Goal: Task Accomplishment & Management: Use online tool/utility

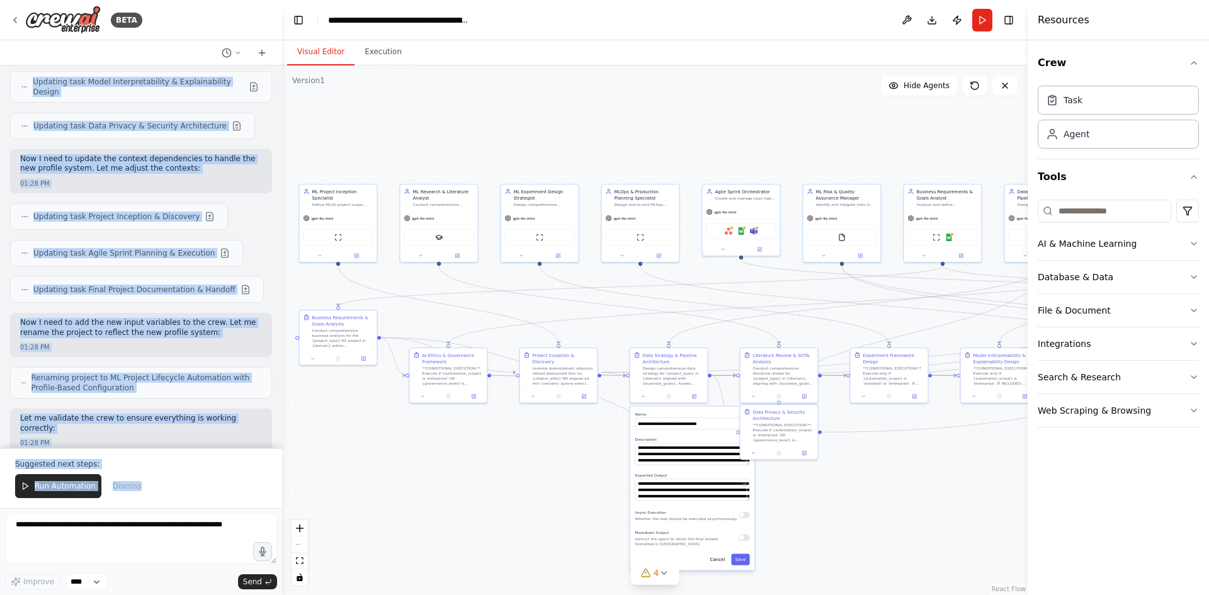
scroll to position [18979, 0]
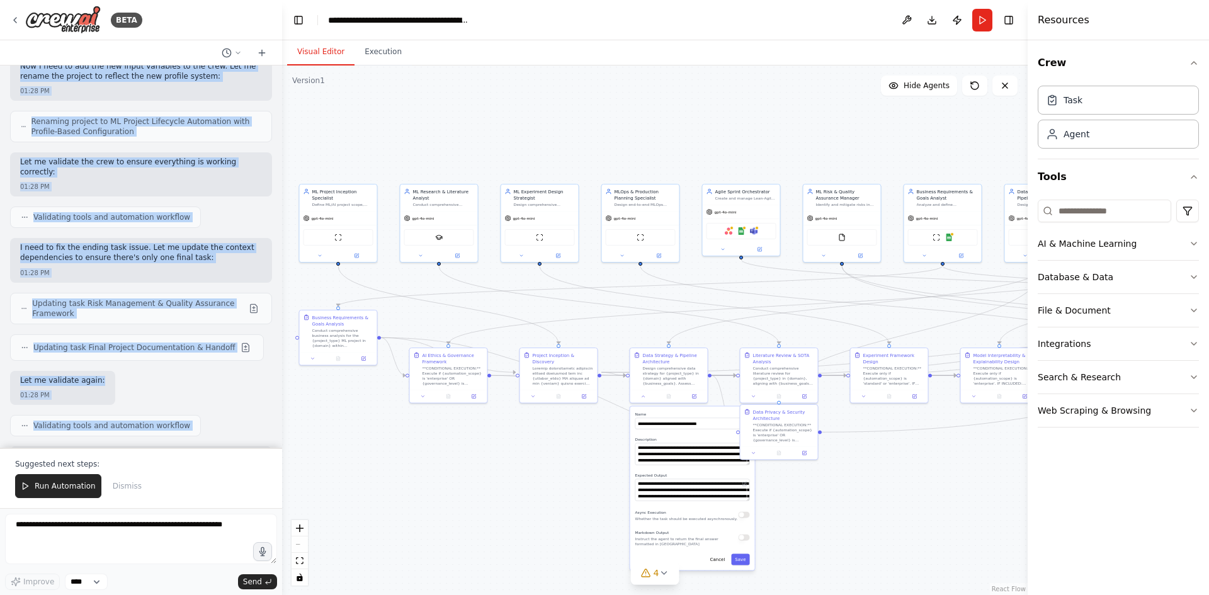
drag, startPoint x: 17, startPoint y: 82, endPoint x: 170, endPoint y: 426, distance: 375.7
click at [170, 426] on div "AI agent solution specifically for ML/AI/GenAI projects with Lean-Agile methodo…" at bounding box center [141, 256] width 282 height 382
copy div "AI agent solution specifically for ML/AI/GenAI projects with Lean-Agile methodo…"
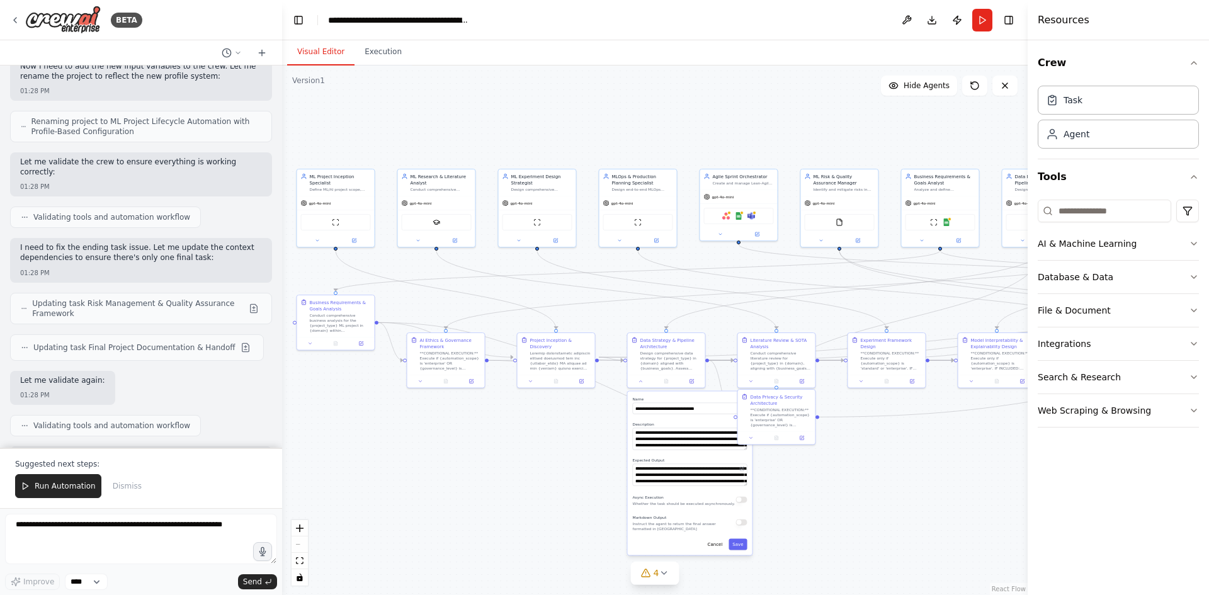
drag, startPoint x: 903, startPoint y: 486, endPoint x: 900, endPoint y: 471, distance: 15.3
click at [900, 471] on div ".deletable-edge-delete-btn { width: 20px; height: 20px; border: 0px solid #ffff…" at bounding box center [654, 330] width 745 height 530
click at [640, 379] on button at bounding box center [640, 381] width 21 height 8
click at [645, 385] on div at bounding box center [669, 379] width 77 height 13
click at [644, 380] on icon at bounding box center [644, 380] width 3 height 1
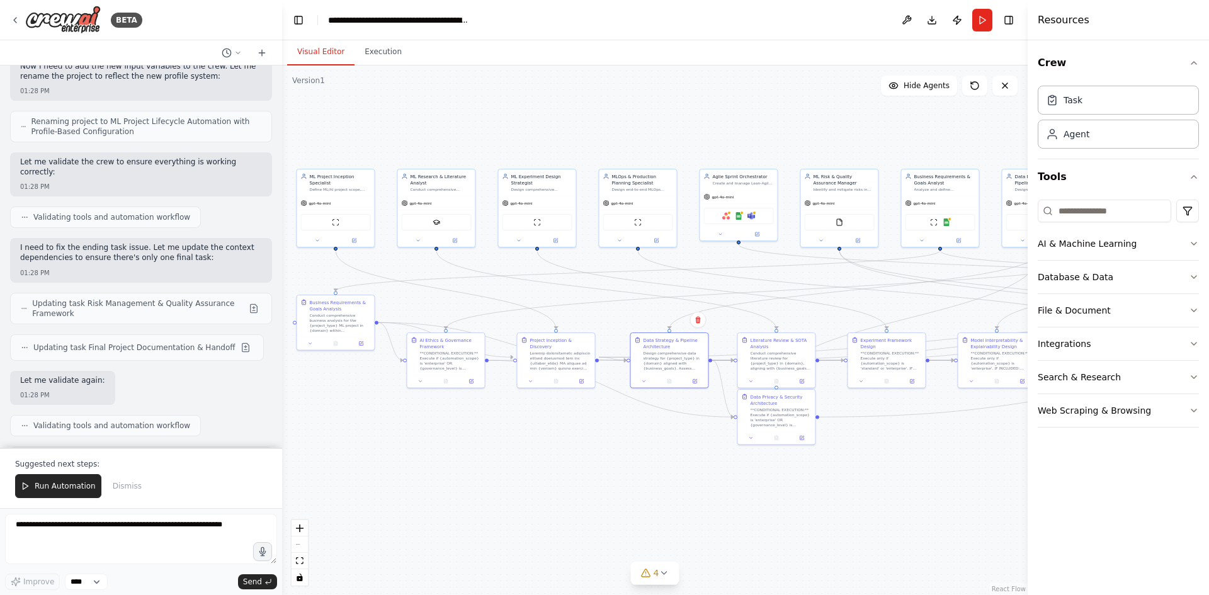
click at [771, 506] on div ".deletable-edge-delete-btn { width: 20px; height: 20px; border: 0px solid #ffff…" at bounding box center [654, 330] width 745 height 530
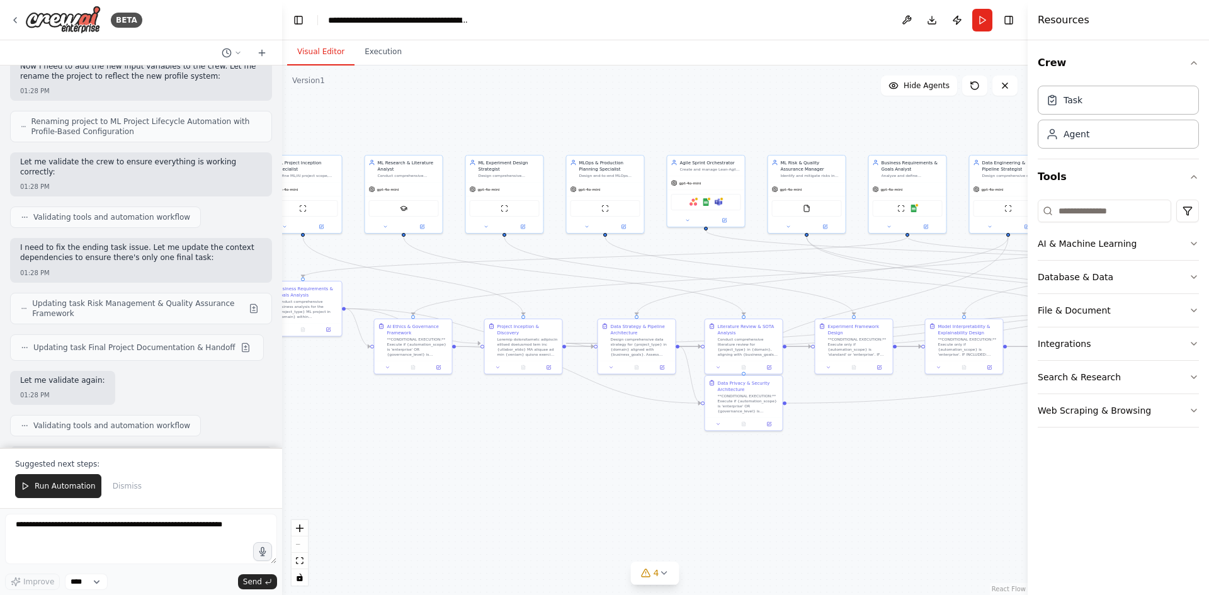
drag, startPoint x: 900, startPoint y: 529, endPoint x: 867, endPoint y: 515, distance: 35.5
click at [867, 515] on div ".deletable-edge-delete-btn { width: 20px; height: 20px; border: 0px solid #ffff…" at bounding box center [654, 330] width 745 height 530
click at [17, 21] on icon at bounding box center [15, 20] width 10 height 10
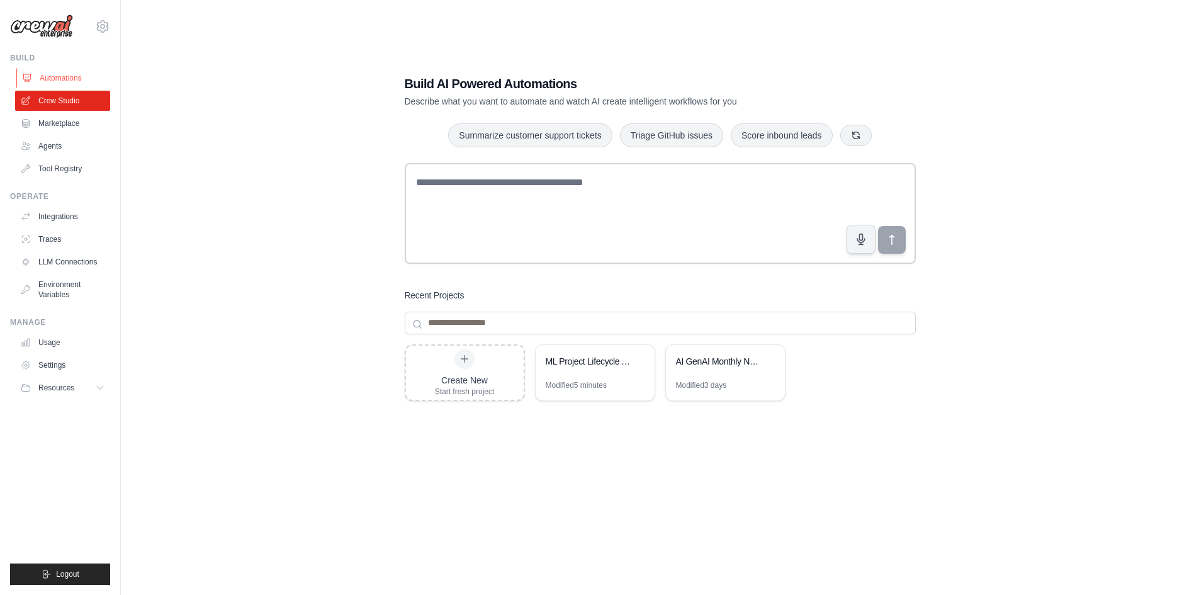
click at [65, 72] on link "Automations" at bounding box center [63, 78] width 95 height 20
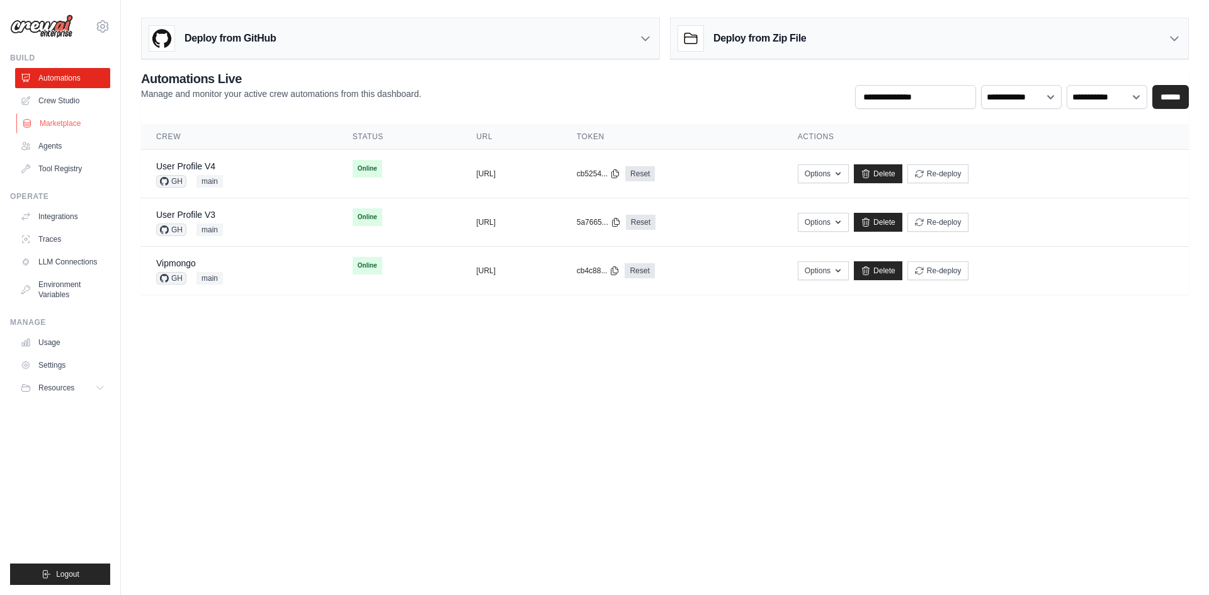
click at [61, 132] on link "Marketplace" at bounding box center [63, 123] width 95 height 20
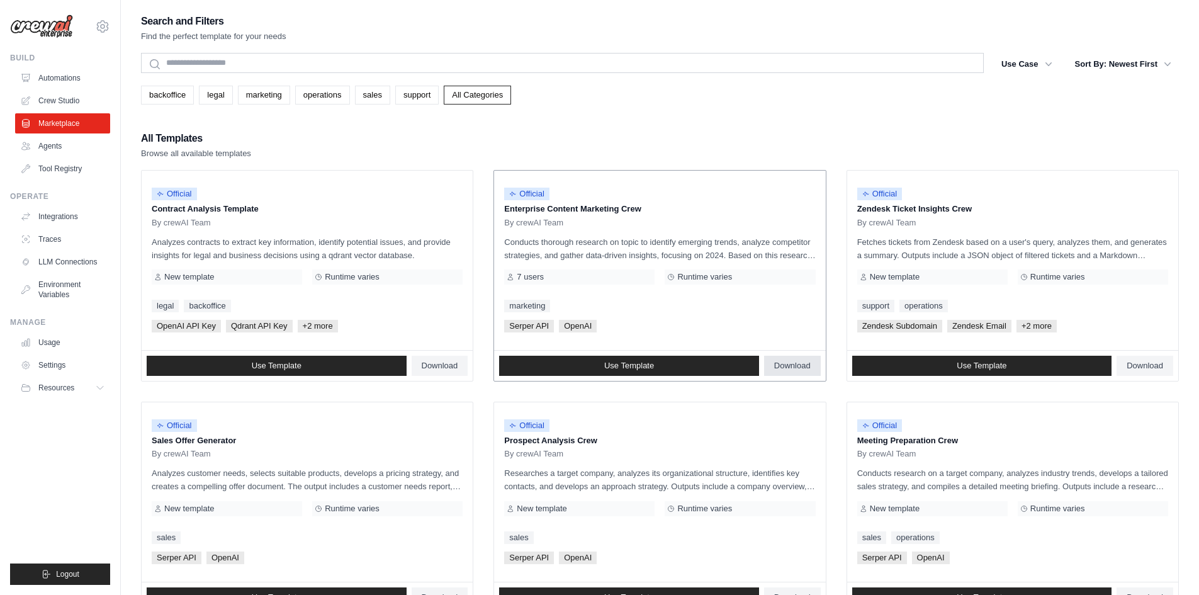
click at [793, 369] on span "Download" at bounding box center [792, 366] width 37 height 10
click at [443, 362] on span "Download" at bounding box center [440, 366] width 37 height 10
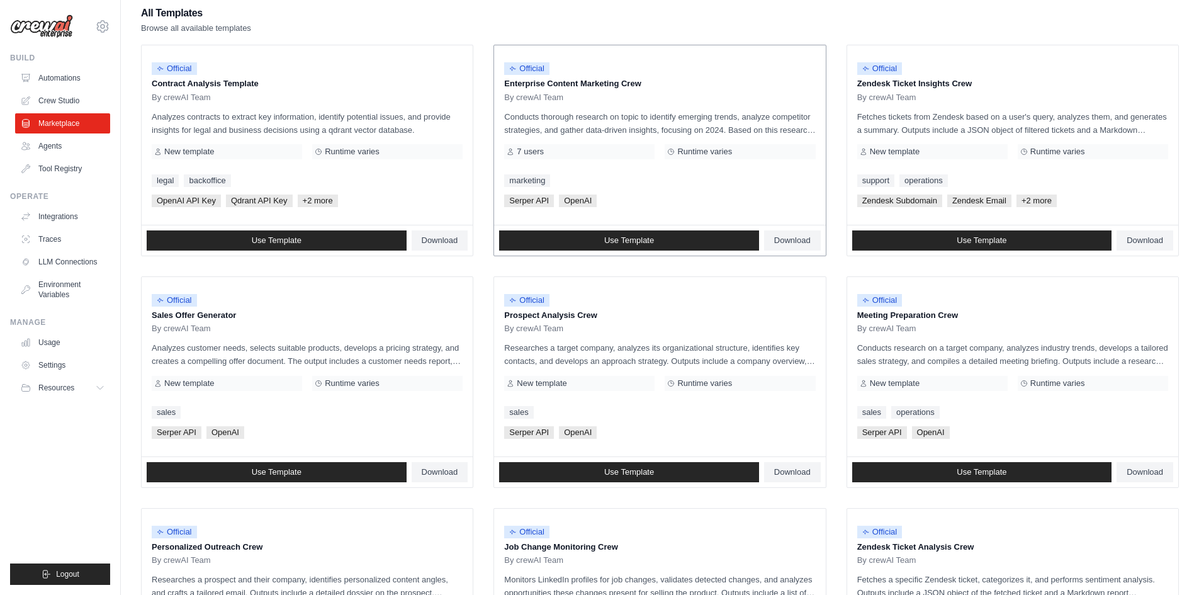
scroll to position [126, 0]
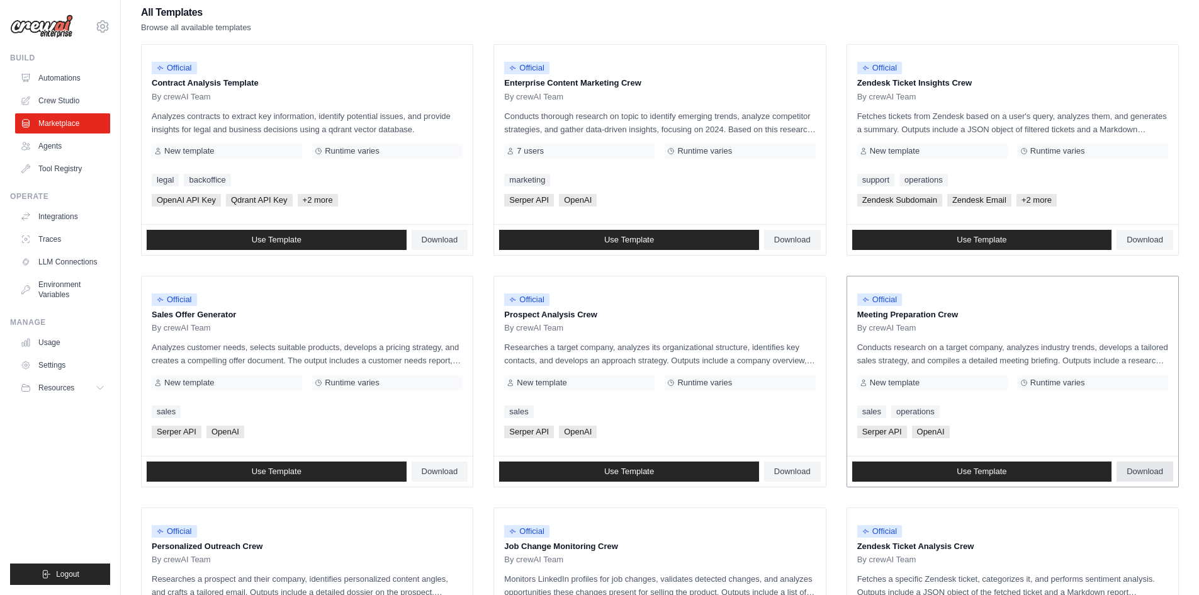
click at [1141, 469] on span "Download" at bounding box center [1145, 472] width 37 height 10
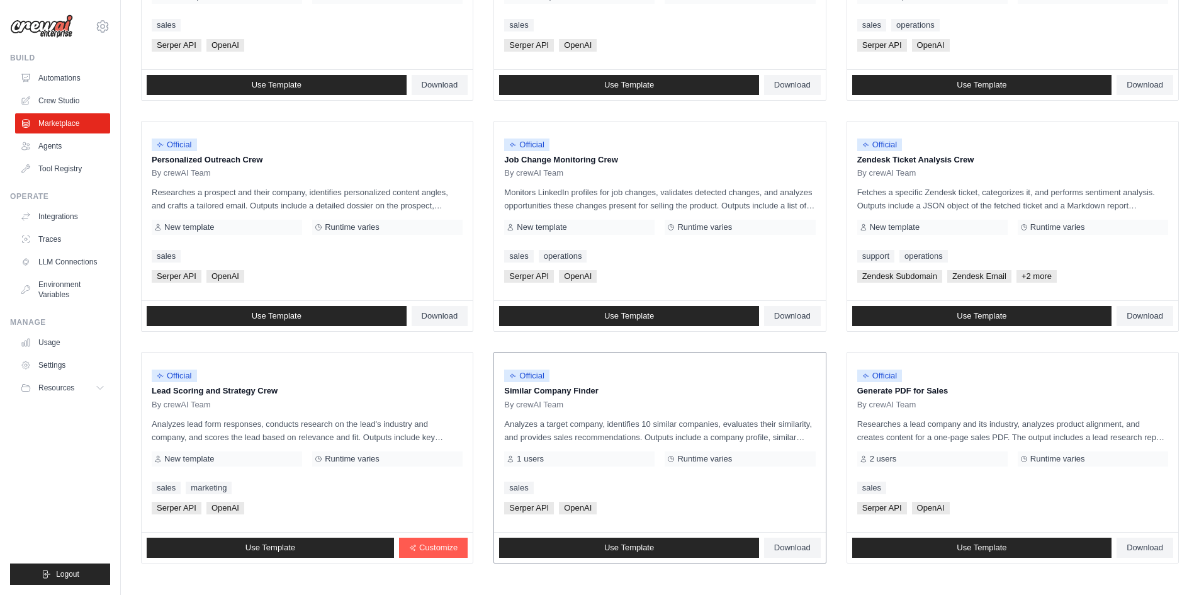
scroll to position [572, 0]
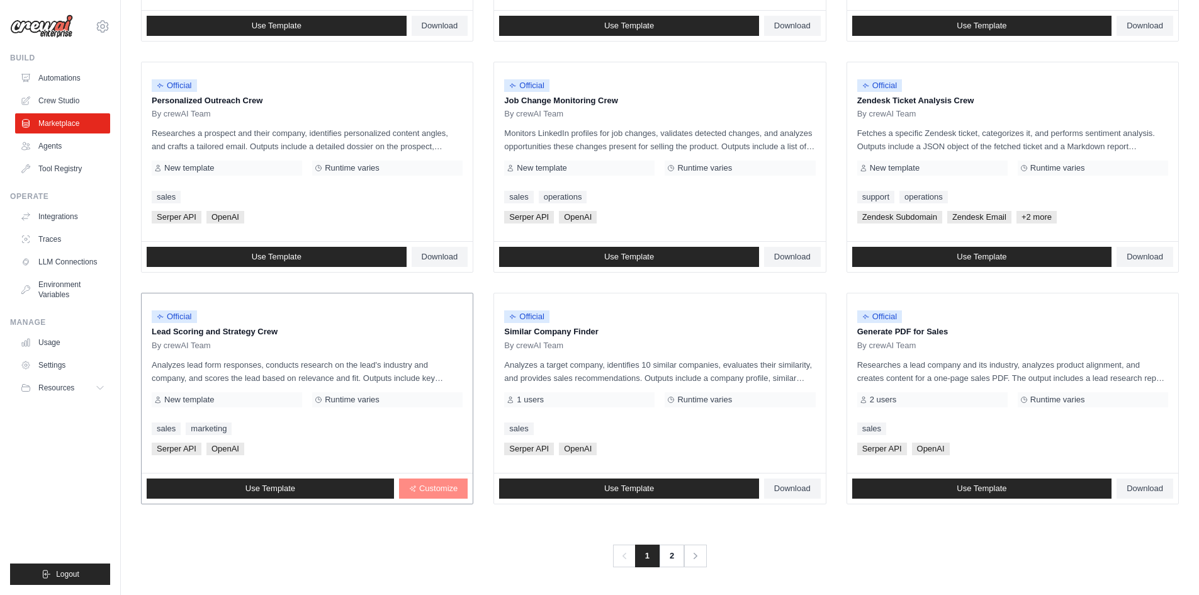
click at [445, 484] on span "Customize" at bounding box center [438, 489] width 38 height 10
click at [671, 566] on link "2" at bounding box center [672, 556] width 25 height 23
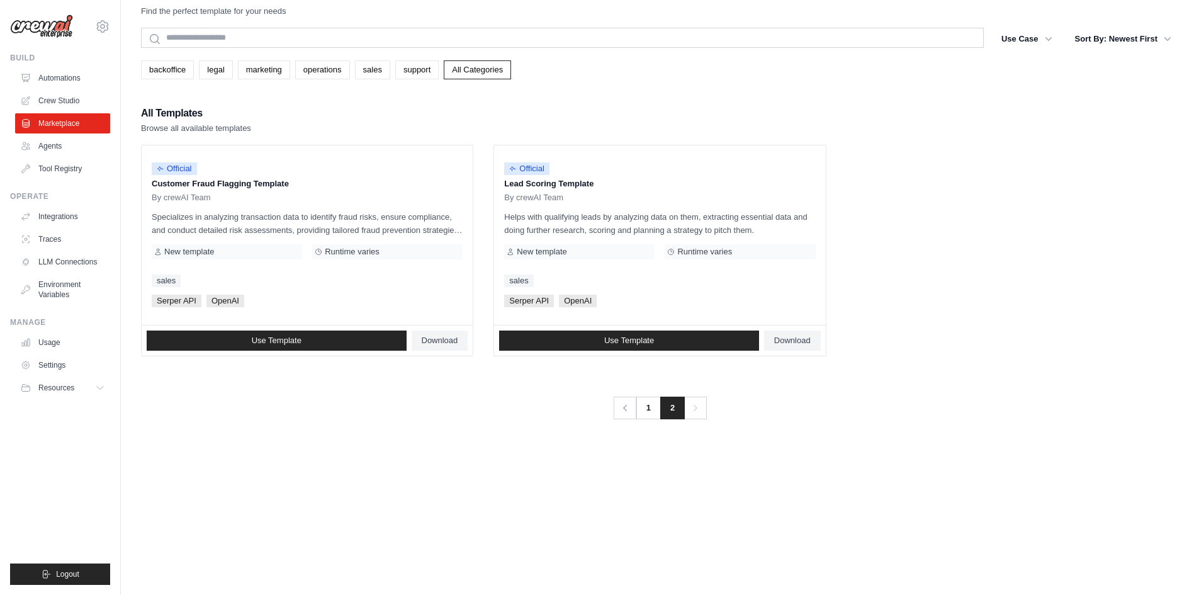
scroll to position [25, 0]
click at [447, 338] on span "Download" at bounding box center [440, 341] width 37 height 10
click at [796, 342] on span "Download" at bounding box center [792, 341] width 37 height 10
click at [44, 100] on link "Crew Studio" at bounding box center [63, 101] width 95 height 20
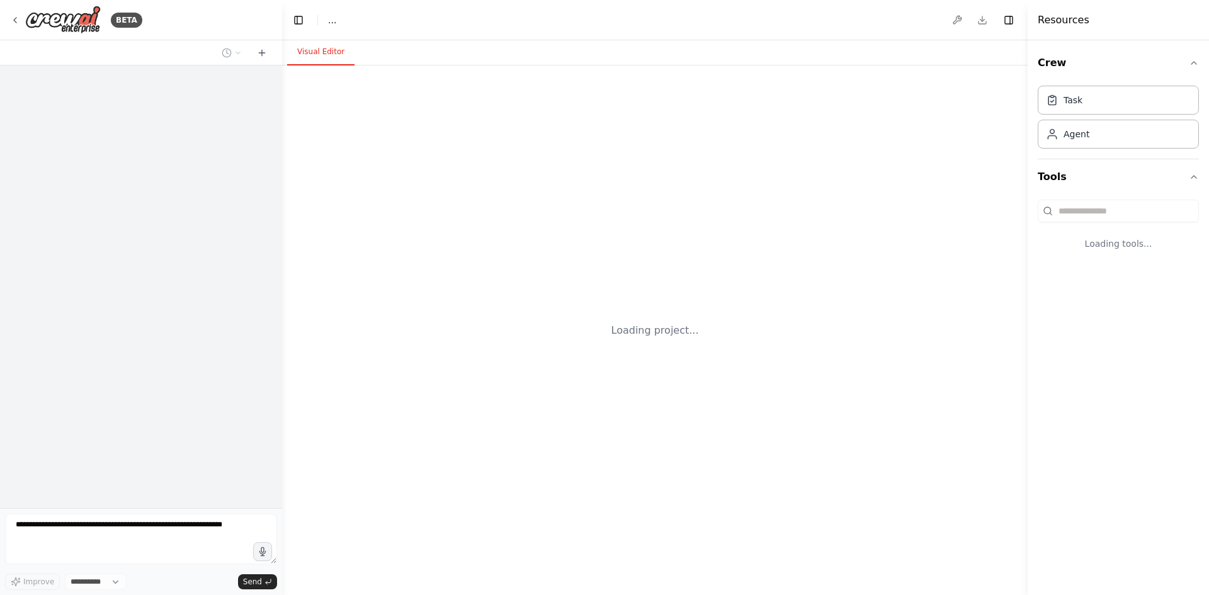
select select "****"
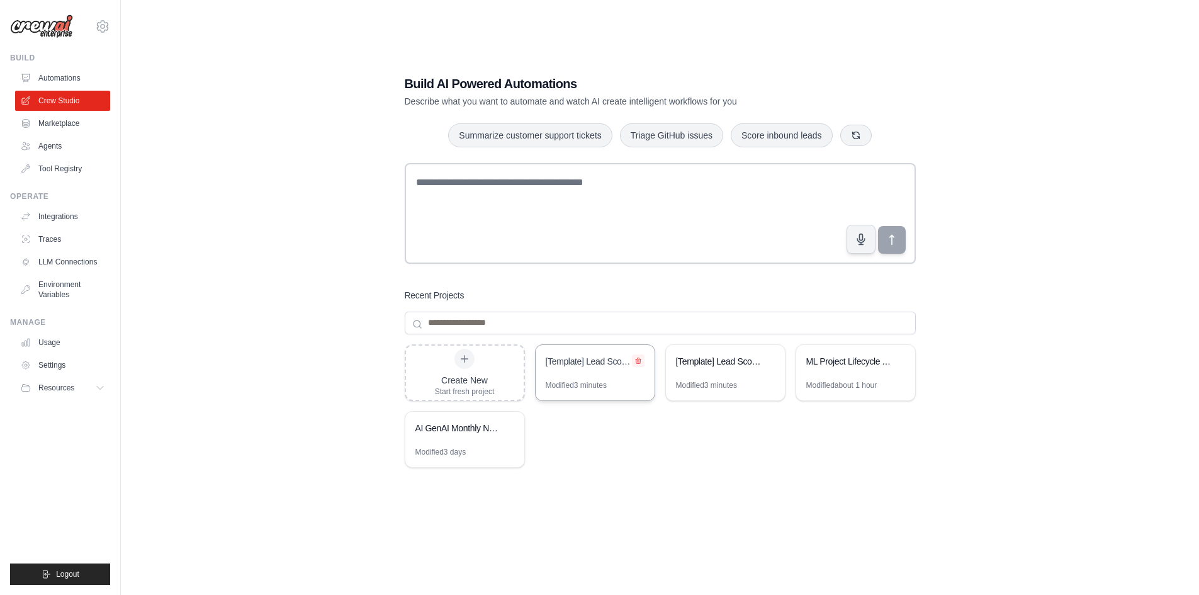
click at [639, 361] on icon at bounding box center [638, 361] width 5 height 6
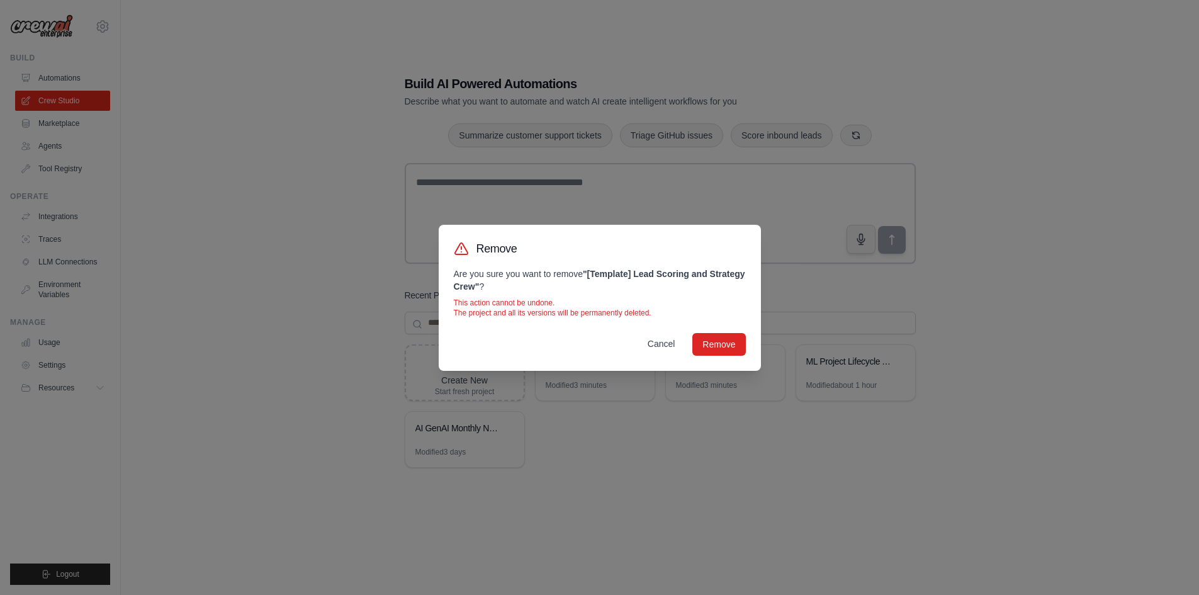
click at [671, 348] on button "Cancel" at bounding box center [662, 343] width 48 height 23
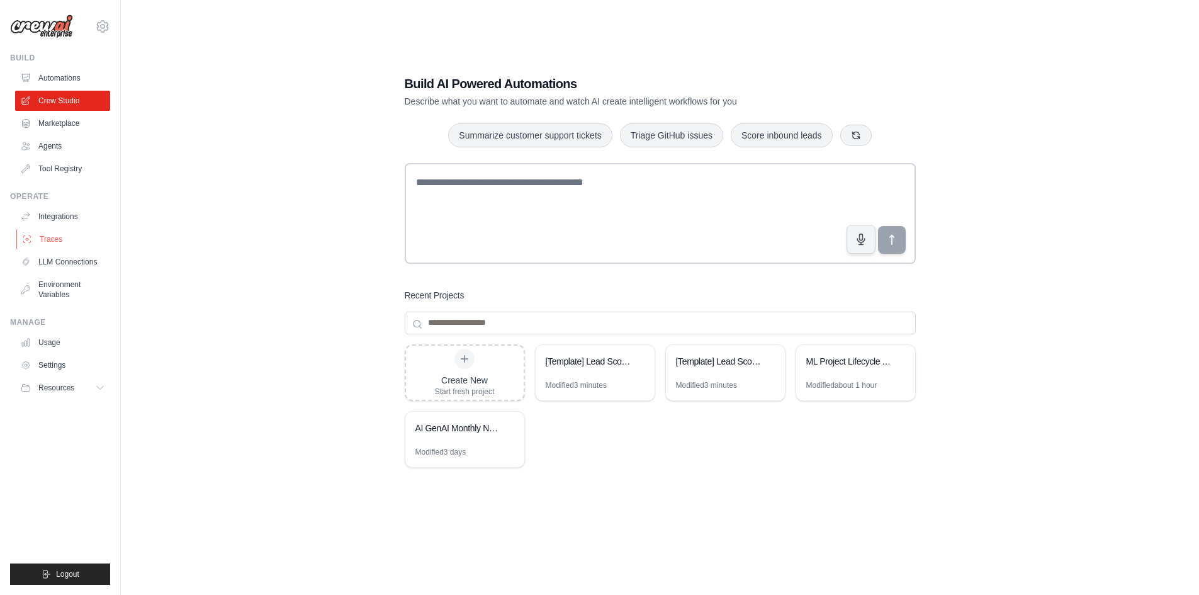
click at [68, 237] on link "Traces" at bounding box center [63, 239] width 95 height 20
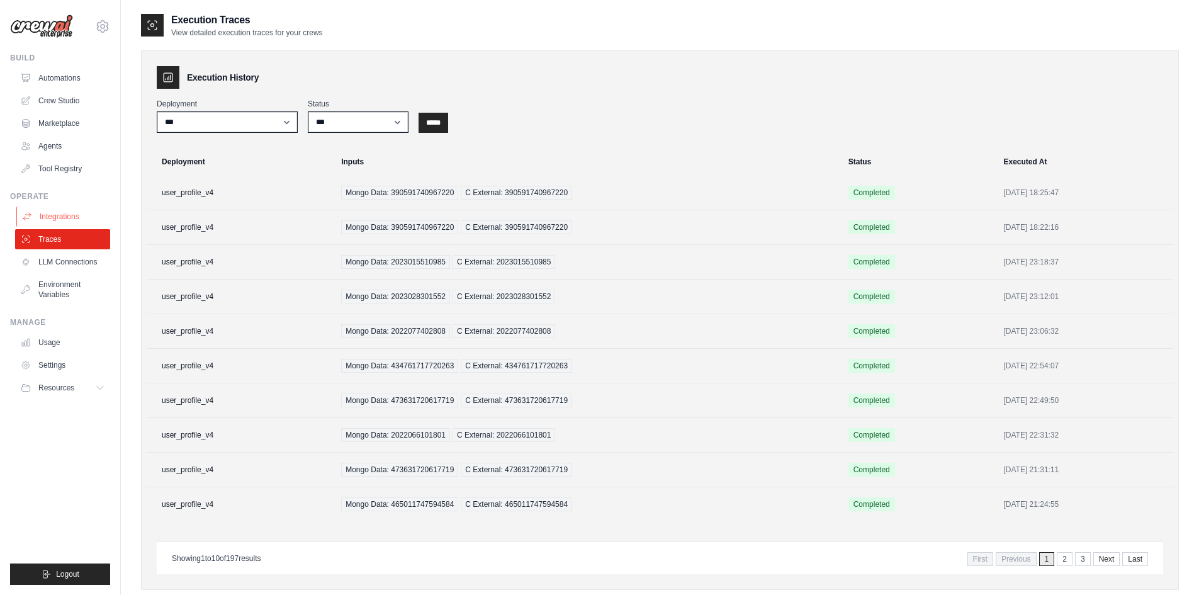
click at [65, 220] on link "Integrations" at bounding box center [63, 217] width 95 height 20
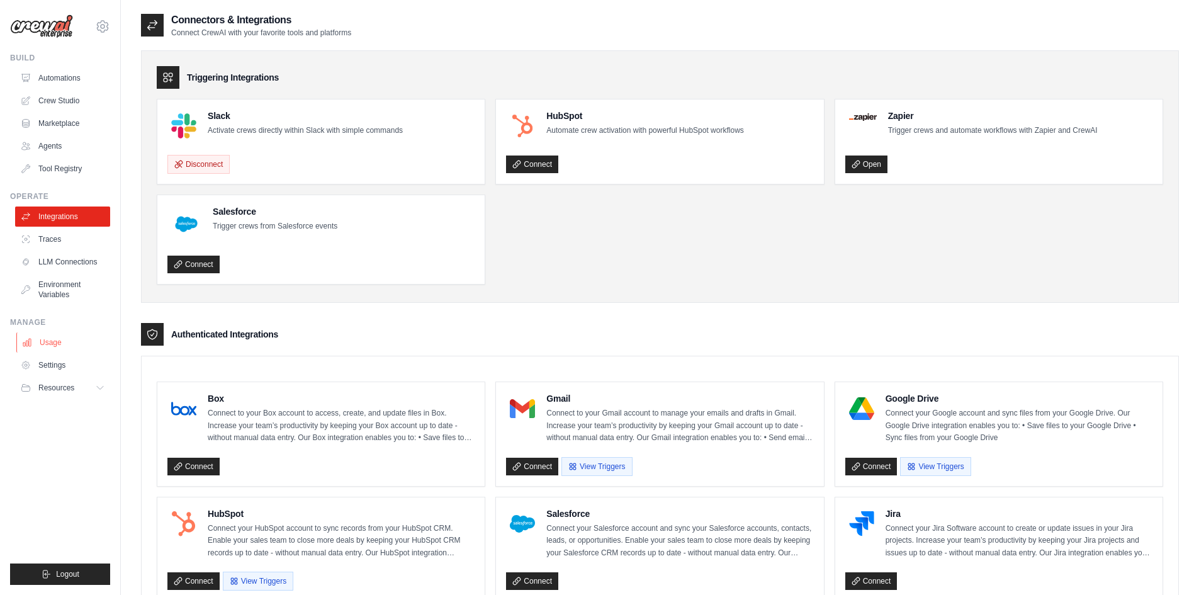
click at [60, 347] on link "Usage" at bounding box center [63, 342] width 95 height 20
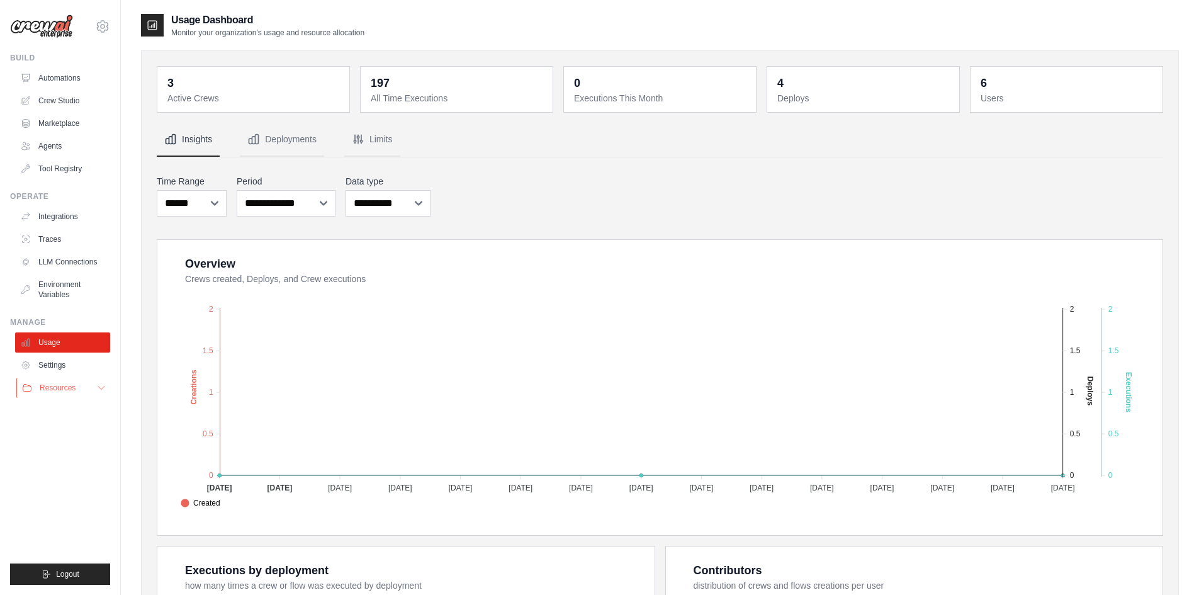
click at [101, 390] on icon at bounding box center [101, 388] width 10 height 10
click at [64, 161] on link "Tool Registry" at bounding box center [63, 169] width 95 height 20
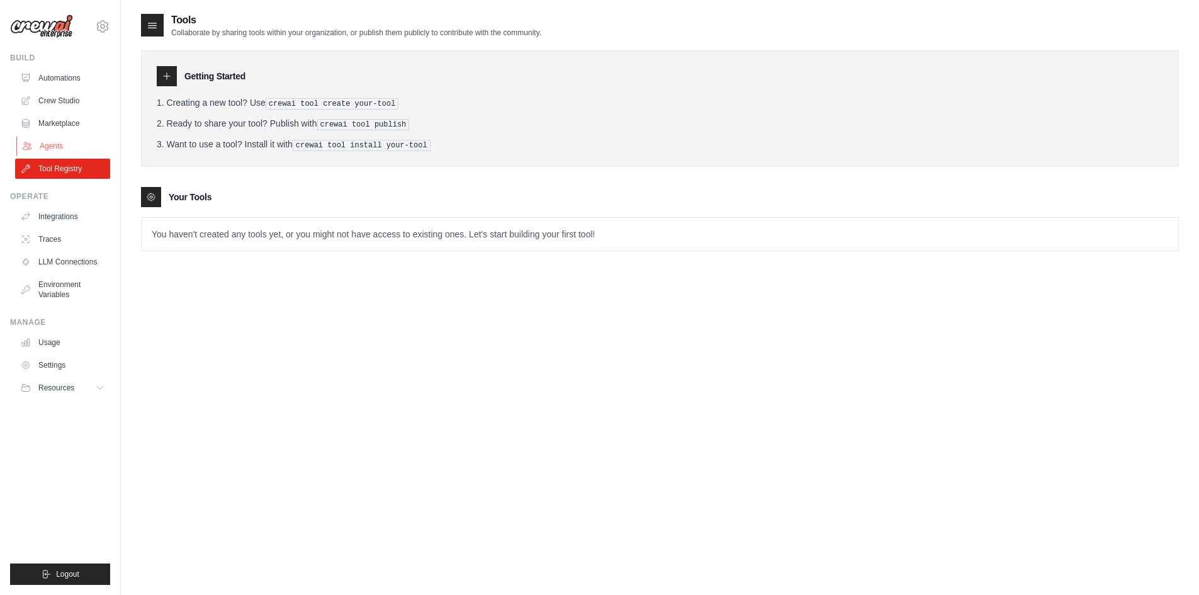
click at [58, 149] on link "Agents" at bounding box center [63, 146] width 95 height 20
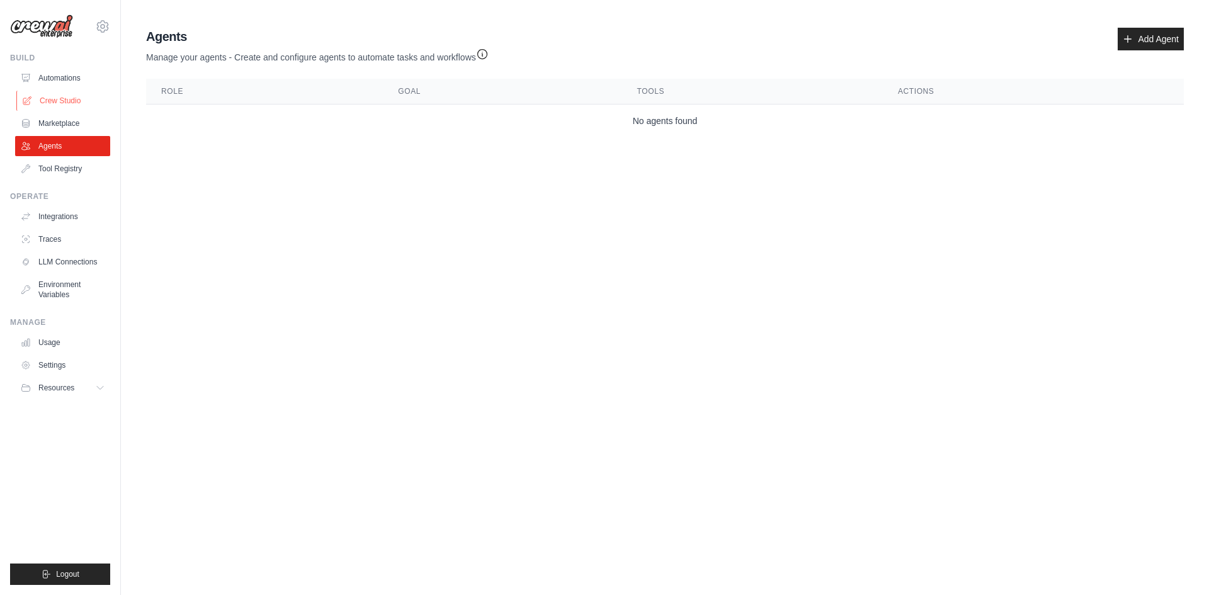
click at [69, 101] on link "Crew Studio" at bounding box center [63, 101] width 95 height 20
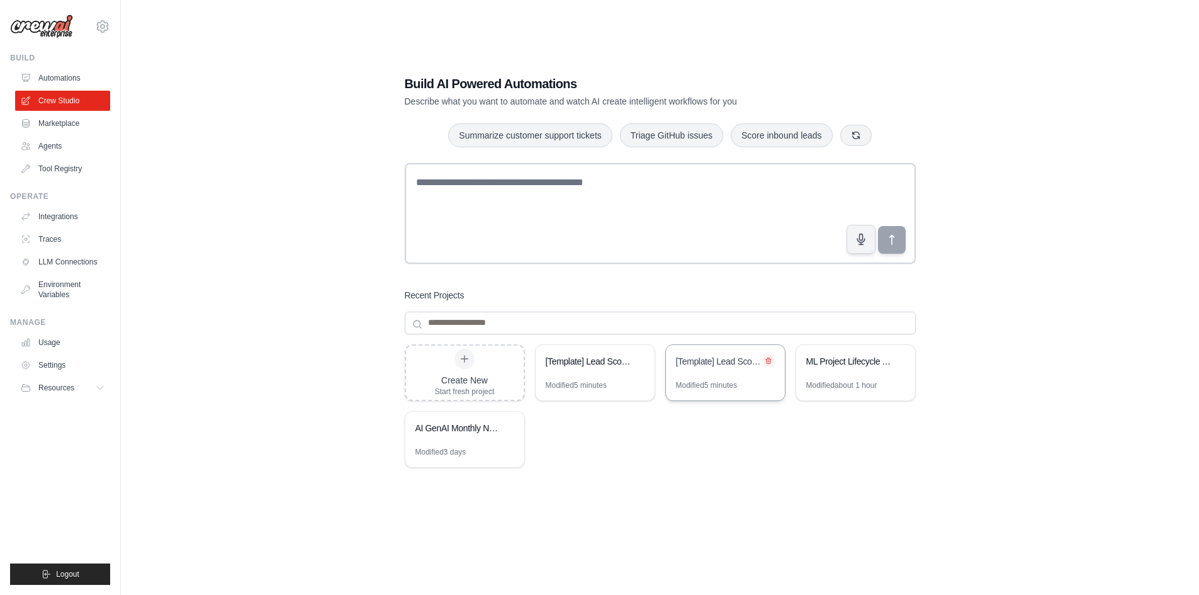
click at [769, 360] on icon at bounding box center [768, 361] width 5 height 6
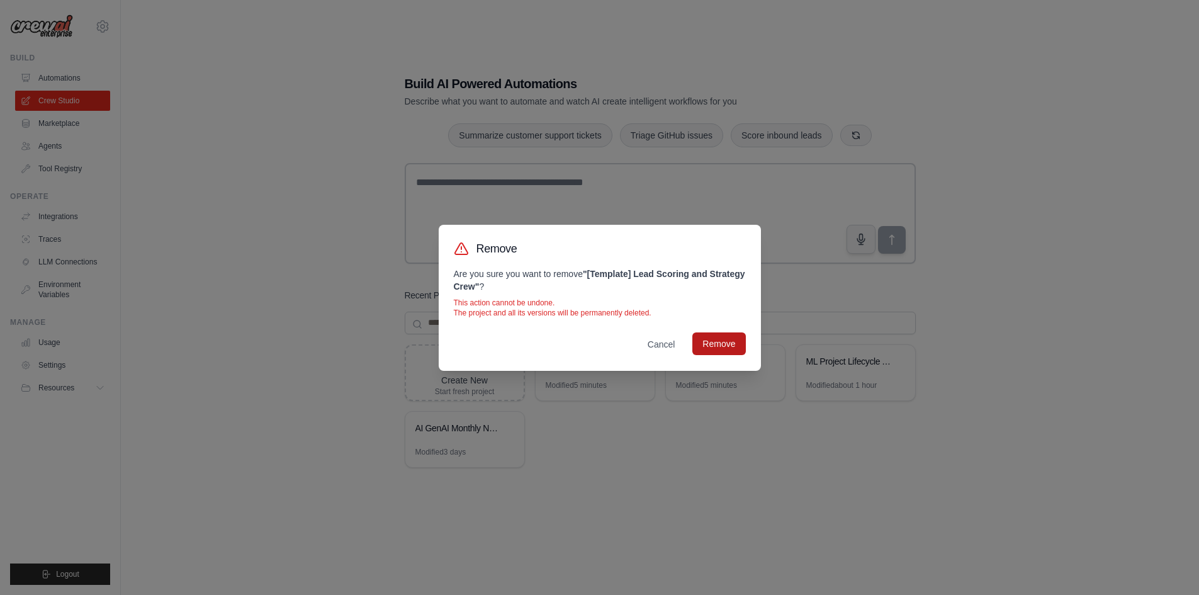
click at [721, 344] on button "Remove" at bounding box center [719, 343] width 53 height 23
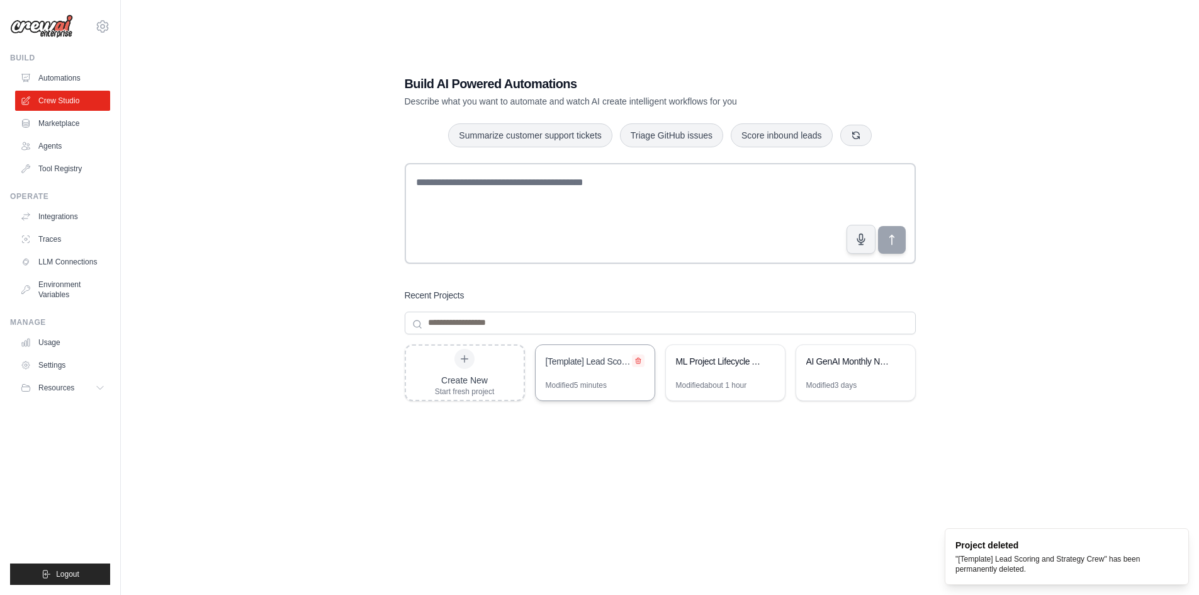
click at [640, 361] on icon at bounding box center [638, 361] width 5 height 6
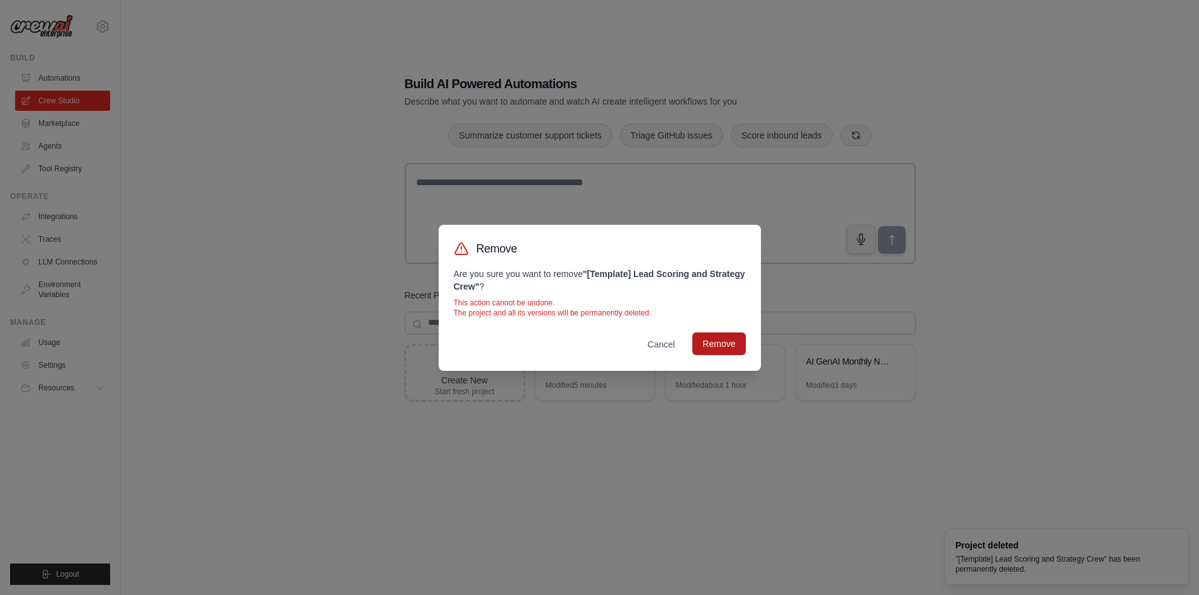
click at [717, 346] on button "Remove" at bounding box center [719, 343] width 53 height 23
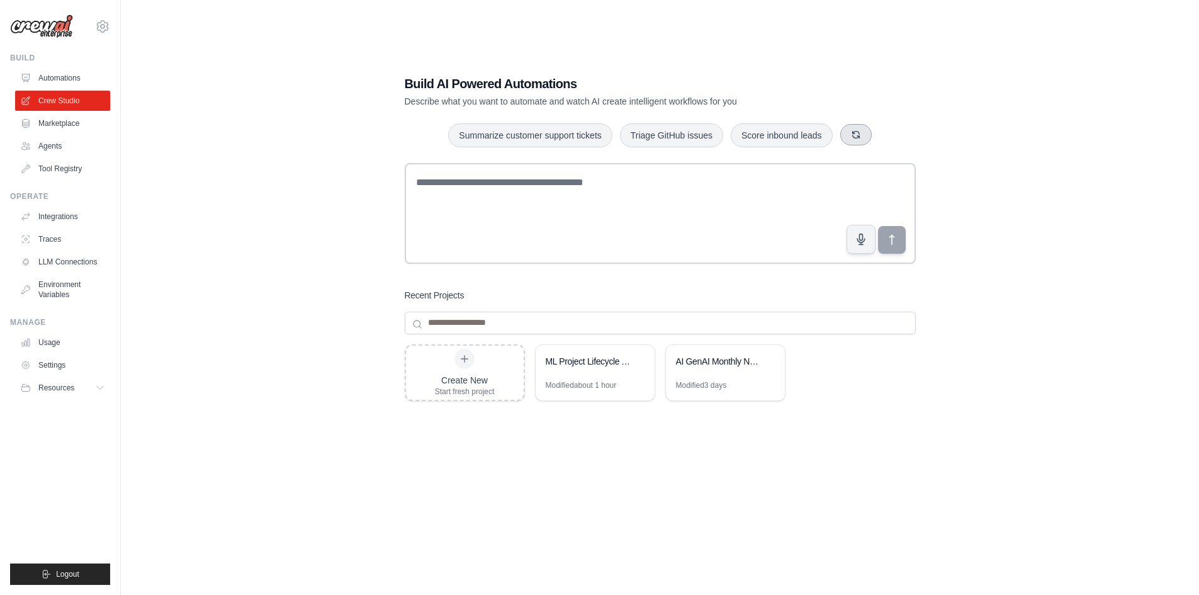
click at [858, 138] on icon "button" at bounding box center [856, 135] width 10 height 10
click at [886, 130] on button "button" at bounding box center [874, 134] width 31 height 21
click at [881, 132] on button "button" at bounding box center [871, 134] width 31 height 21
click at [881, 132] on button "button" at bounding box center [890, 134] width 31 height 21
click at [862, 132] on icon "button" at bounding box center [858, 135] width 10 height 10
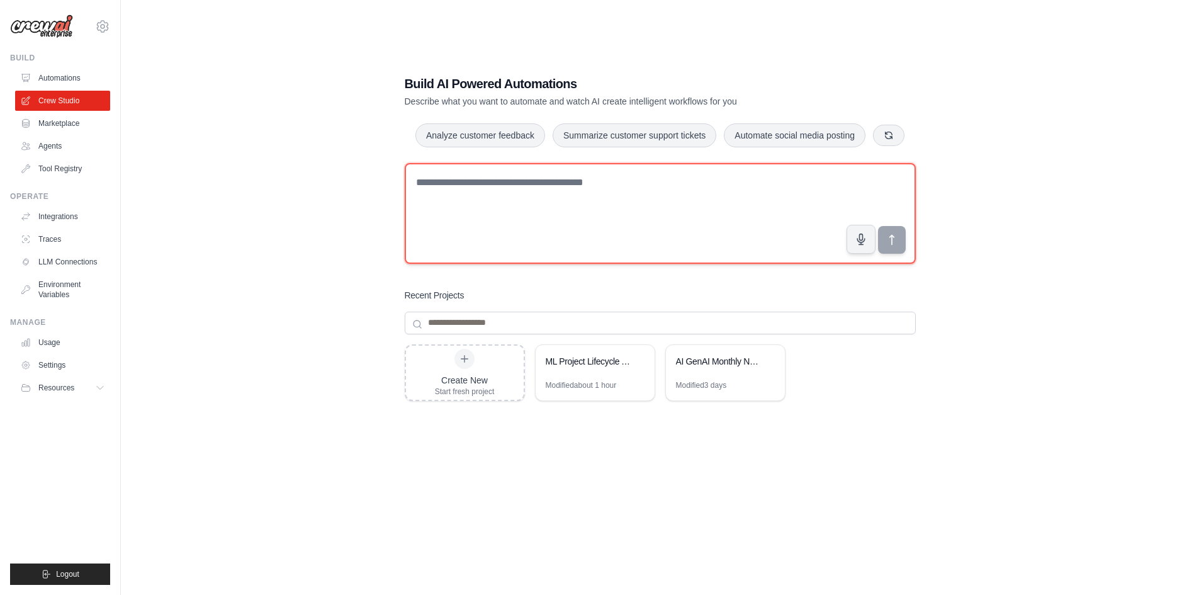
click at [640, 179] on textarea at bounding box center [660, 213] width 511 height 101
click at [536, 212] on textarea at bounding box center [660, 213] width 511 height 101
click at [540, 242] on textarea at bounding box center [660, 213] width 511 height 101
click at [540, 242] on textarea "**********" at bounding box center [660, 213] width 511 height 101
paste textarea "**********"
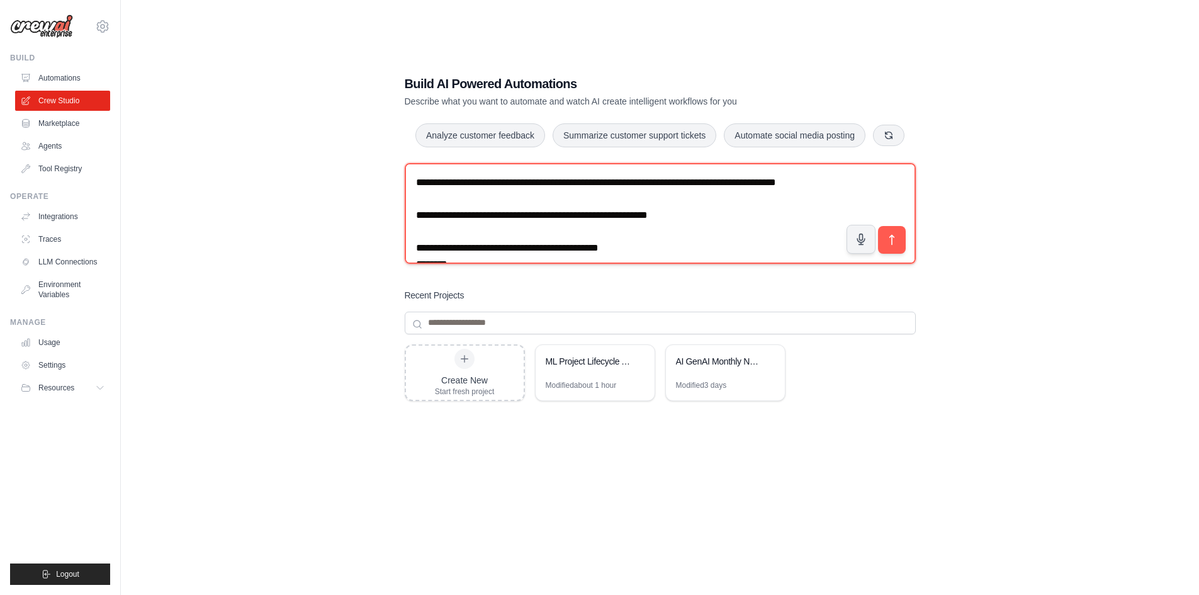
scroll to position [63, 0]
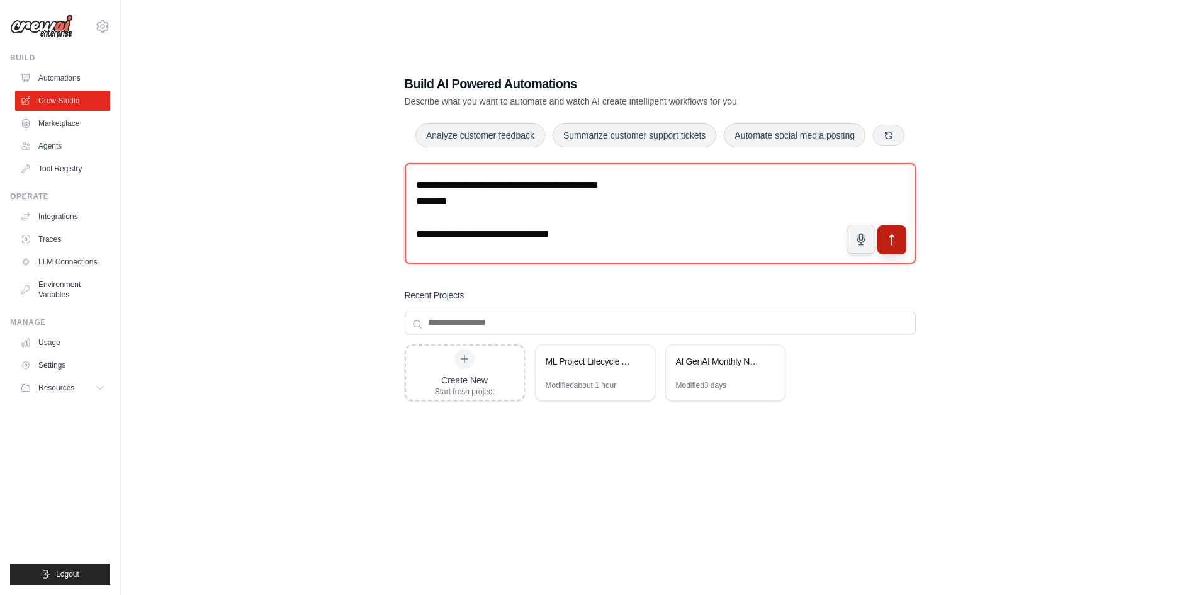
type textarea "**********"
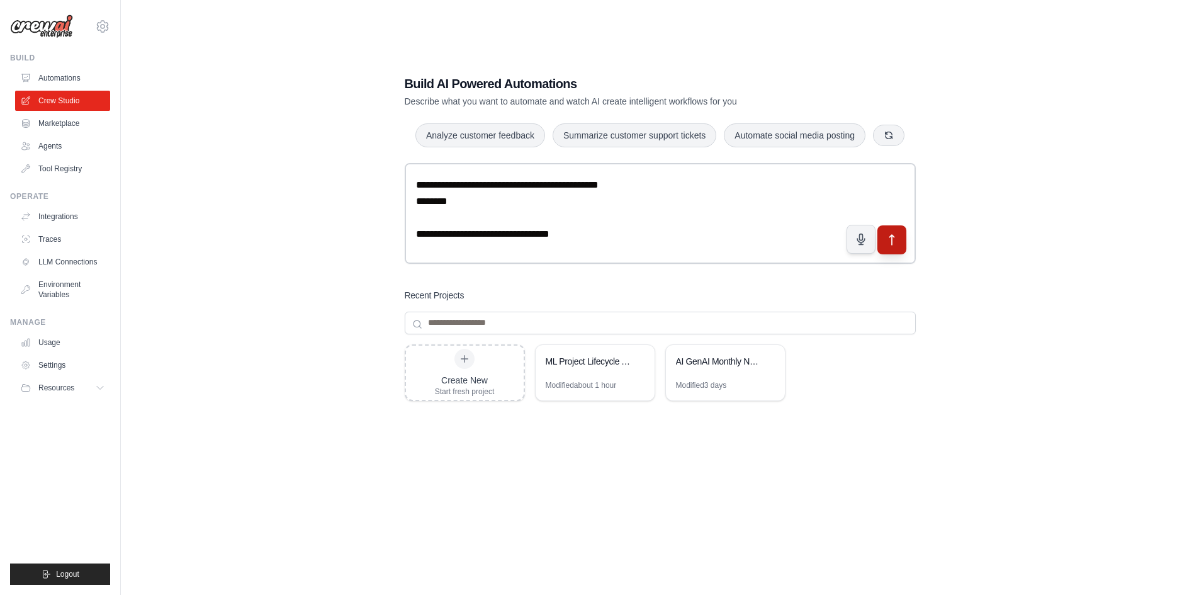
click at [895, 237] on icon "submit" at bounding box center [891, 239] width 13 height 13
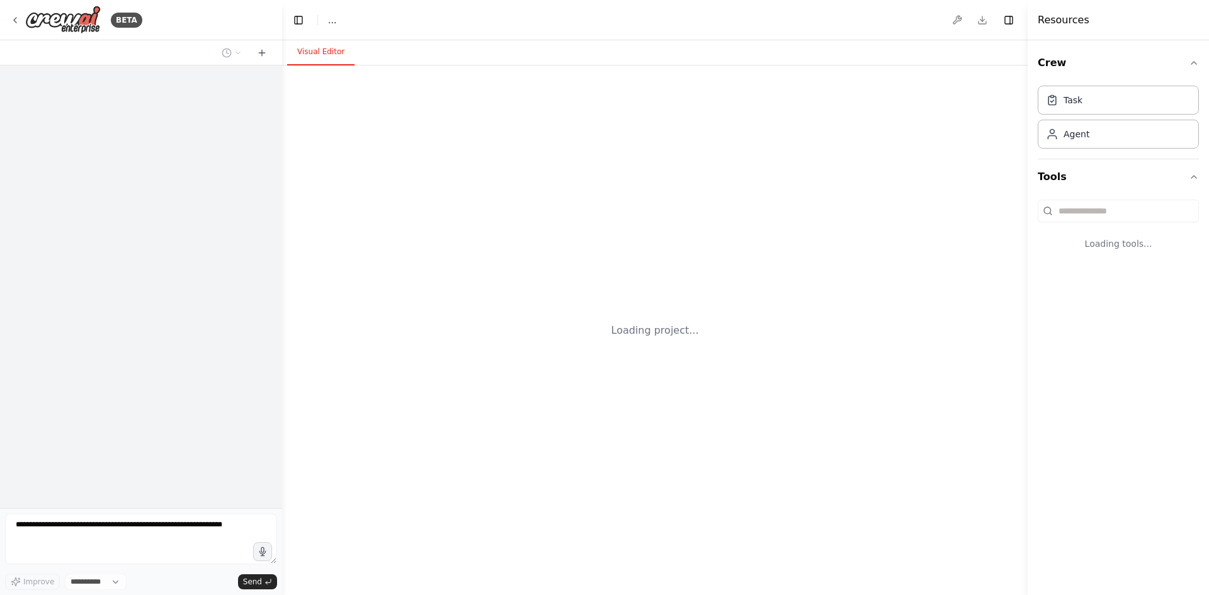
select select "****"
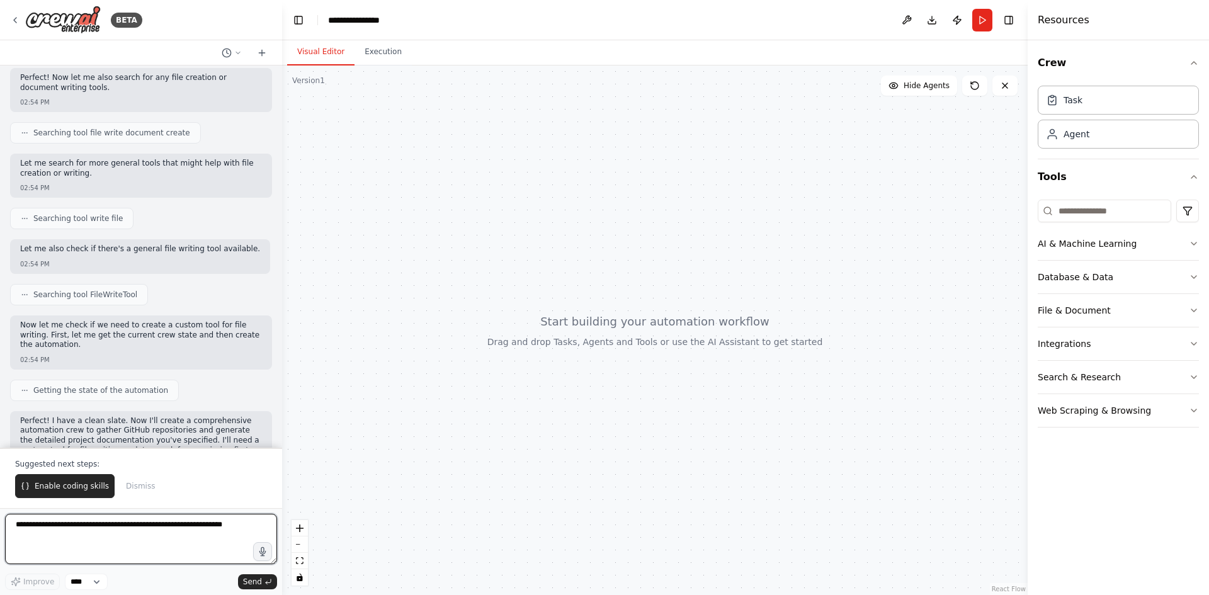
scroll to position [3152, 0]
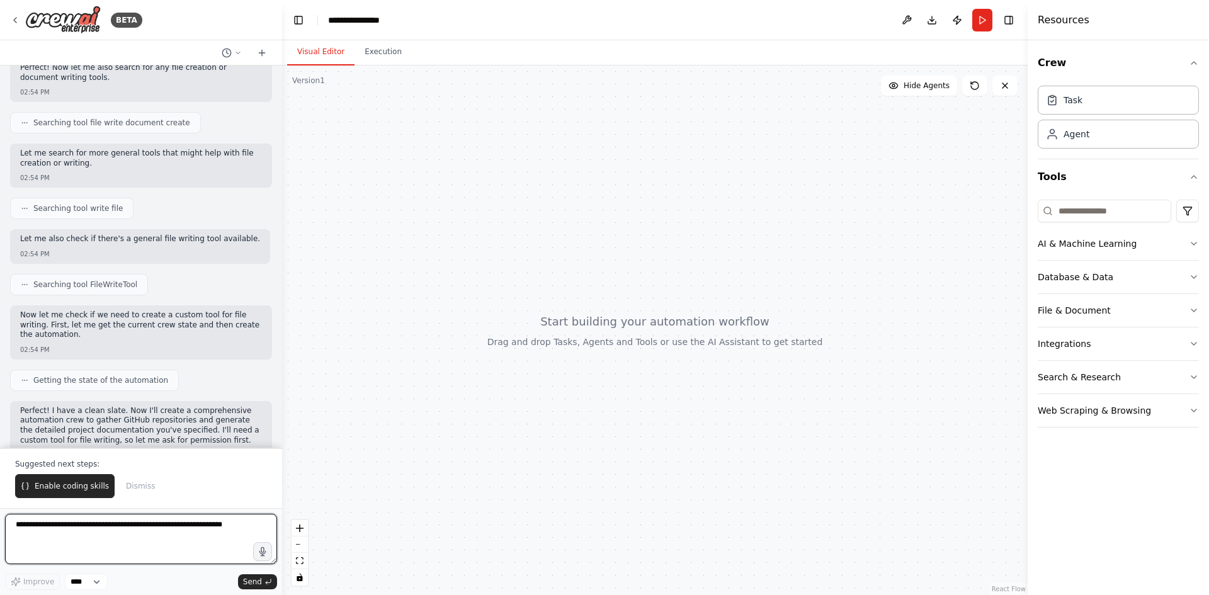
click at [124, 547] on textarea at bounding box center [141, 539] width 272 height 50
type textarea "**********"
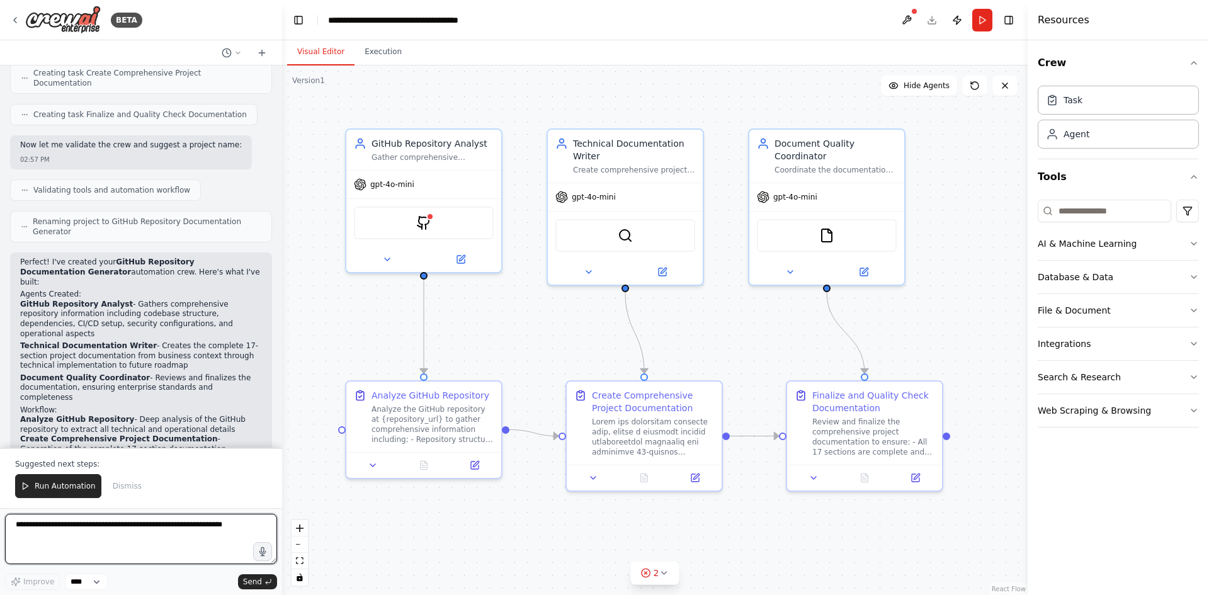
scroll to position [4162, 0]
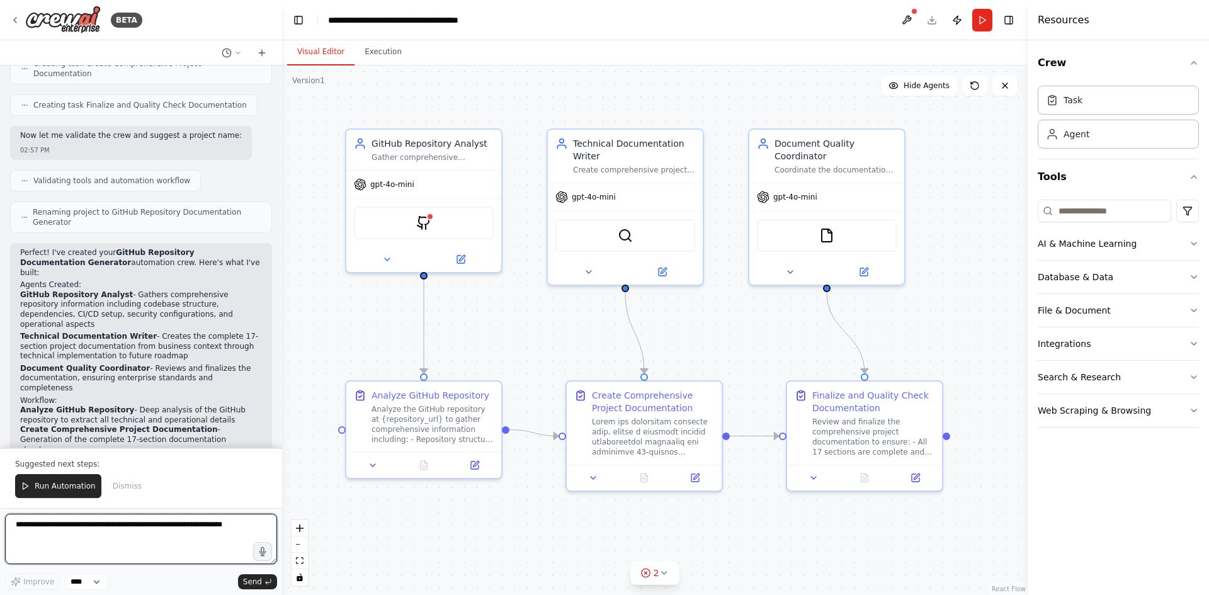
click at [139, 518] on textarea at bounding box center [141, 539] width 272 height 50
type textarea "**********"
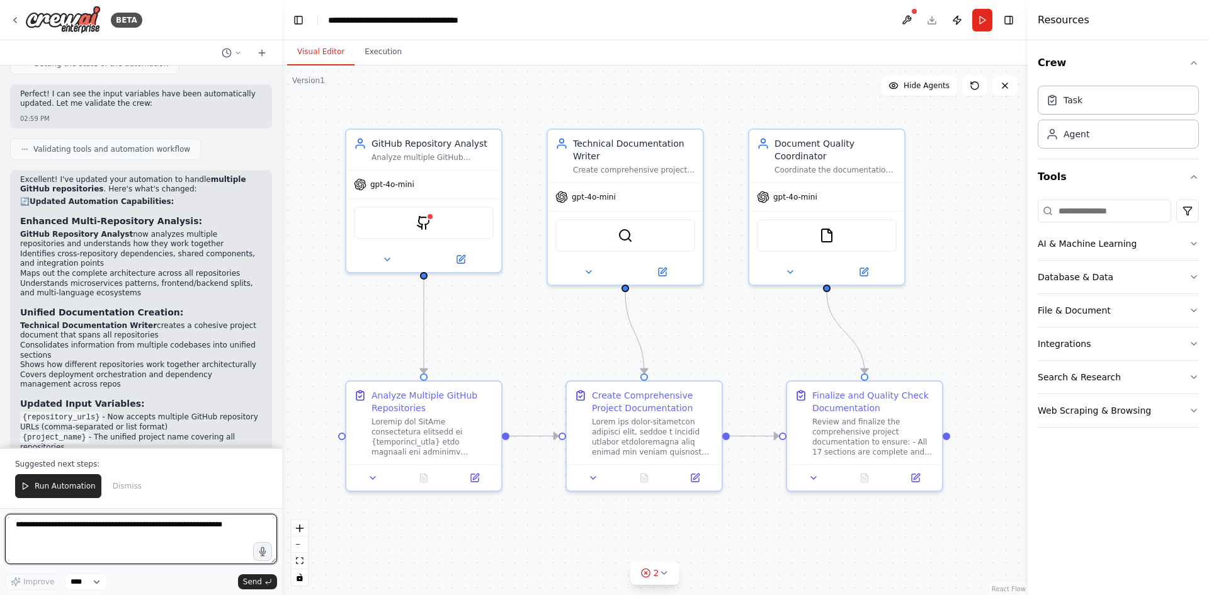
scroll to position [5323, 0]
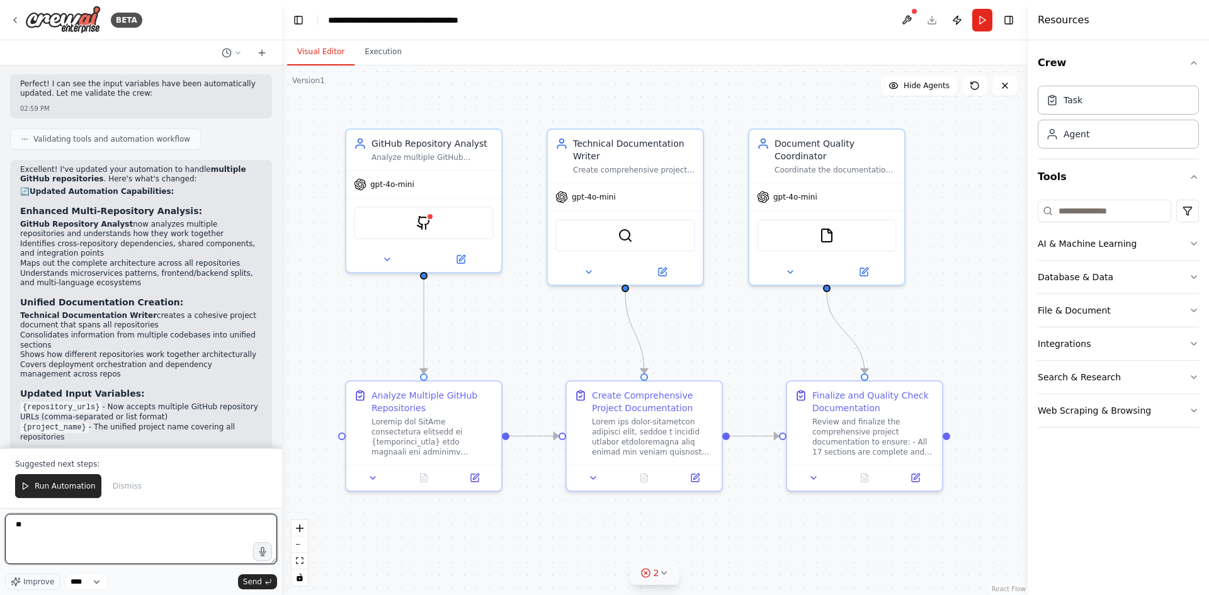
type textarea "**"
click at [664, 575] on icon at bounding box center [664, 573] width 10 height 10
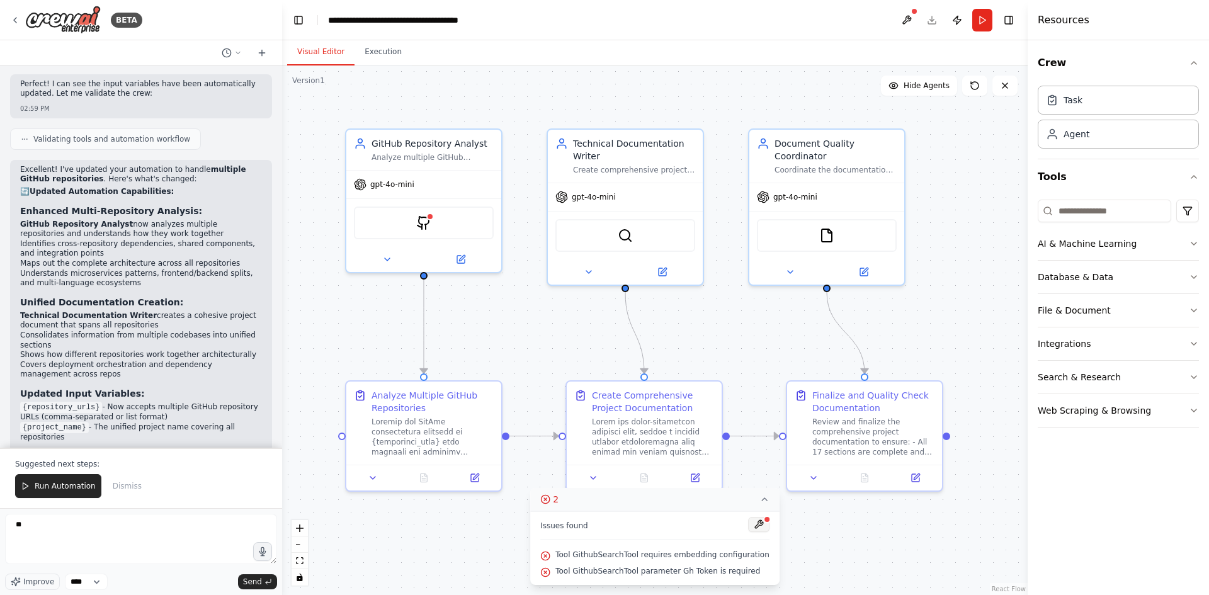
click at [748, 524] on button at bounding box center [758, 524] width 21 height 15
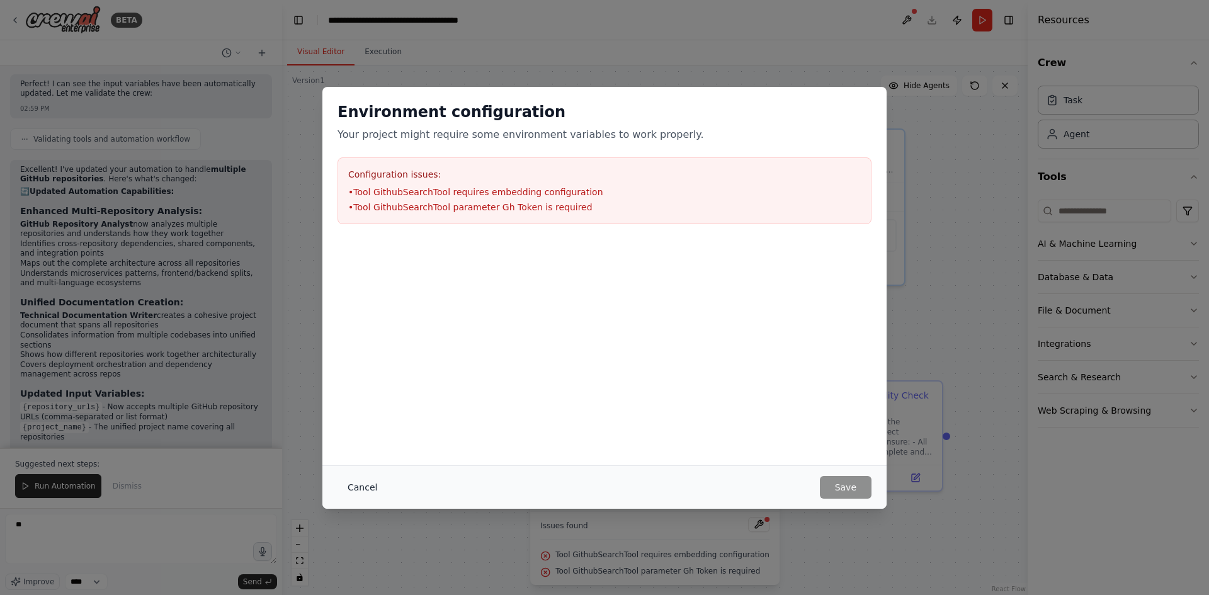
click at [341, 479] on button "Cancel" at bounding box center [362, 487] width 50 height 23
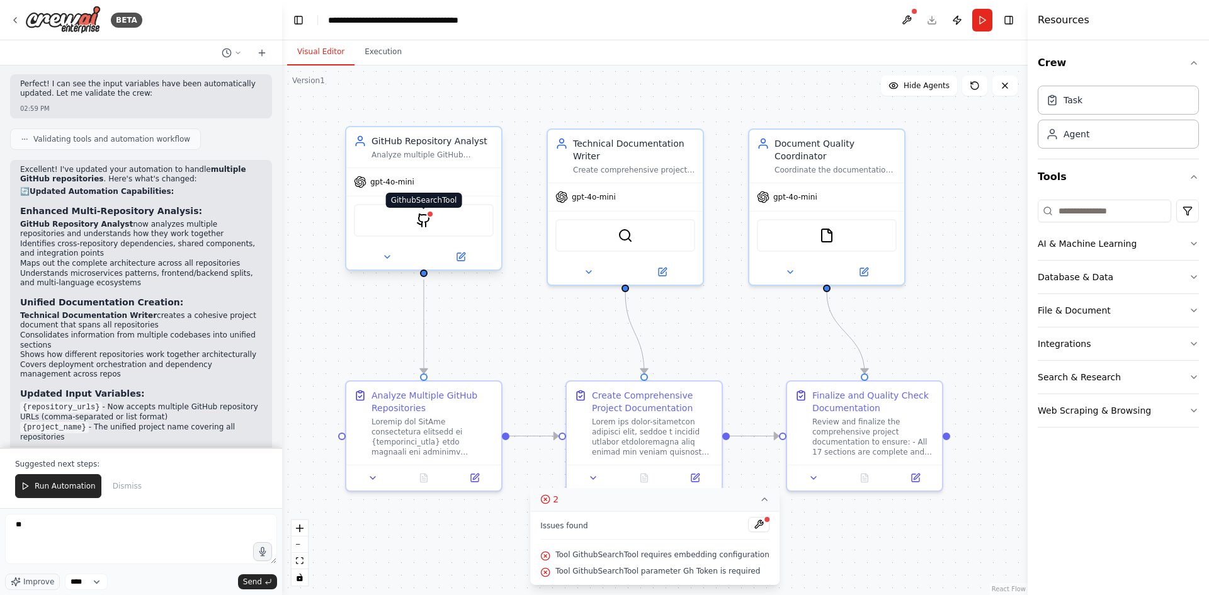
click at [421, 221] on img at bounding box center [423, 220] width 15 height 15
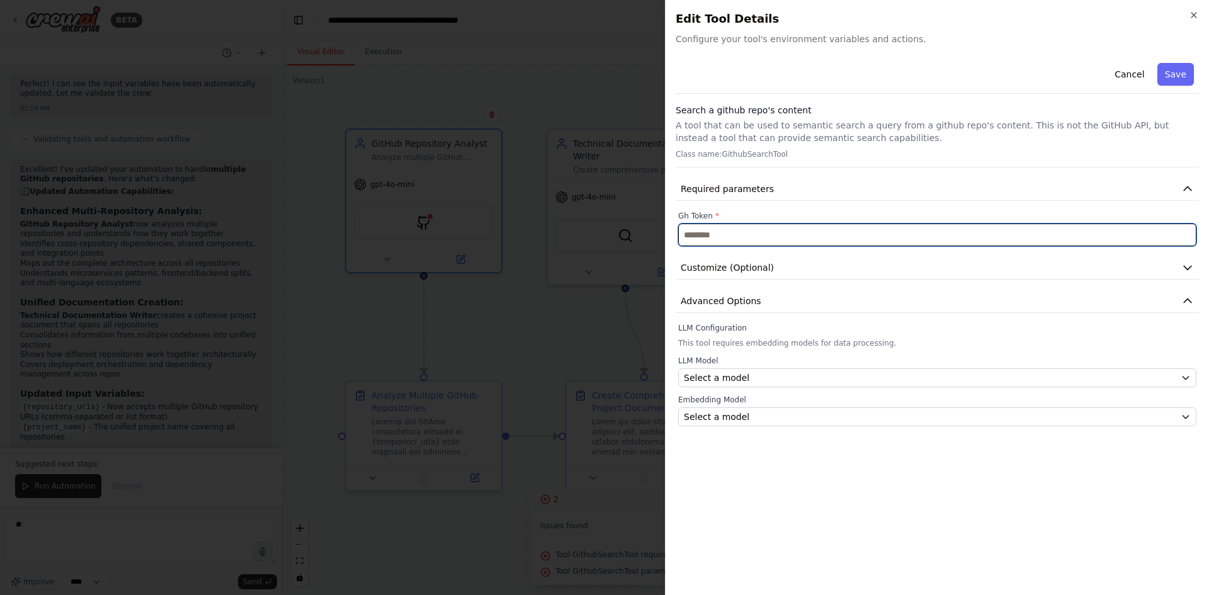
click at [791, 237] on input "text" at bounding box center [937, 235] width 518 height 23
type input "*******"
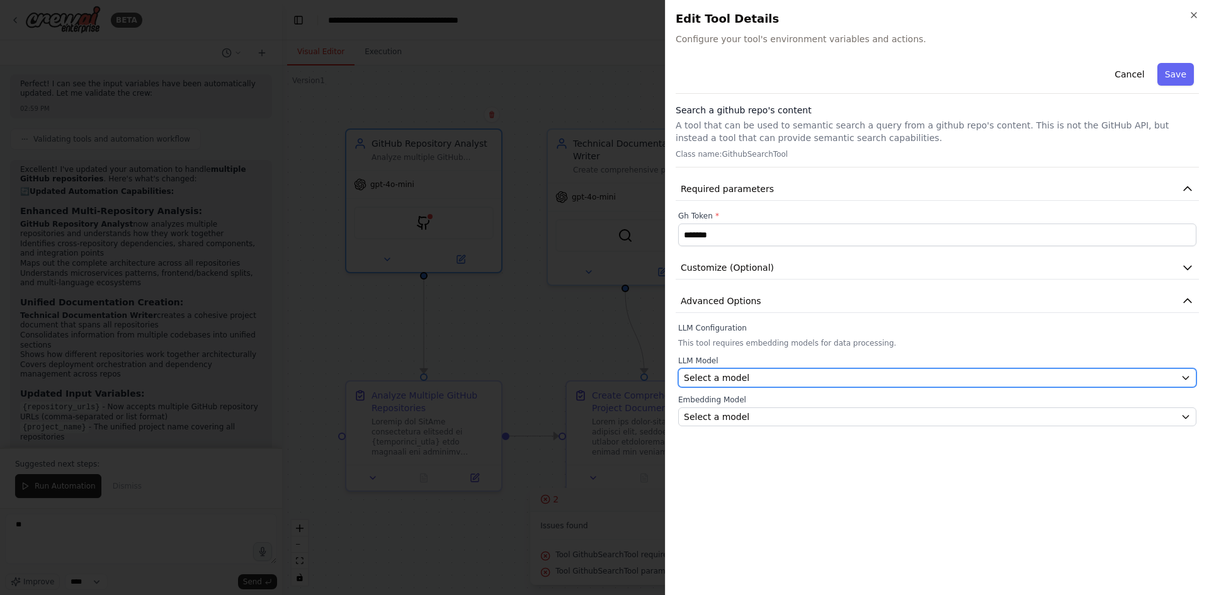
click at [766, 377] on div "Select a model" at bounding box center [930, 377] width 492 height 13
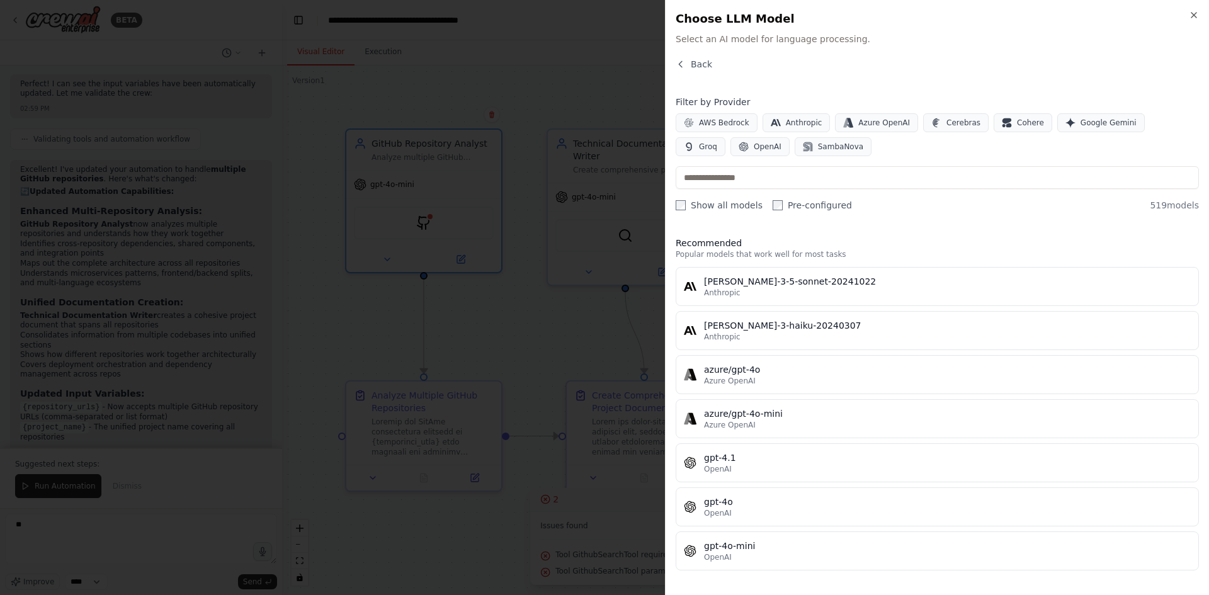
scroll to position [63, 0]
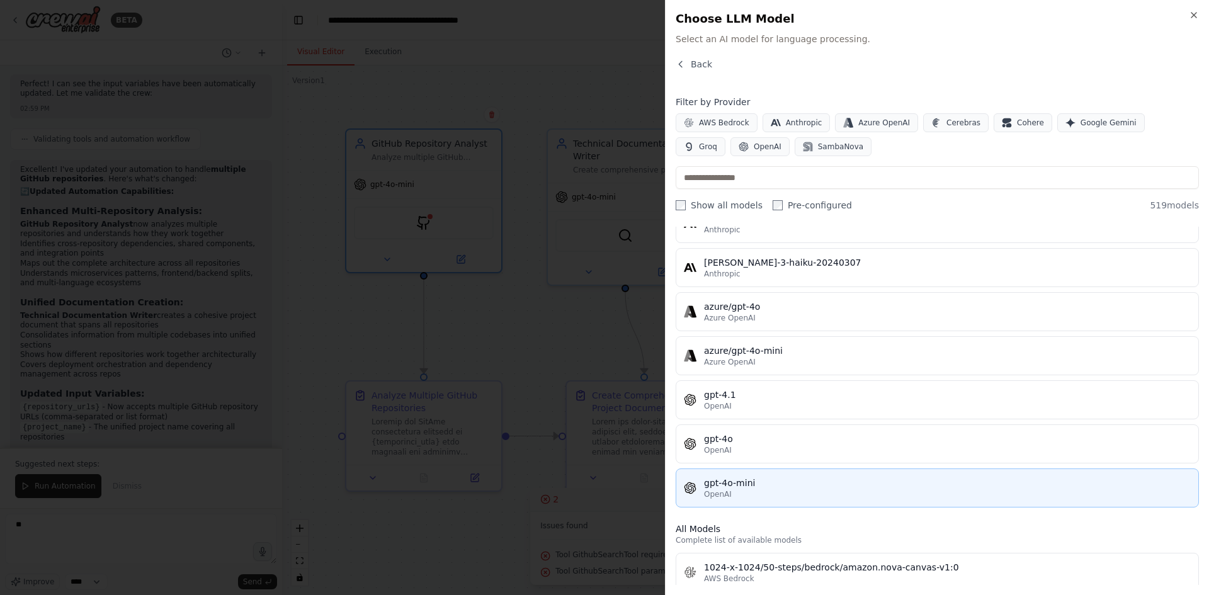
click at [738, 482] on div "gpt-4o-mini" at bounding box center [947, 483] width 487 height 13
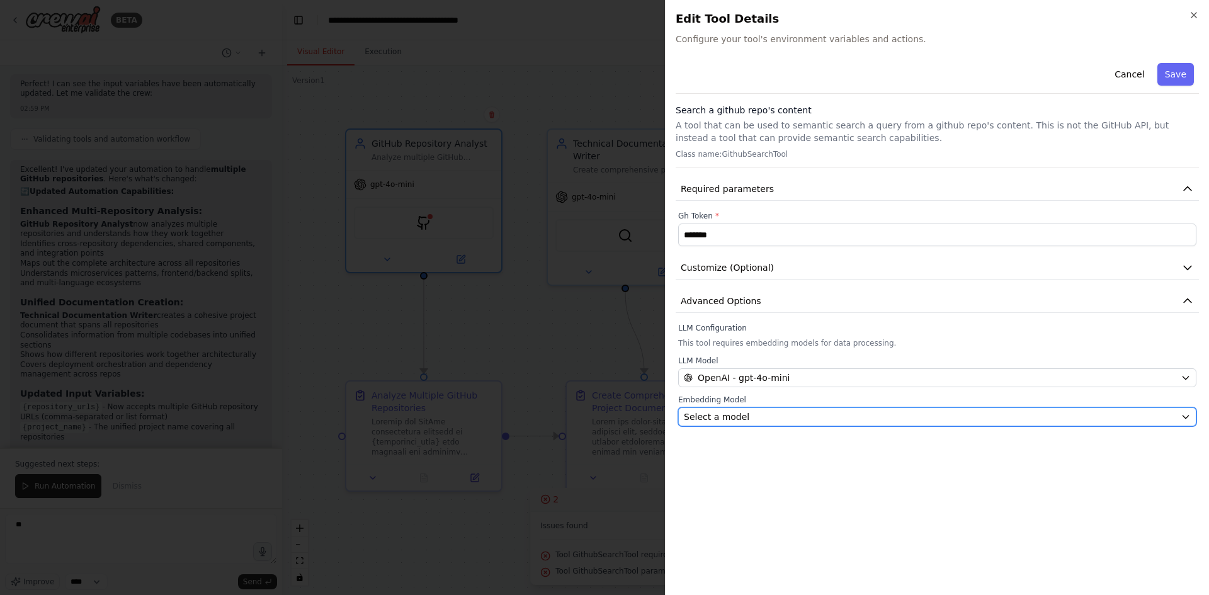
click at [726, 410] on button "Select a model" at bounding box center [937, 416] width 518 height 19
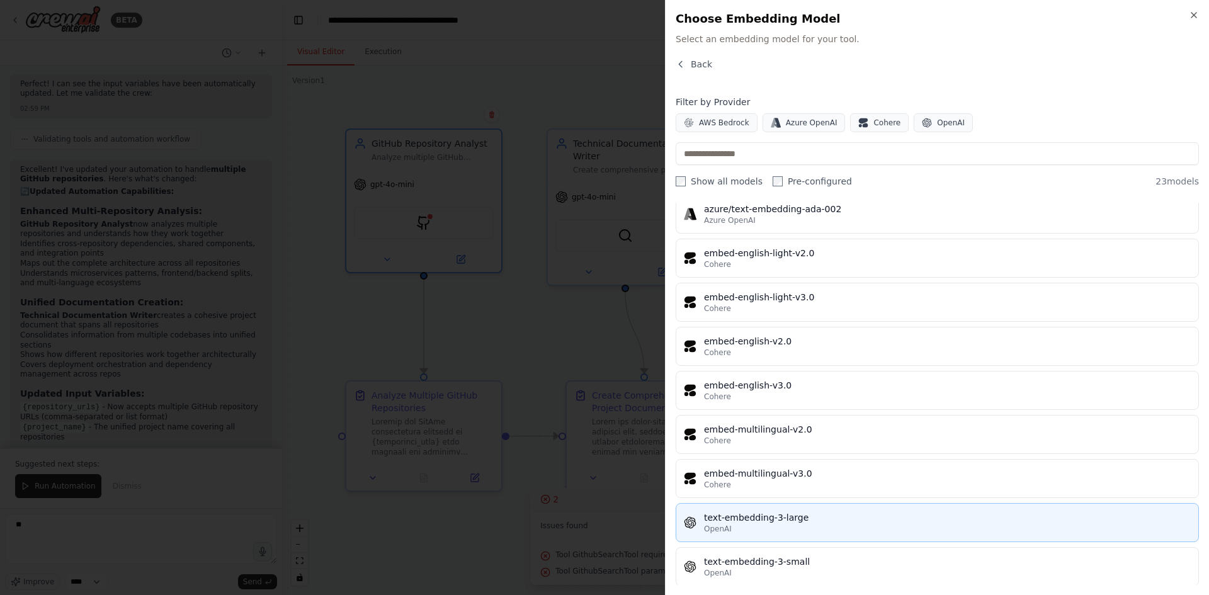
scroll to position [677, 0]
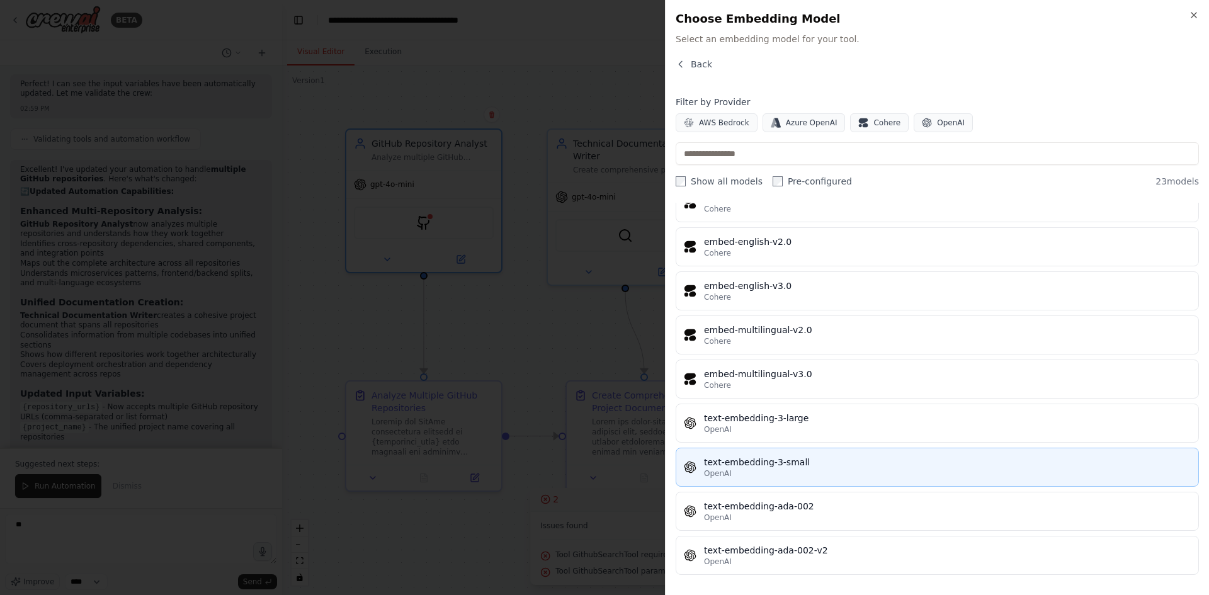
click at [801, 462] on div "text-embedding-3-small" at bounding box center [947, 462] width 487 height 13
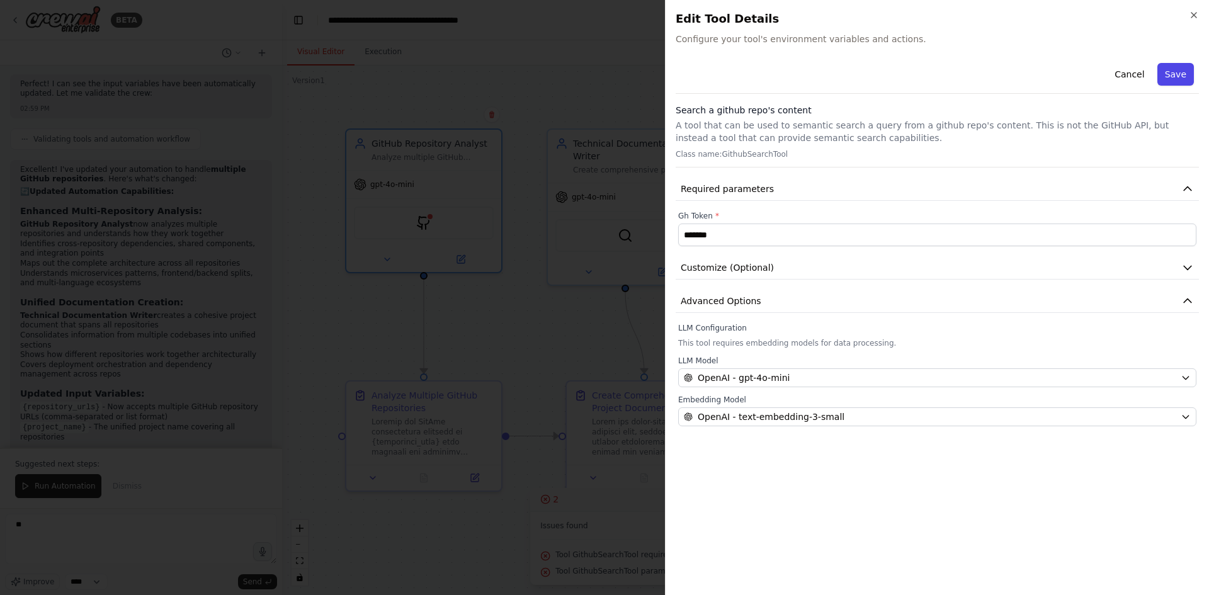
click at [1170, 75] on button "Save" at bounding box center [1175, 74] width 37 height 23
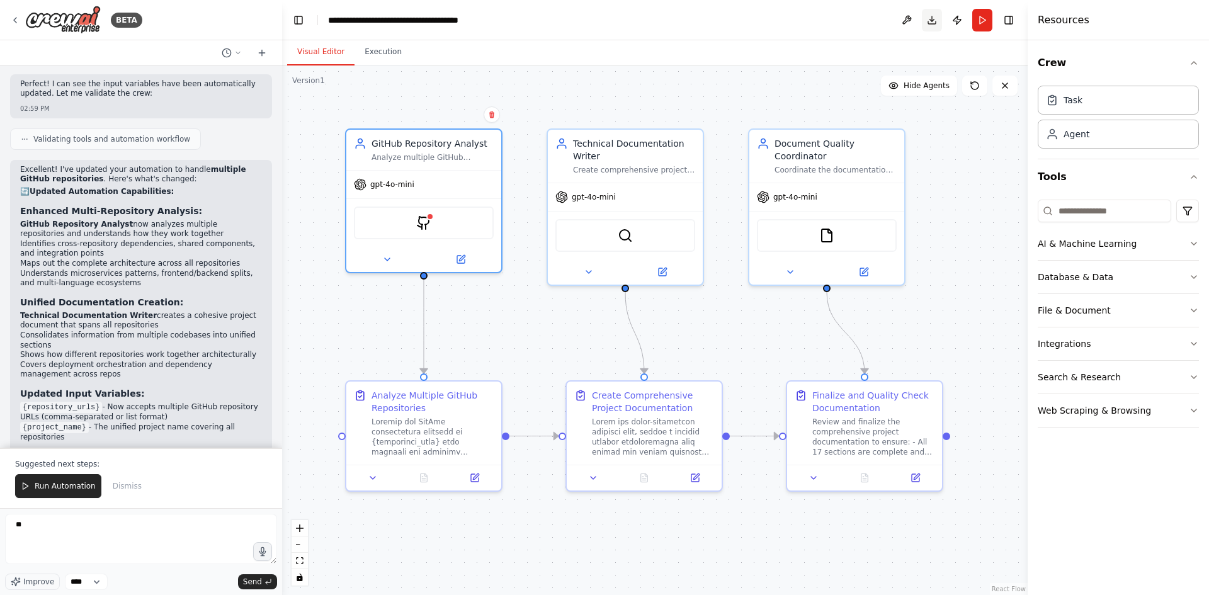
click at [931, 23] on button "Download" at bounding box center [932, 20] width 20 height 23
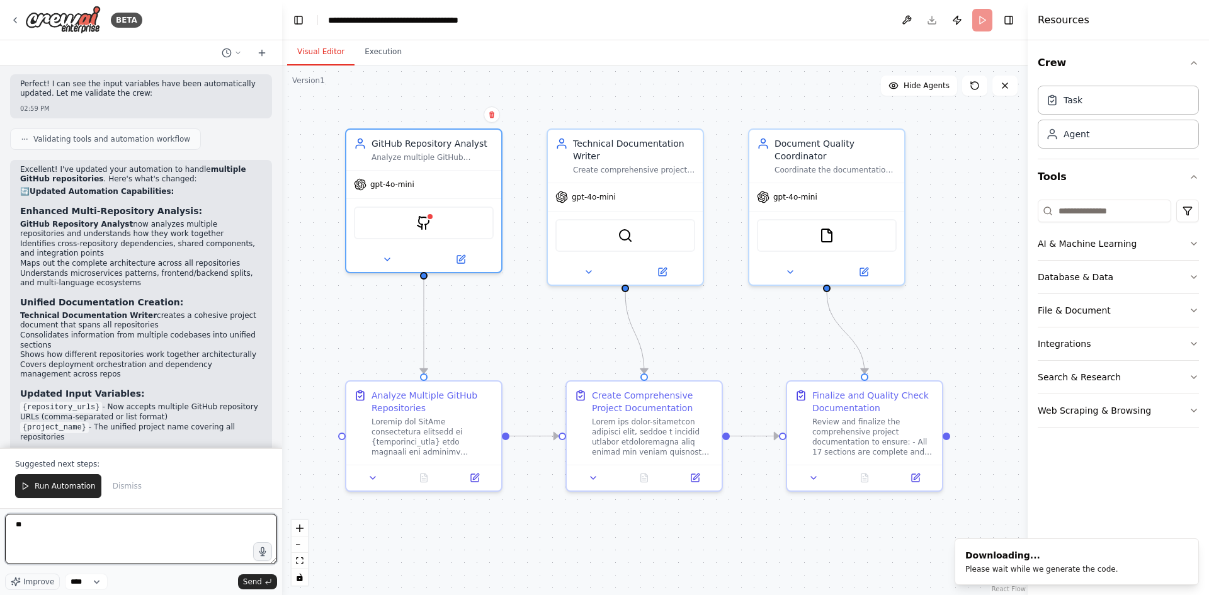
click at [113, 540] on textarea "**" at bounding box center [141, 539] width 272 height 50
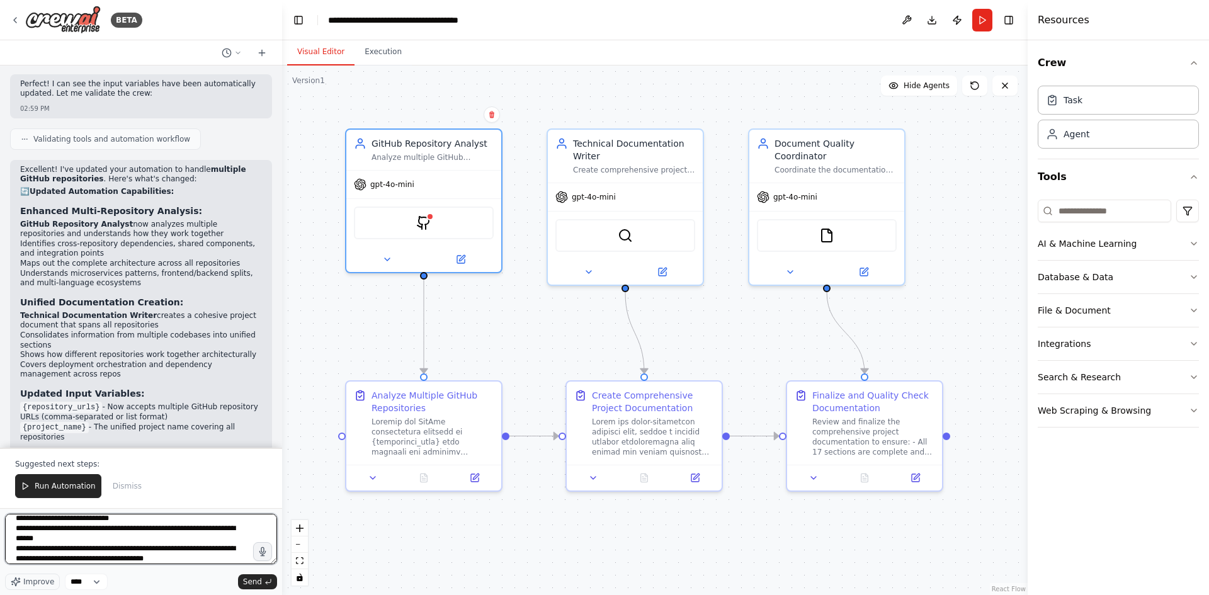
scroll to position [16, 0]
type textarea "**********"
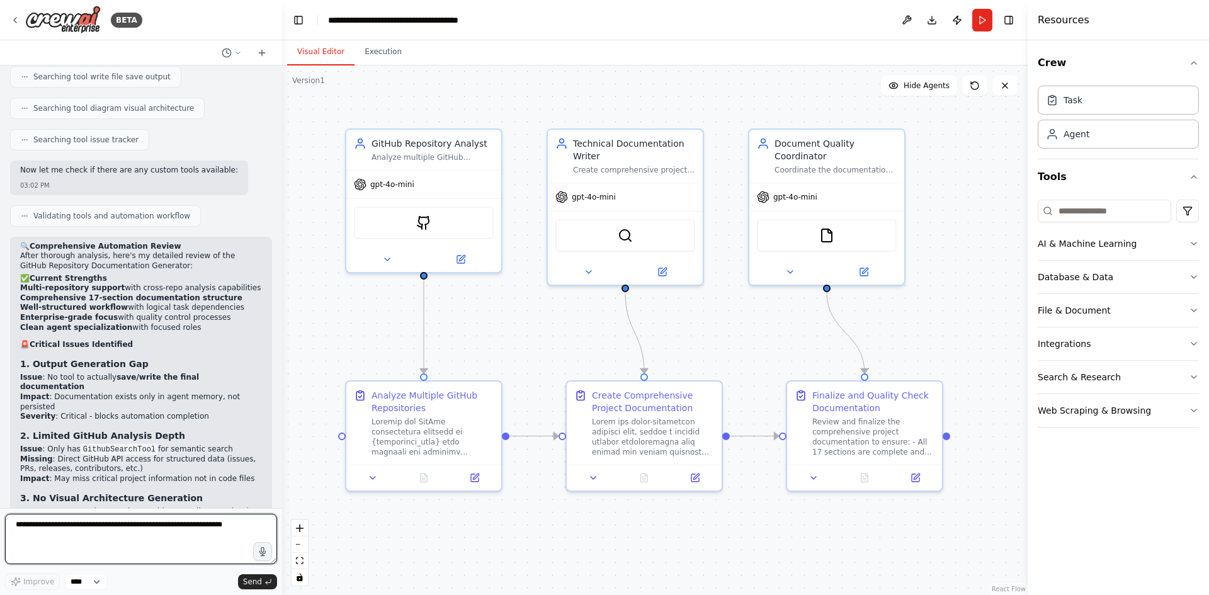
scroll to position [6013, 0]
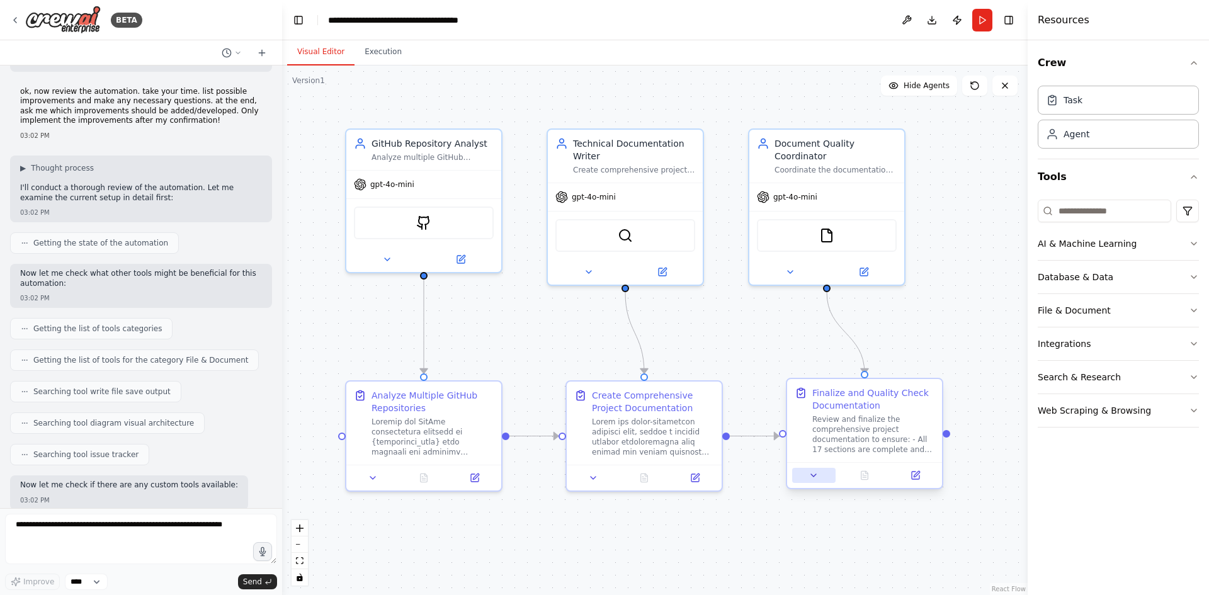
click at [813, 482] on button at bounding box center [813, 475] width 43 height 15
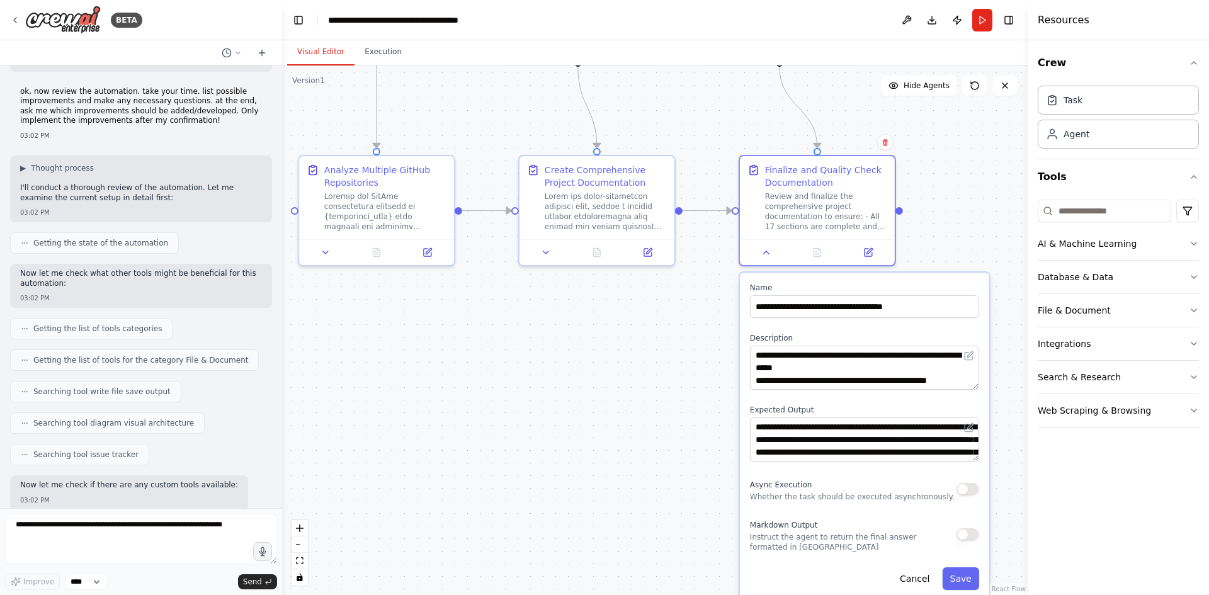
drag, startPoint x: 987, startPoint y: 441, endPoint x: 958, endPoint y: 188, distance: 254.8
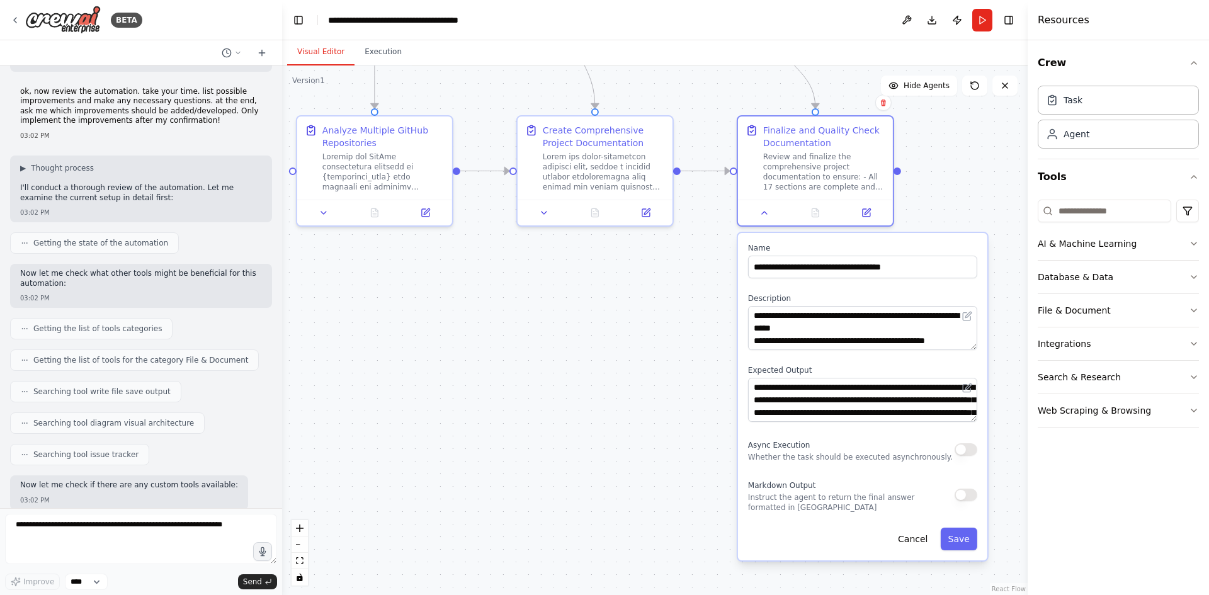
click at [968, 495] on button "button" at bounding box center [965, 495] width 23 height 13
click at [969, 536] on button "Save" at bounding box center [958, 539] width 37 height 23
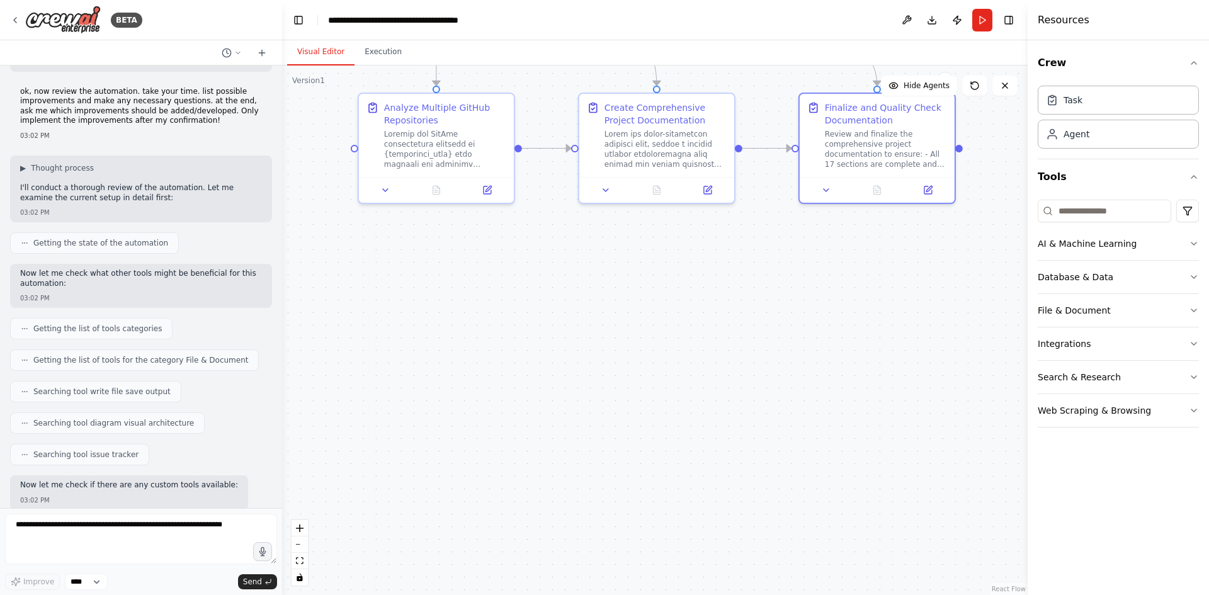
drag, startPoint x: 462, startPoint y: 429, endPoint x: 523, endPoint y: 406, distance: 65.7
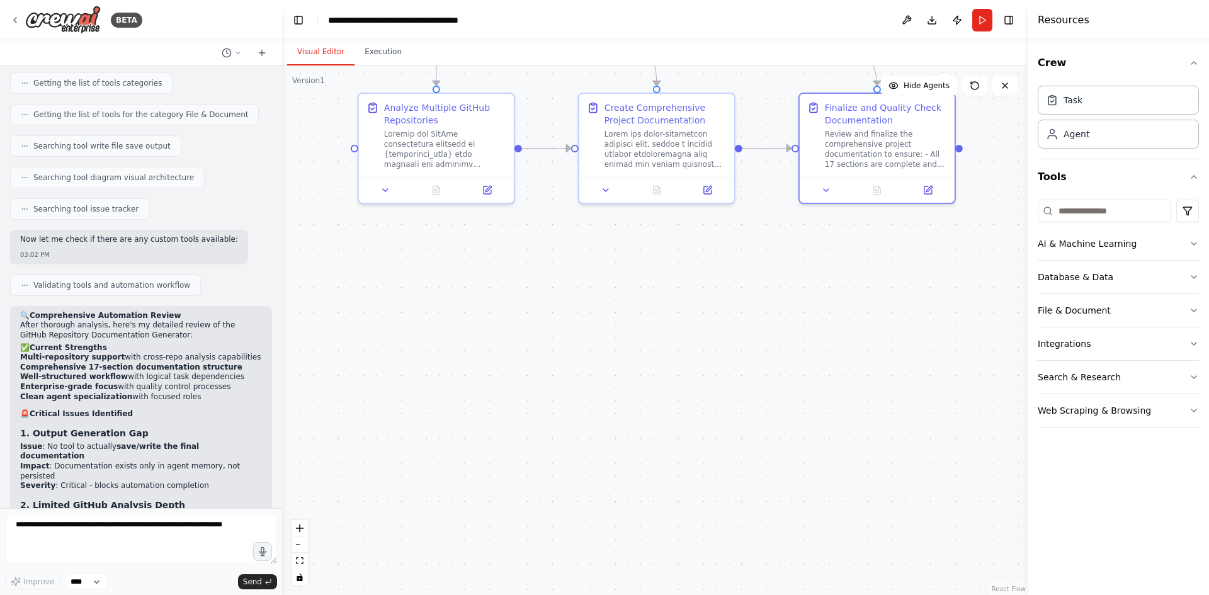
scroll to position [6265, 0]
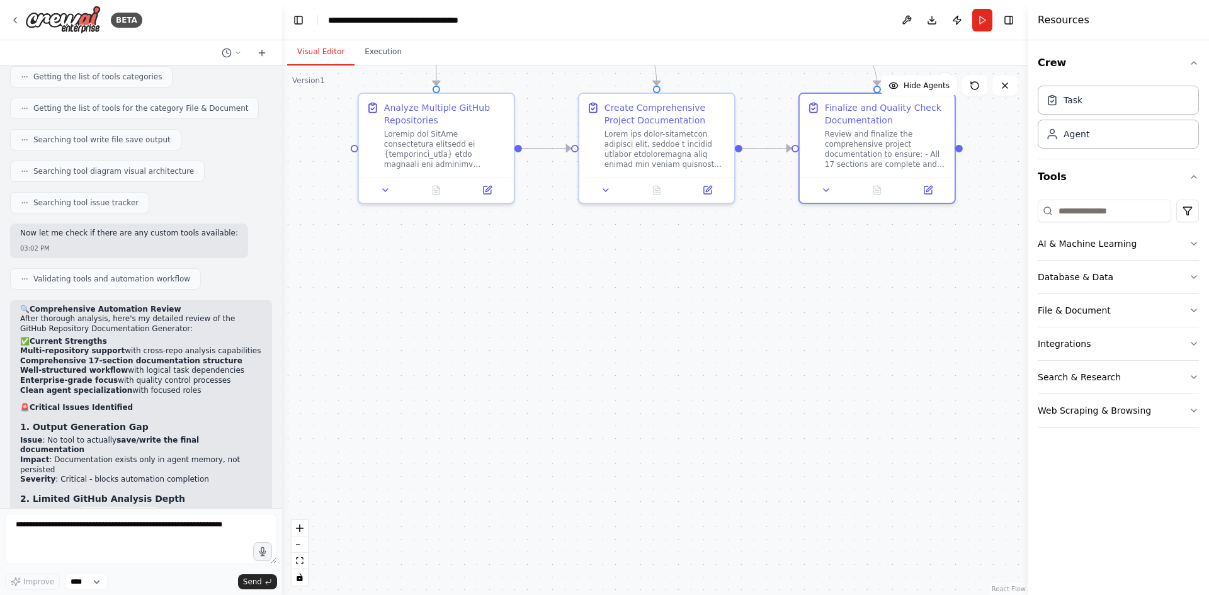
drag, startPoint x: 161, startPoint y: 285, endPoint x: 50, endPoint y: 334, distance: 120.6
copy strong "igh Priority Improvements"
click at [65, 529] on textarea at bounding box center [141, 539] width 272 height 50
paste textarea "**********"
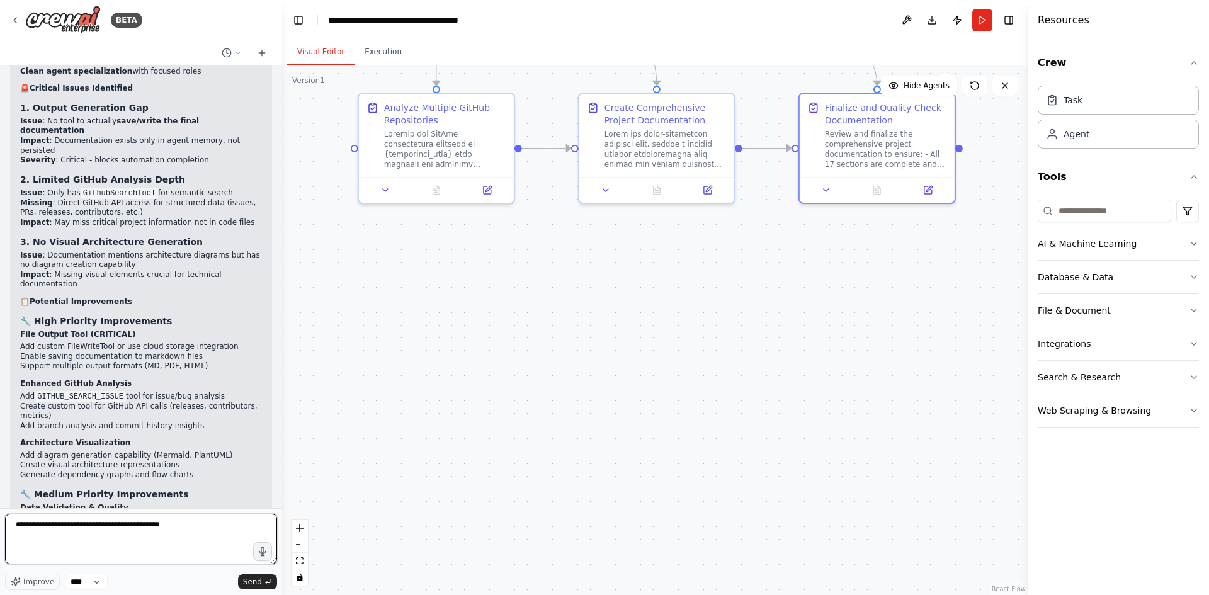
scroll to position [6643, 0]
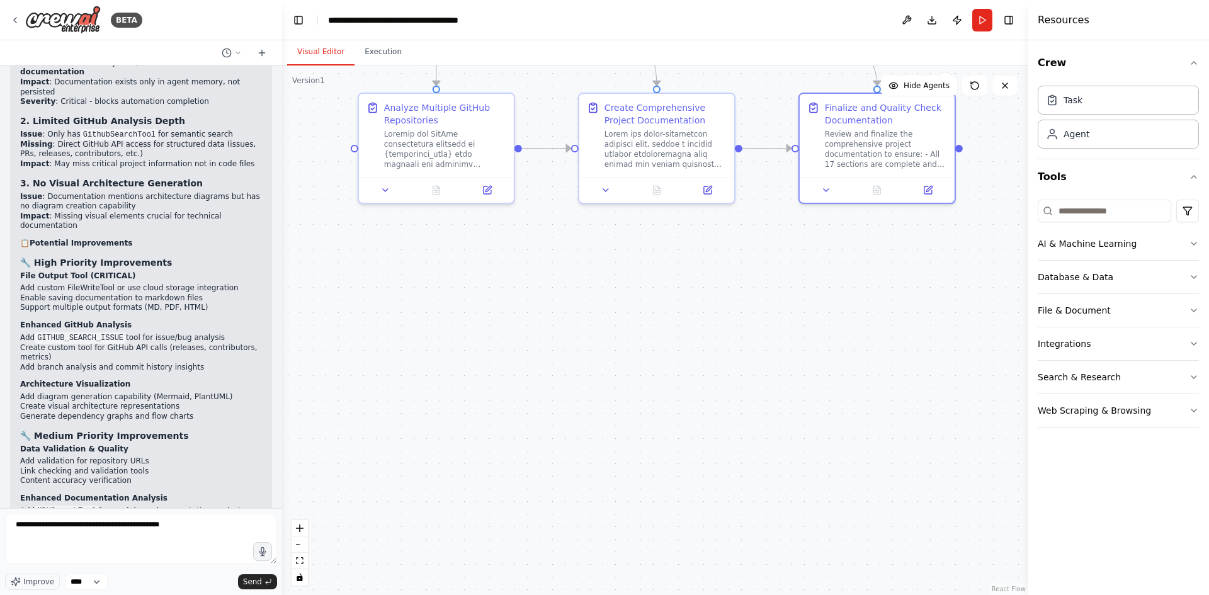
drag, startPoint x: 86, startPoint y: 407, endPoint x: 12, endPoint y: 400, distance: 74.7
click at [12, 400] on div "🔍 Comprehensive Automation Review After thorough analysis, here's my detailed r…" at bounding box center [141, 581] width 262 height 1318
copy div "🤔 Questions for Clarification Output Preference"
click at [54, 537] on textarea "**********" at bounding box center [141, 539] width 272 height 50
click at [58, 545] on textarea "**********" at bounding box center [141, 539] width 272 height 50
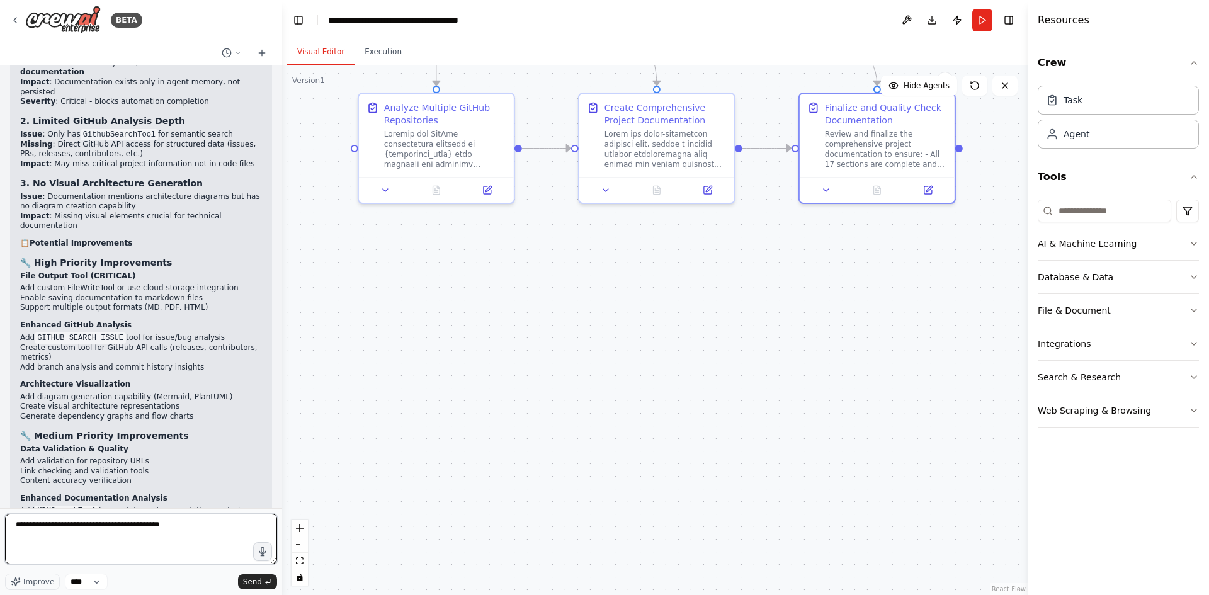
click at [207, 544] on textarea "**********" at bounding box center [141, 539] width 272 height 50
paste textarea "**********"
drag, startPoint x: 156, startPoint y: 430, endPoint x: 20, endPoint y: 428, distance: 136.6
click at [20, 428] on div "🔍 Comprehensive Automation Review After thorough analysis, here's my detailed r…" at bounding box center [141, 581] width 262 height 1318
copy li "Local file system (requires FileWriteTool)"
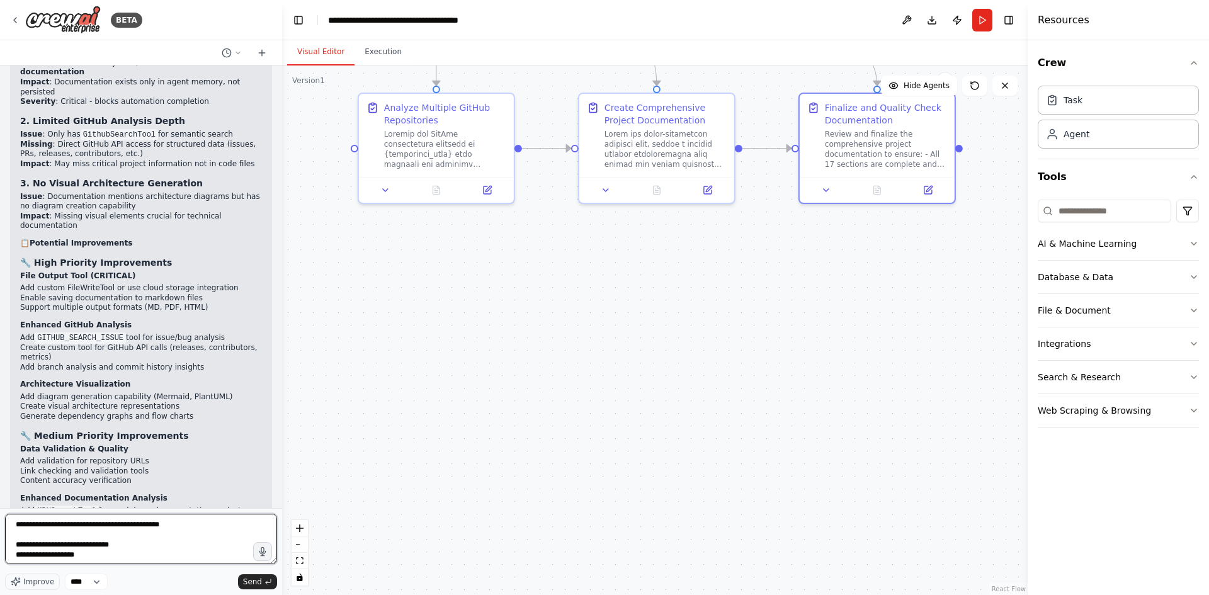
click at [116, 557] on textarea "**********" at bounding box center [141, 539] width 272 height 50
paste textarea "**********"
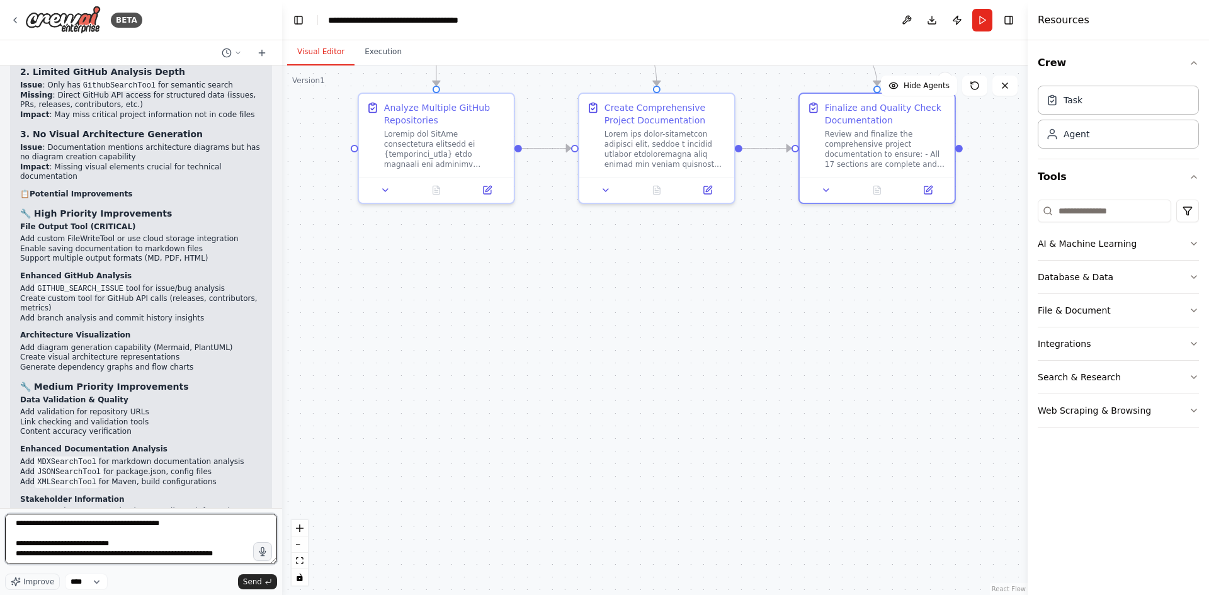
scroll to position [6769, 0]
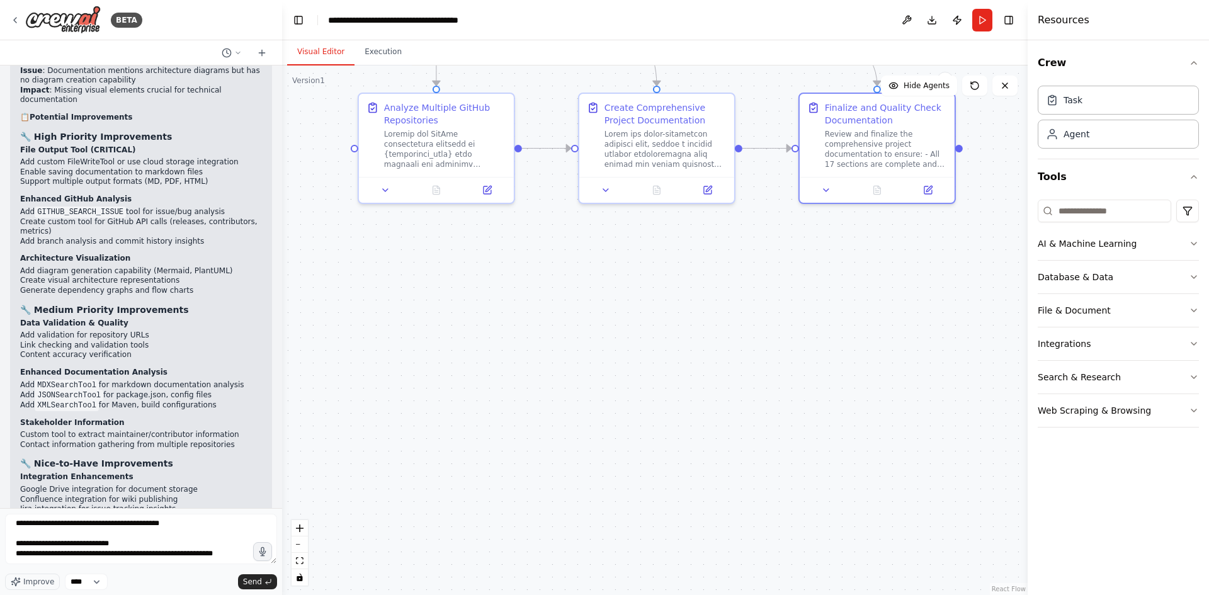
drag, startPoint x: 94, startPoint y: 350, endPoint x: 9, endPoint y: 353, distance: 84.4
click at [9, 353] on div "create a crew to gather repositories from Github and then create a full complet…" at bounding box center [141, 286] width 282 height 443
copy p "Visual Requirements :"
click at [85, 554] on textarea "**********" at bounding box center [141, 539] width 272 height 50
paste textarea "**********"
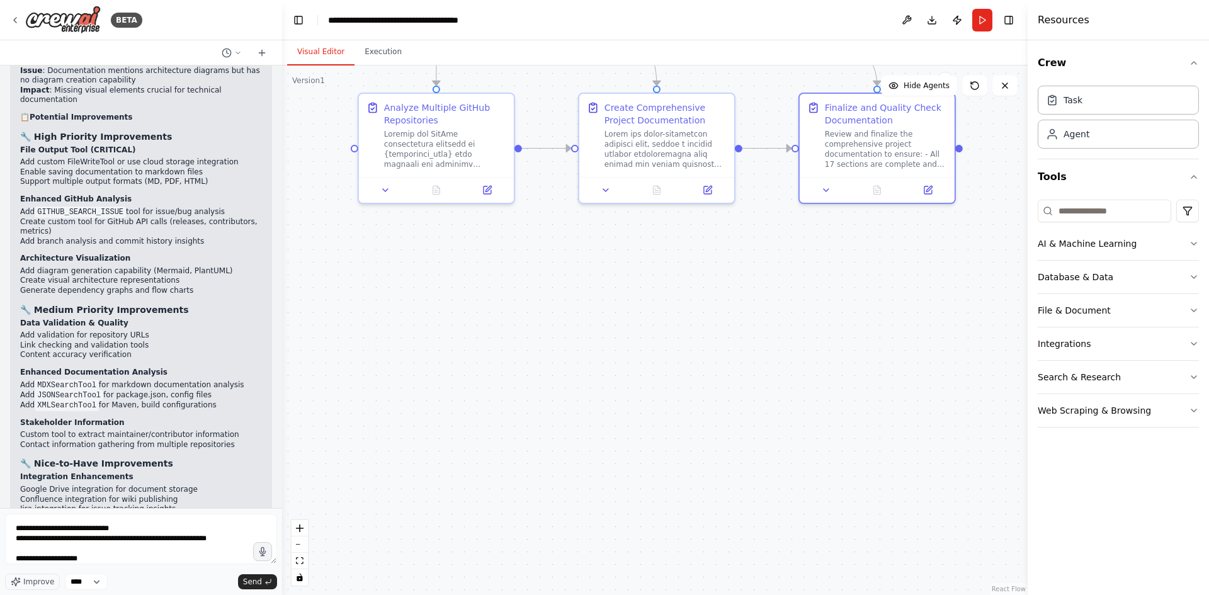
drag, startPoint x: 153, startPoint y: 362, endPoint x: 16, endPoint y: 364, distance: 137.3
click at [16, 364] on div "🔍 Comprehensive Automation Review After thorough analysis, here's my detailed r…" at bounding box center [141, 455] width 262 height 1318
copy li "Critical for architecture understanding"
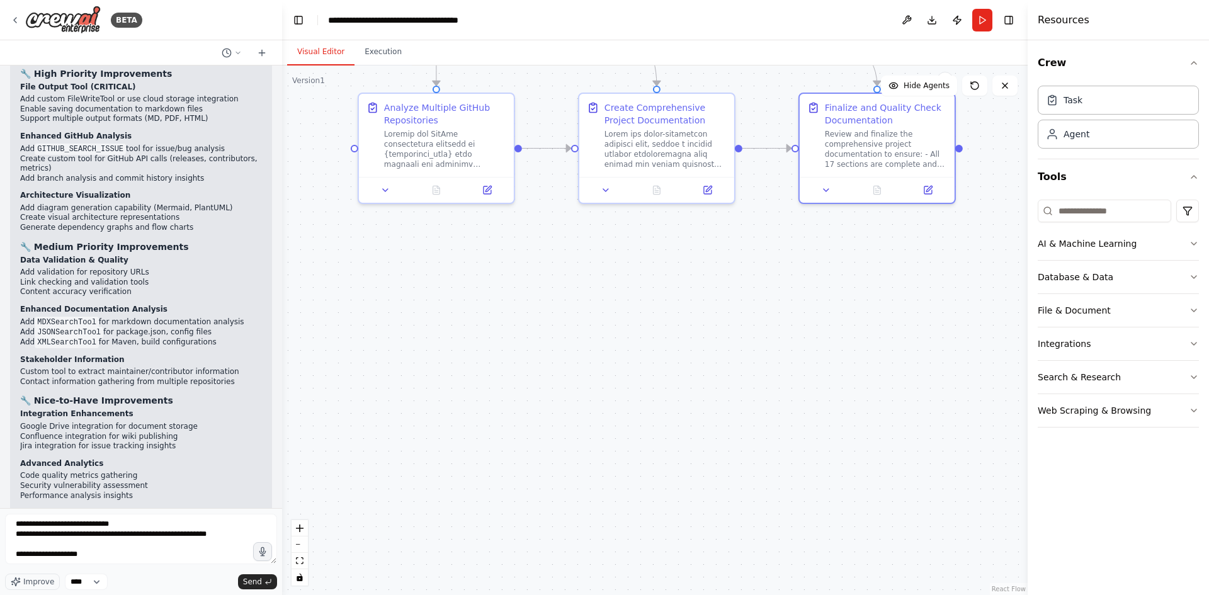
scroll to position [21, 0]
click at [120, 555] on textarea "**********" at bounding box center [141, 539] width 272 height 50
paste textarea "**********"
type textarea "**********"
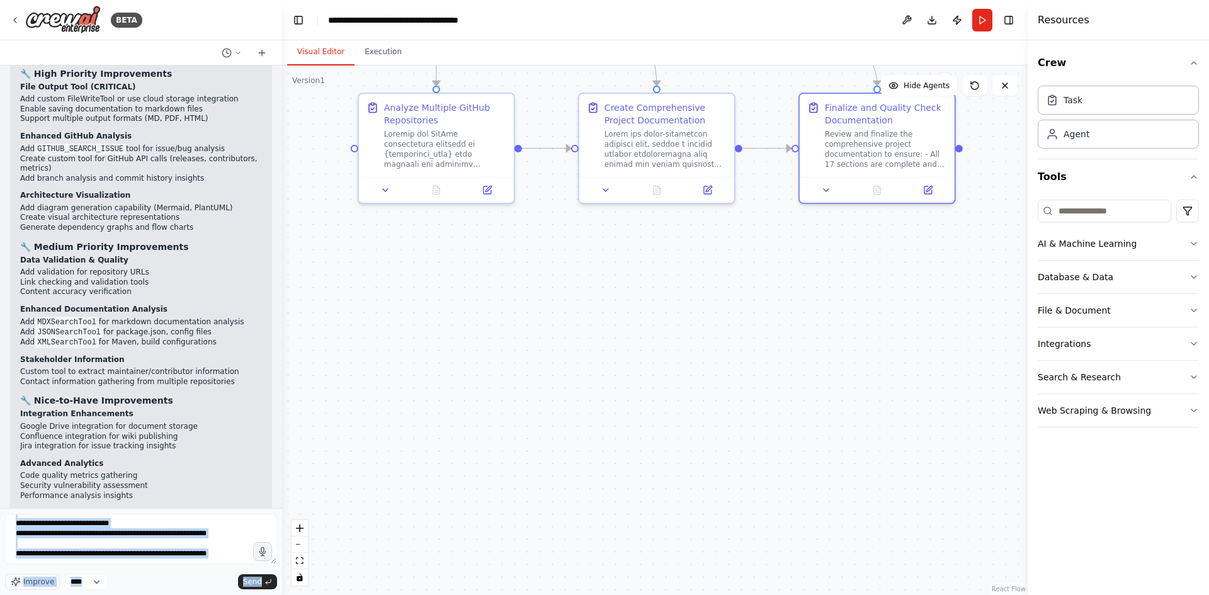
drag, startPoint x: 88, startPoint y: 338, endPoint x: 0, endPoint y: 339, distance: 87.5
click at [0, 339] on div "BETA create a crew to gather repositories from Github and then create a full co…" at bounding box center [141, 297] width 282 height 595
click at [1, 339] on button "Toggle Sidebar" at bounding box center [0, 297] width 10 height 595
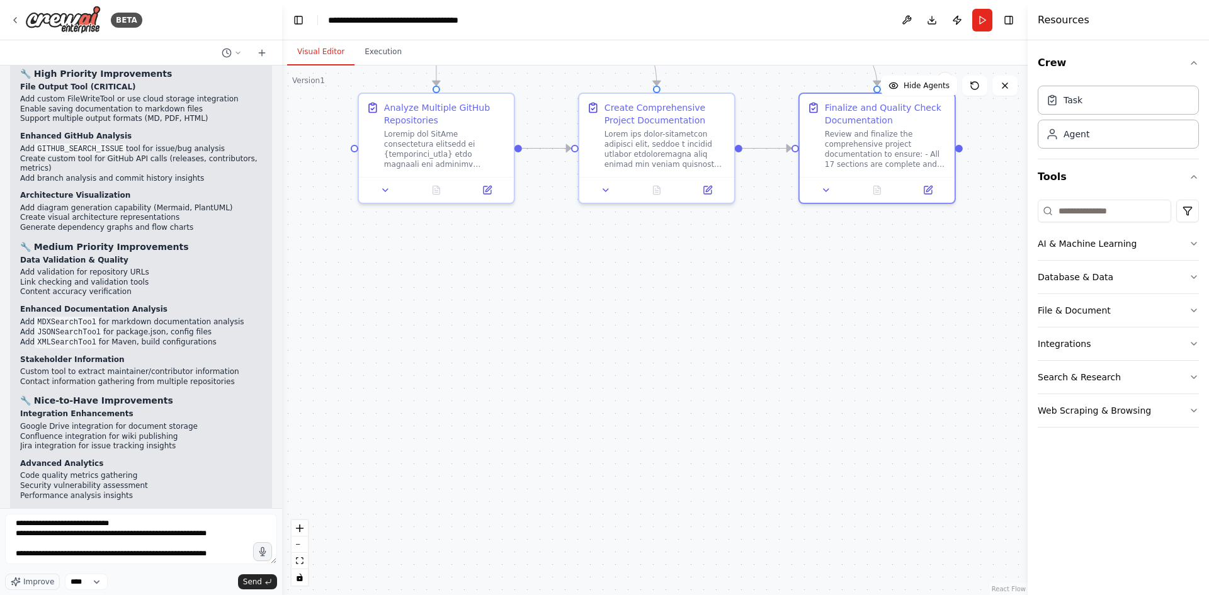
drag, startPoint x: 87, startPoint y: 337, endPoint x: 8, endPoint y: 337, distance: 79.3
click at [8, 337] on div "create a crew to gather repositories from Github and then create a full complet…" at bounding box center [141, 286] width 282 height 443
copy p "GitHub API Access :"
click at [69, 555] on textarea "**********" at bounding box center [141, 539] width 272 height 50
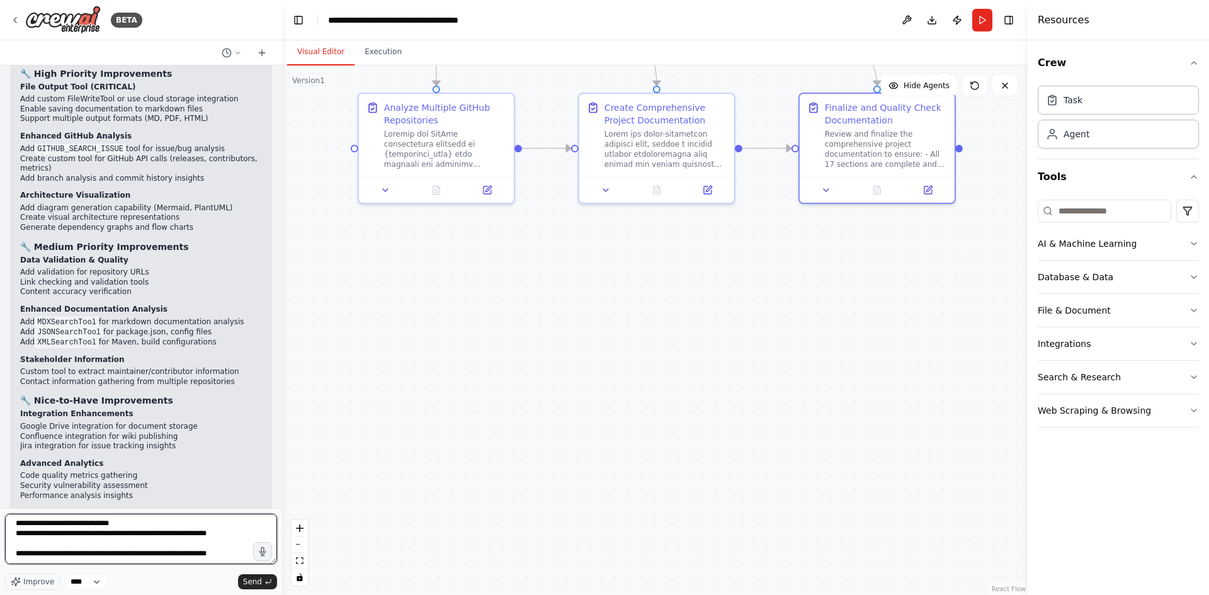
paste textarea "**********"
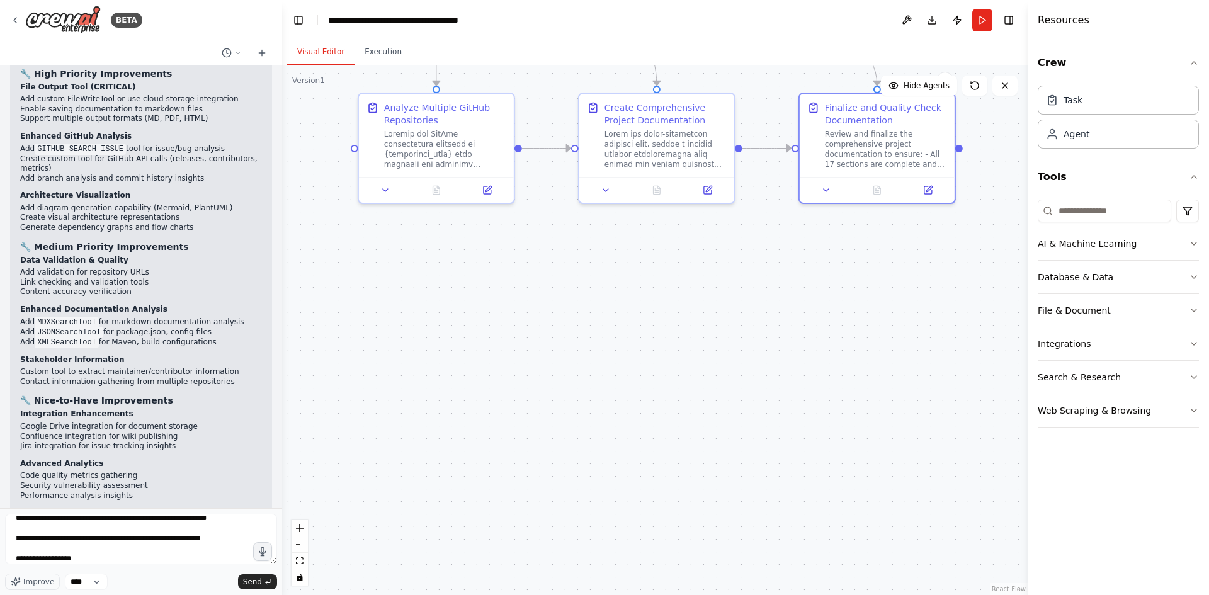
drag, startPoint x: 200, startPoint y: 349, endPoint x: 17, endPoint y: 346, distance: 182.6
click at [17, 346] on div "🔍 Comprehensive Automation Review After thorough analysis, here's my detailed r…" at bounding box center [141, 392] width 262 height 1318
copy li "Full GitHub API access for comprehensive analysis"
click at [139, 567] on div "**********" at bounding box center [141, 541] width 272 height 55
click at [138, 560] on textarea "**********" at bounding box center [141, 539] width 272 height 50
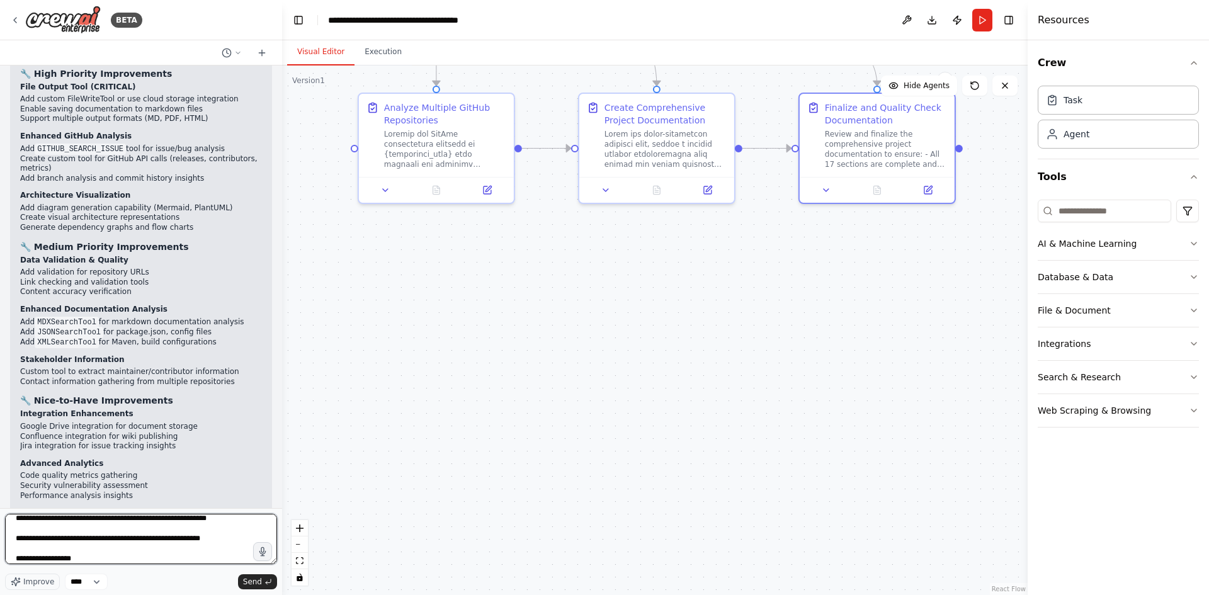
paste textarea "**********"
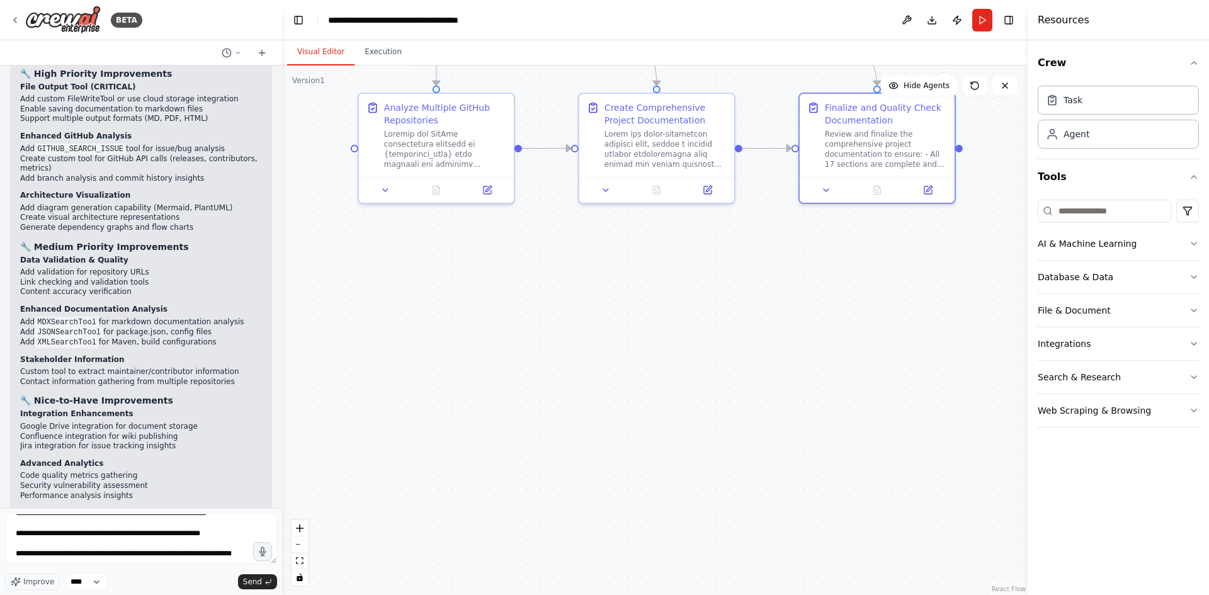
drag, startPoint x: 146, startPoint y: 359, endPoint x: 16, endPoint y: 356, distance: 129.7
click at [16, 356] on div "🔍 Comprehensive Automation Review After thorough analysis, here's my detailed r…" at bounding box center [141, 392] width 262 height 1318
copy li "Current semantic search is sufficient"
drag, startPoint x: 57, startPoint y: 544, endPoint x: 79, endPoint y: 528, distance: 27.1
click at [79, 528] on textarea "**********" at bounding box center [141, 539] width 272 height 50
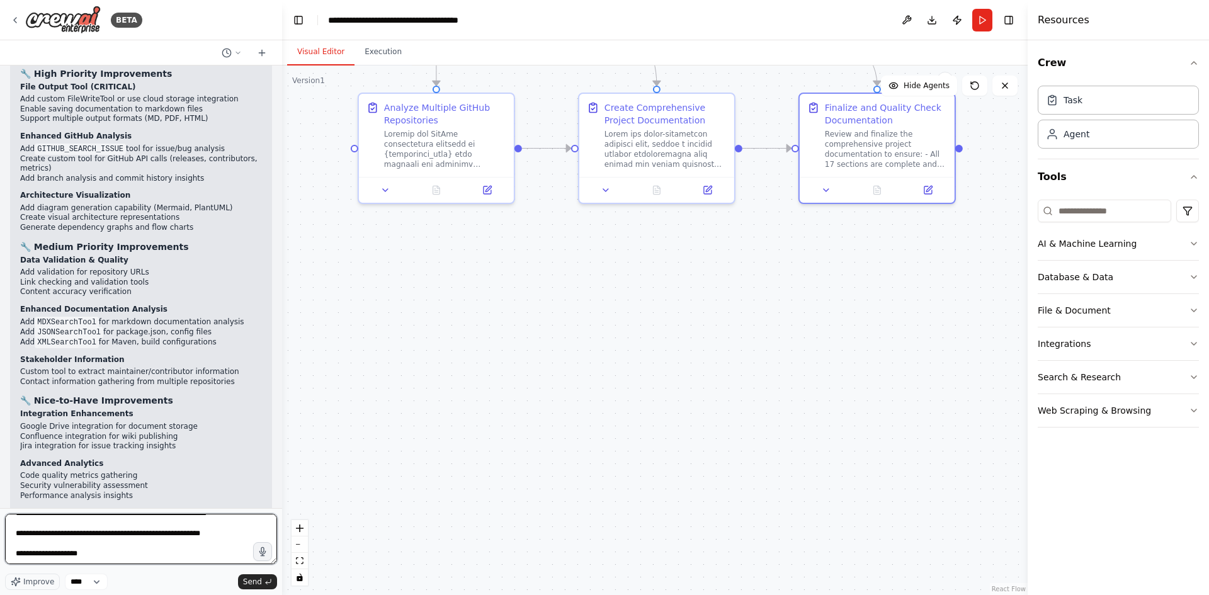
scroll to position [52, 0]
paste textarea "**********"
drag, startPoint x: 103, startPoint y: 387, endPoint x: 8, endPoint y: 385, distance: 95.1
click at [8, 385] on div "create a crew to gather repositories from Github and then create a full complet…" at bounding box center [141, 286] width 282 height 443
copy p "Documentation Depth :"
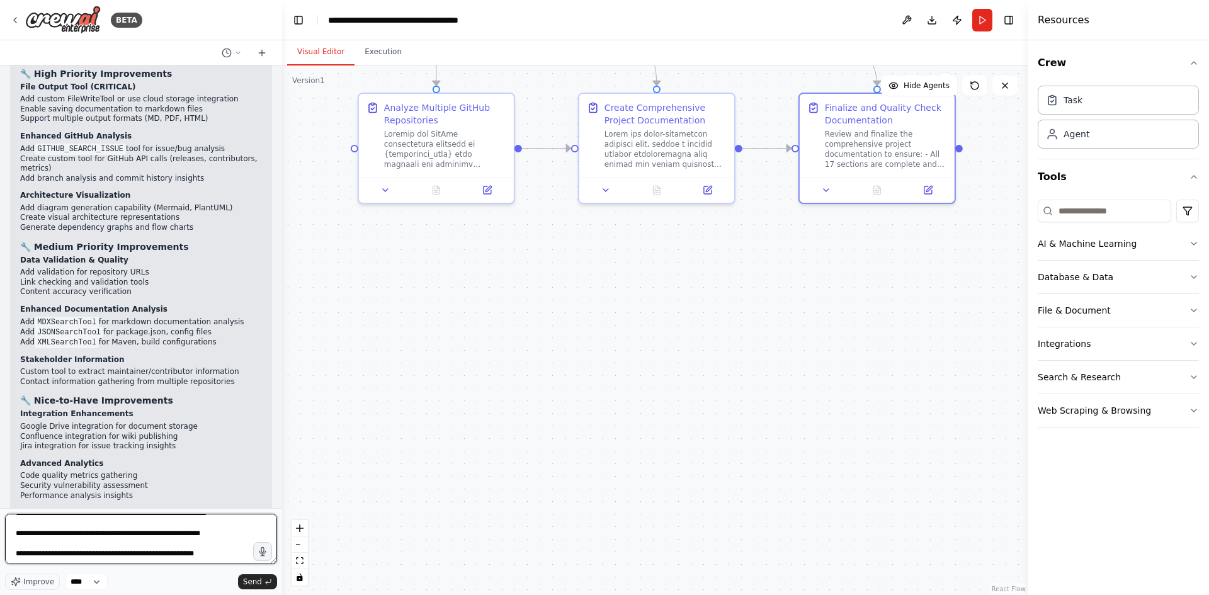
click at [55, 558] on textarea "**********" at bounding box center [141, 539] width 272 height 50
paste textarea "**********"
drag, startPoint x: 147, startPoint y: 400, endPoint x: 6, endPoint y: 397, distance: 141.1
click at [6, 397] on div "create a crew to gather repositories from Github and then create a full complet…" at bounding box center [141, 286] width 282 height 443
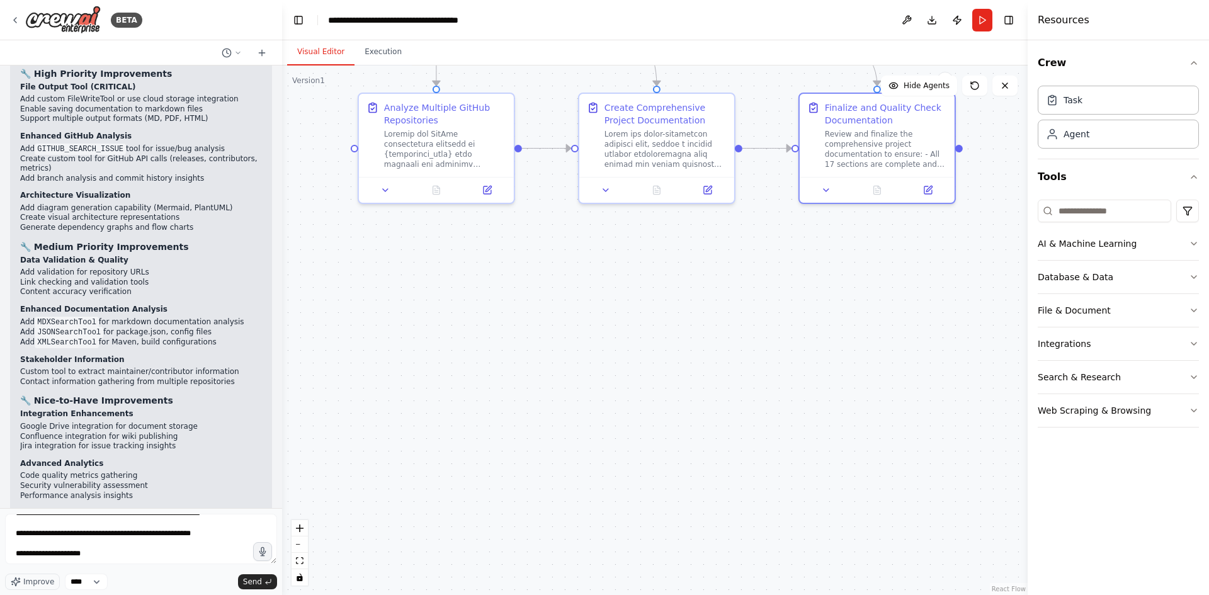
copy li "Maximum detail (current approach)"
click at [123, 547] on textarea "**********" at bounding box center [141, 539] width 272 height 50
click at [127, 553] on textarea "**********" at bounding box center [141, 539] width 272 height 50
paste textarea "**********"
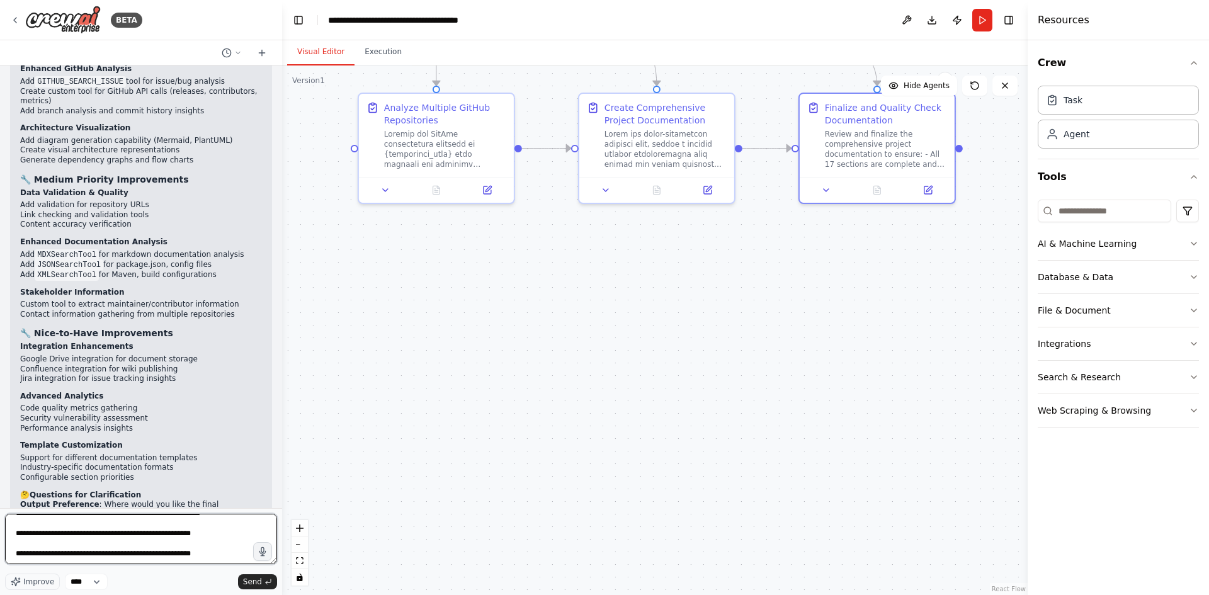
scroll to position [6958, 0]
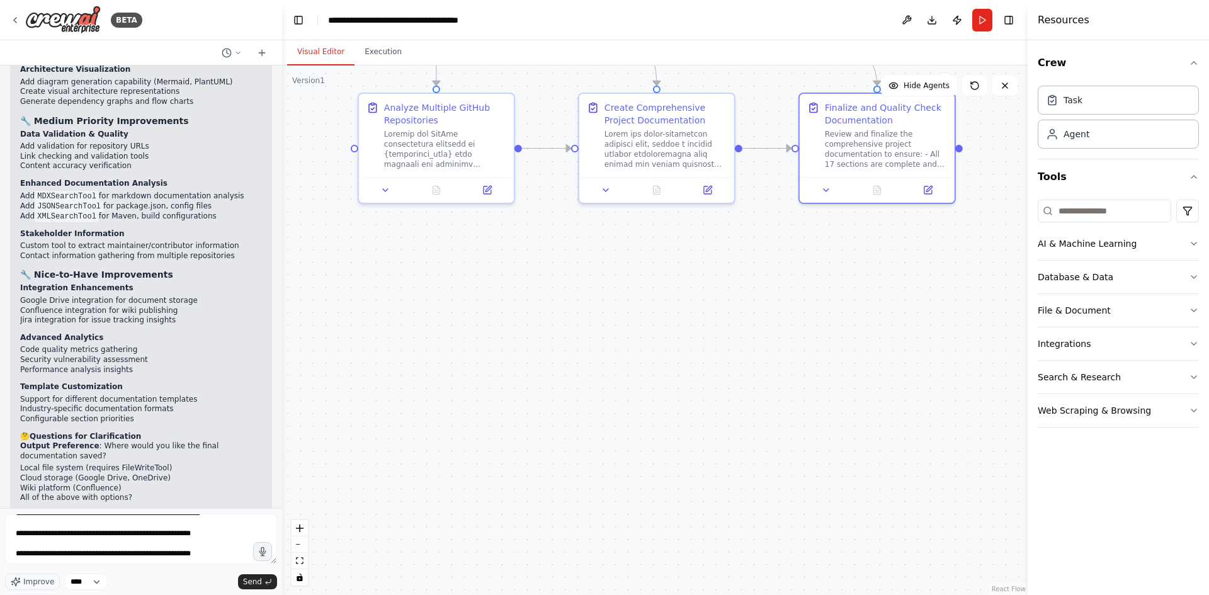
drag, startPoint x: 80, startPoint y: 312, endPoint x: 15, endPoint y: 311, distance: 64.9
click at [15, 311] on div "🔍 Comprehensive Automation Review After thorough analysis, here's my detailed r…" at bounding box center [141, 266] width 262 height 1318
click at [43, 556] on textarea "**********" at bounding box center [141, 539] width 272 height 50
paste textarea "**********"
drag, startPoint x: 181, startPoint y: 339, endPoint x: 21, endPoint y: 342, distance: 159.9
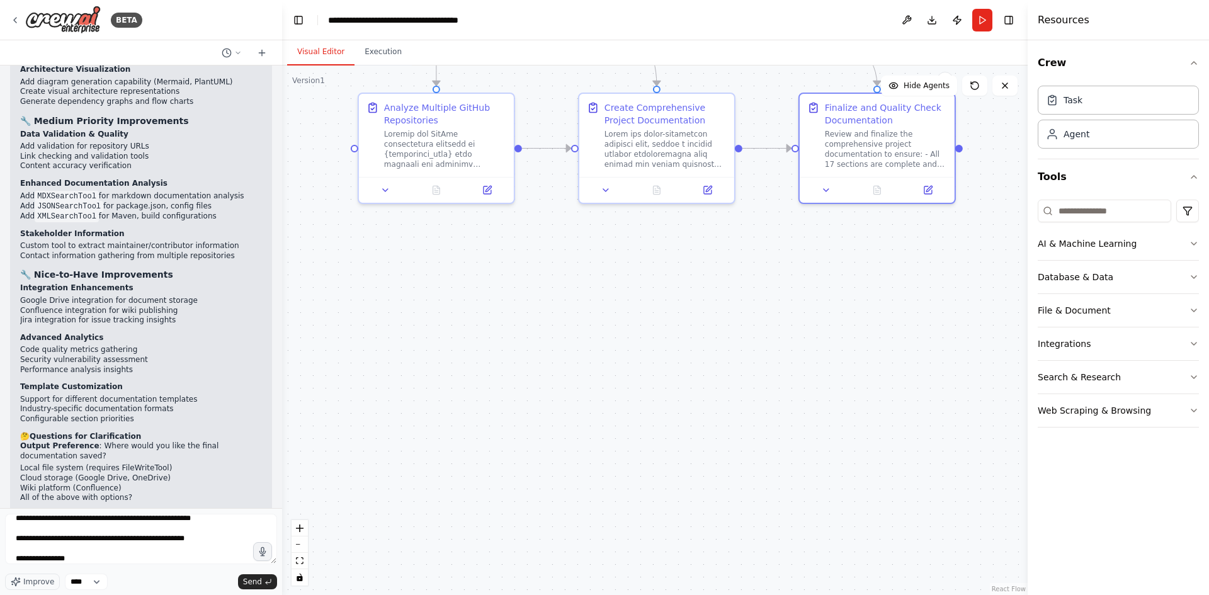
drag, startPoint x: 218, startPoint y: 352, endPoint x: 9, endPoint y: 348, distance: 209.7
click at [9, 348] on div "create a crew to gather repositories from Github and then create a full complet…" at bounding box center [141, 286] width 282 height 443
click at [113, 555] on textarea "**********" at bounding box center [141, 539] width 272 height 50
paste textarea "**********"
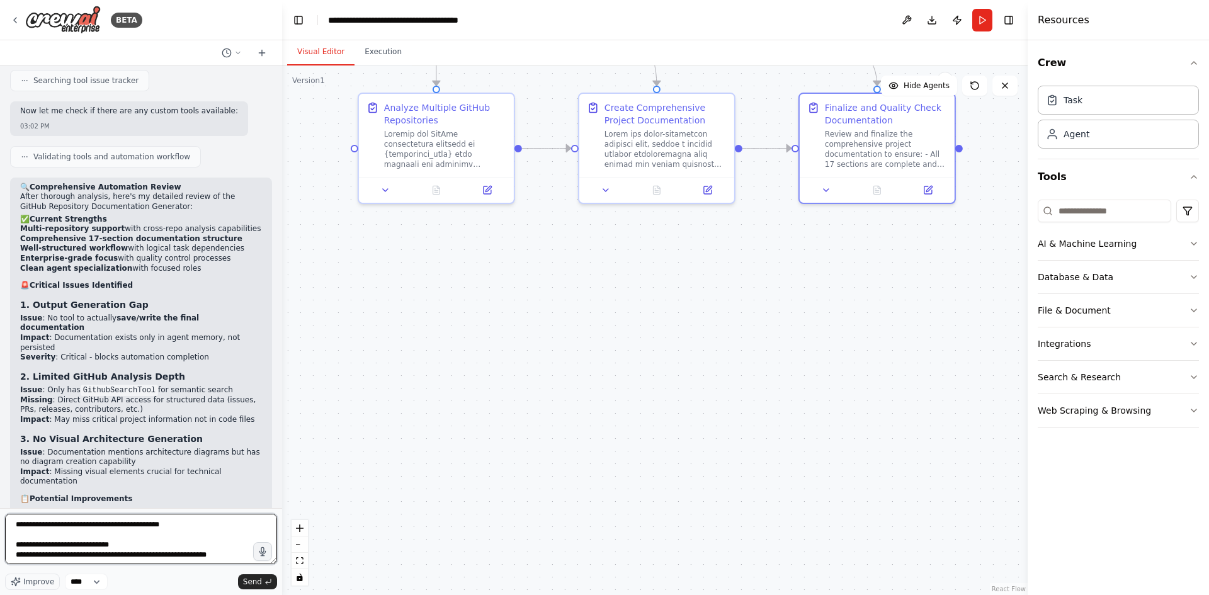
scroll to position [6391, 0]
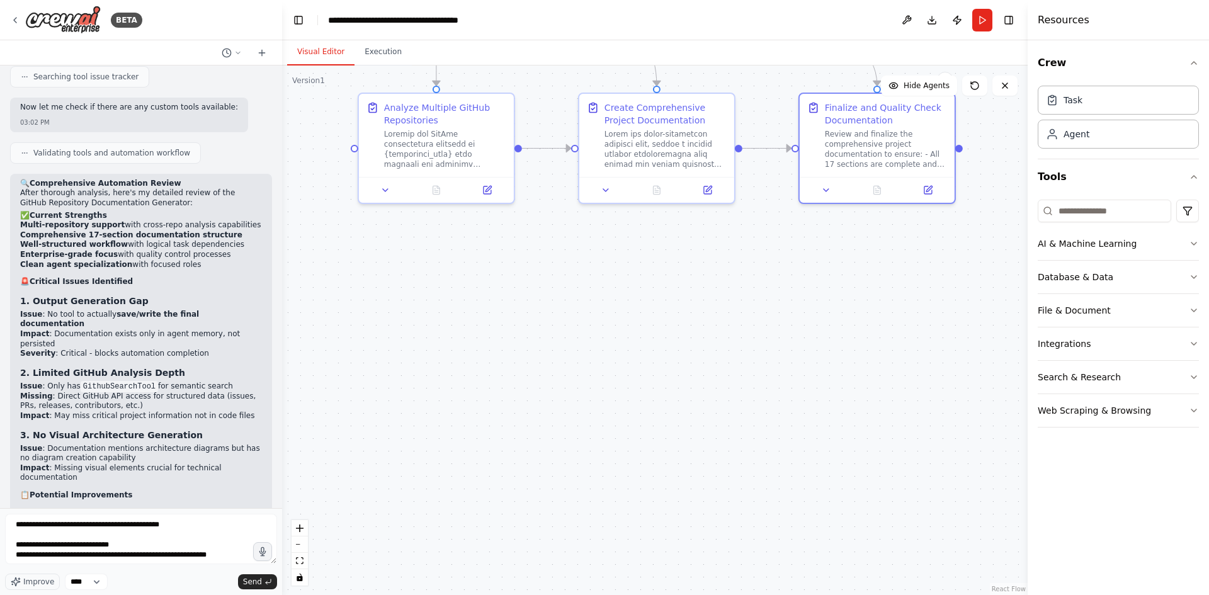
drag, startPoint x: 149, startPoint y: 390, endPoint x: 28, endPoint y: 398, distance: 121.8
click at [191, 530] on textarea "**********" at bounding box center [141, 539] width 272 height 50
drag, startPoint x: 84, startPoint y: 334, endPoint x: 37, endPoint y: 336, distance: 47.9
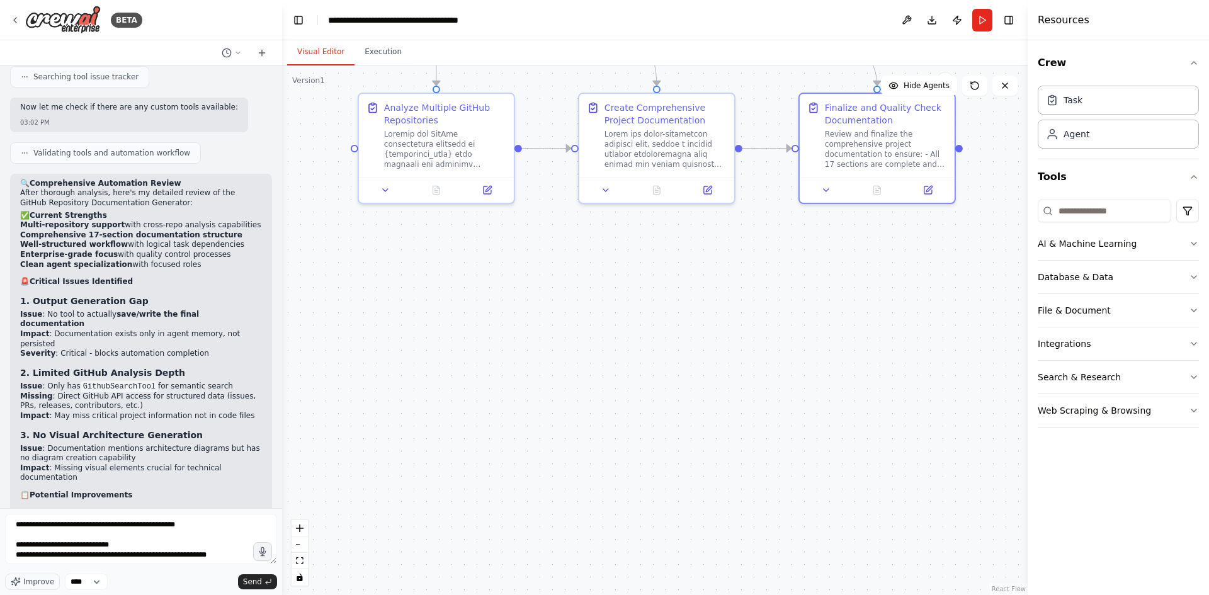
click at [204, 529] on textarea "**********" at bounding box center [141, 539] width 272 height 50
paste textarea "**********"
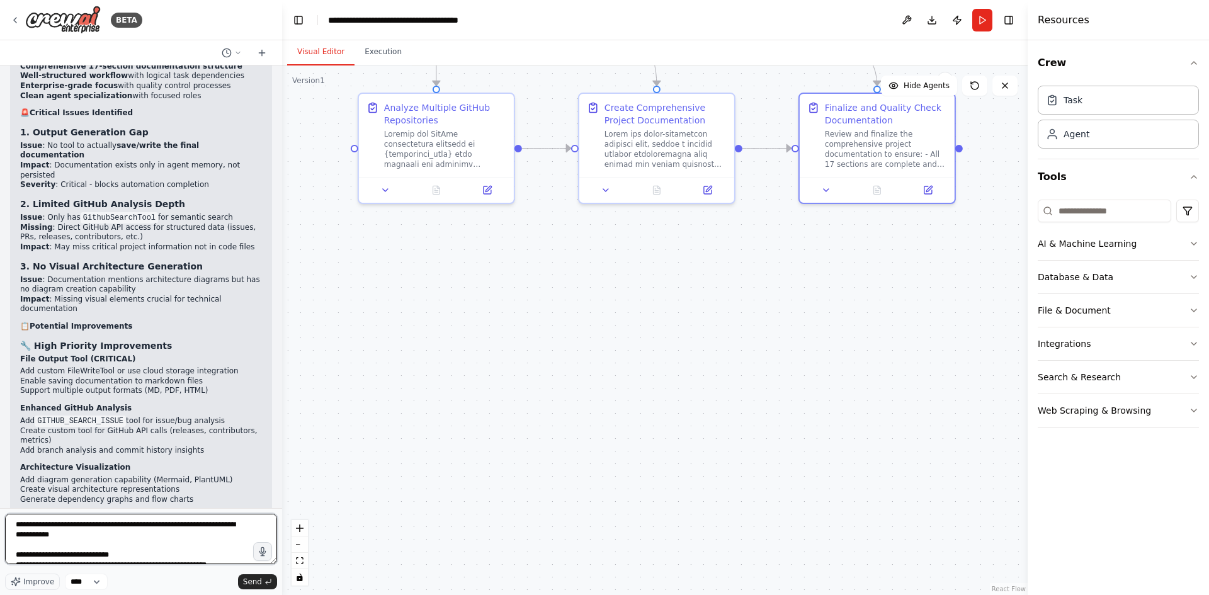
scroll to position [6580, 0]
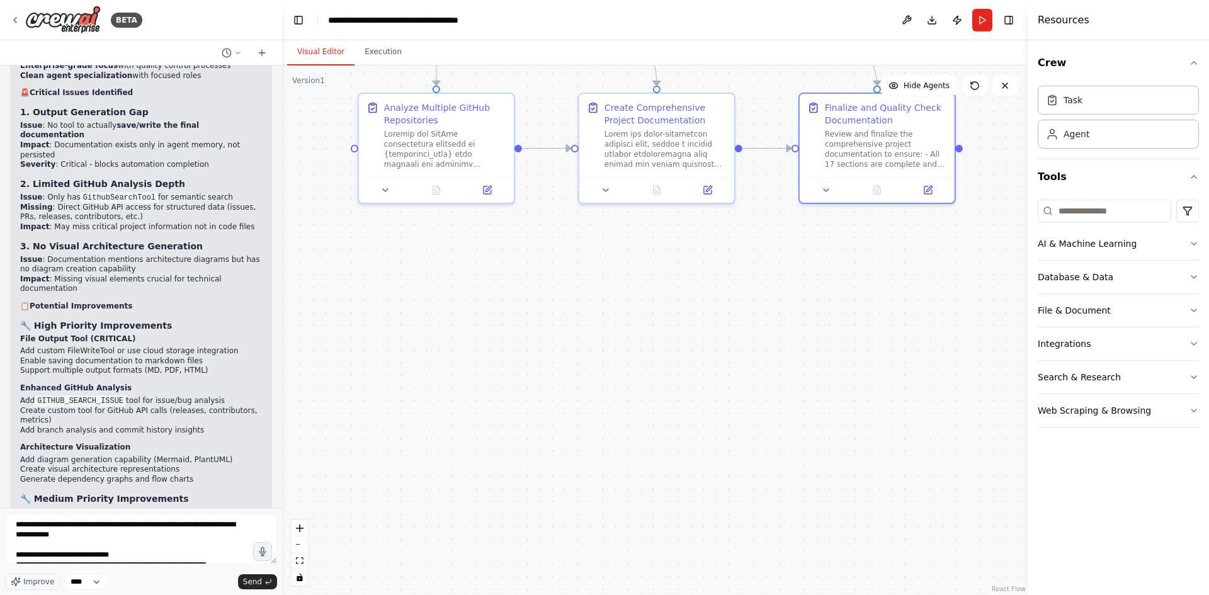
drag, startPoint x: 162, startPoint y: 298, endPoint x: 37, endPoint y: 302, distance: 125.3
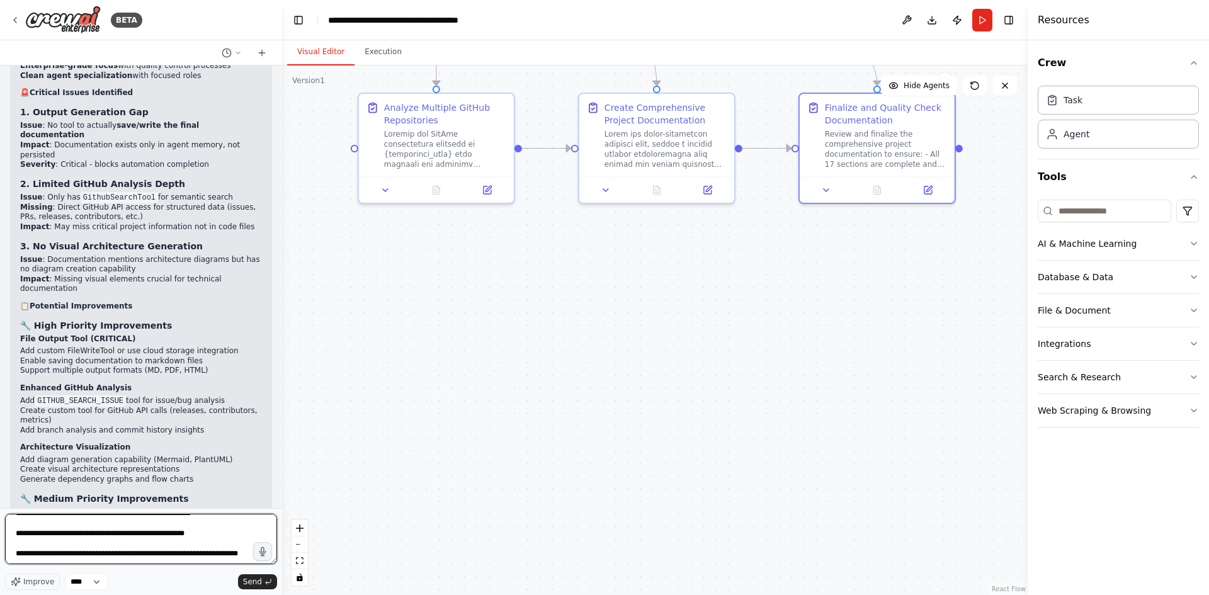
click at [124, 559] on textarea "**********" at bounding box center [141, 539] width 272 height 50
paste textarea "**********"
type textarea "**********"
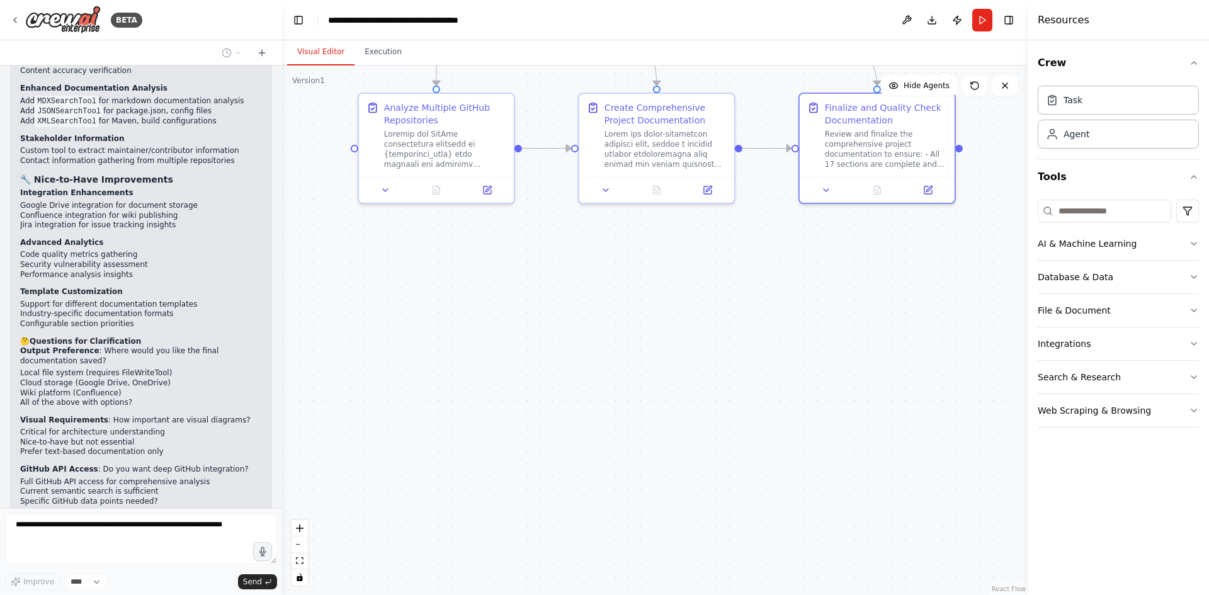
scroll to position [7253, 0]
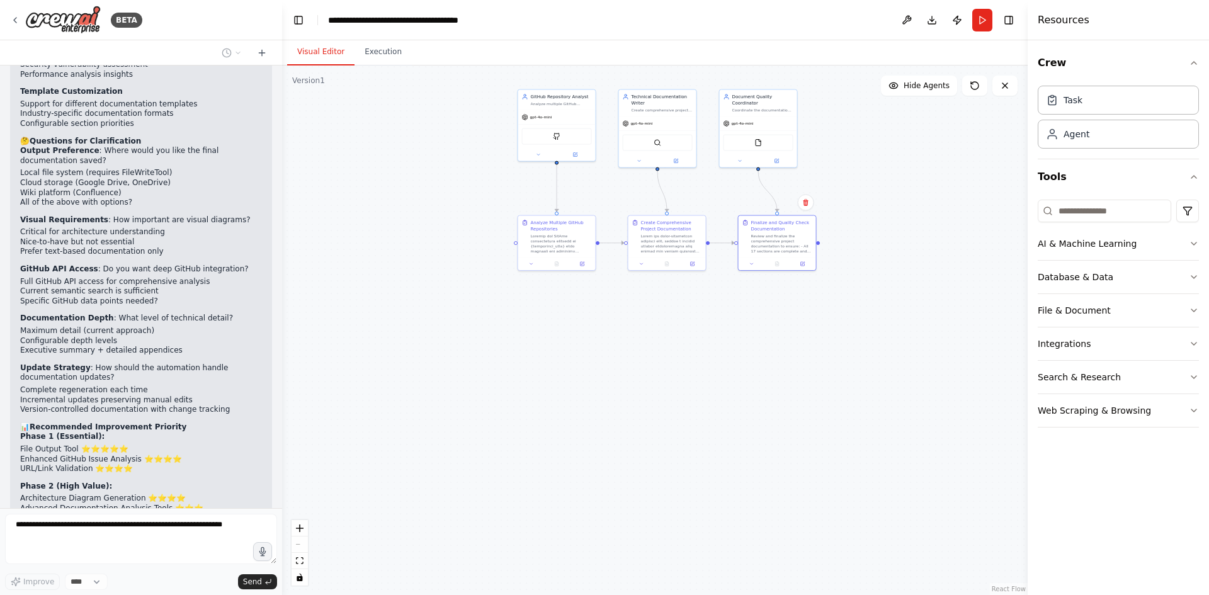
drag, startPoint x: 684, startPoint y: 333, endPoint x: 669, endPoint y: 397, distance: 65.8
click at [670, 397] on div ".deletable-edge-delete-btn { width: 20px; height: 20px; border: 0px solid #ffff…" at bounding box center [654, 330] width 745 height 530
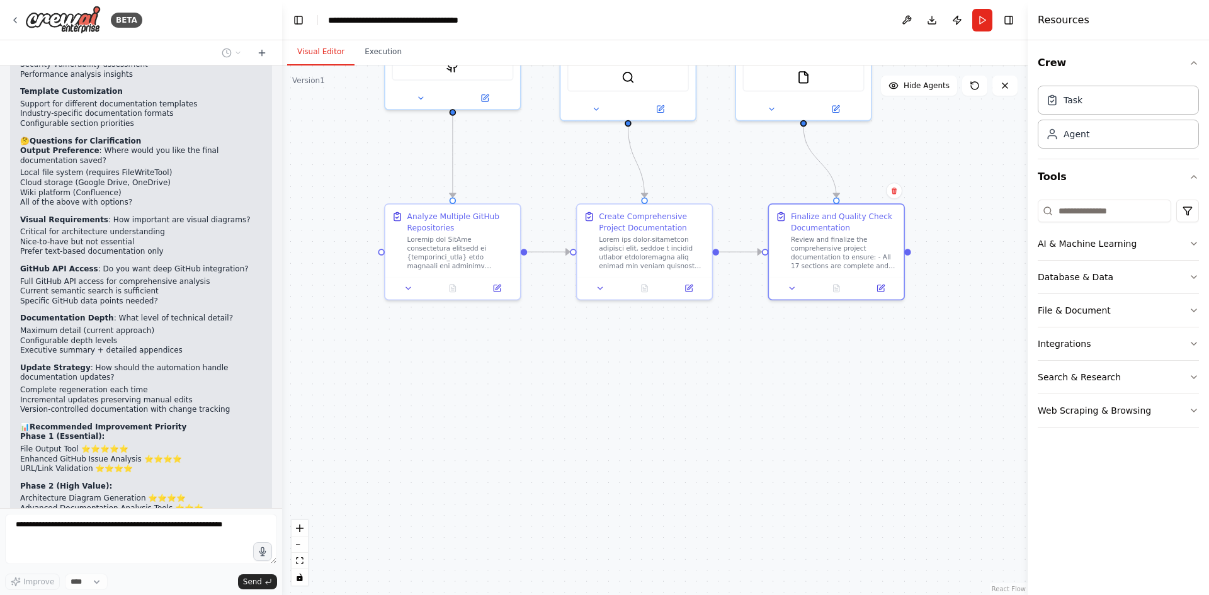
drag, startPoint x: 677, startPoint y: 368, endPoint x: 668, endPoint y: 479, distance: 110.6
click at [668, 479] on div ".deletable-edge-delete-btn { width: 20px; height: 20px; border: 0px solid #ffff…" at bounding box center [654, 330] width 745 height 530
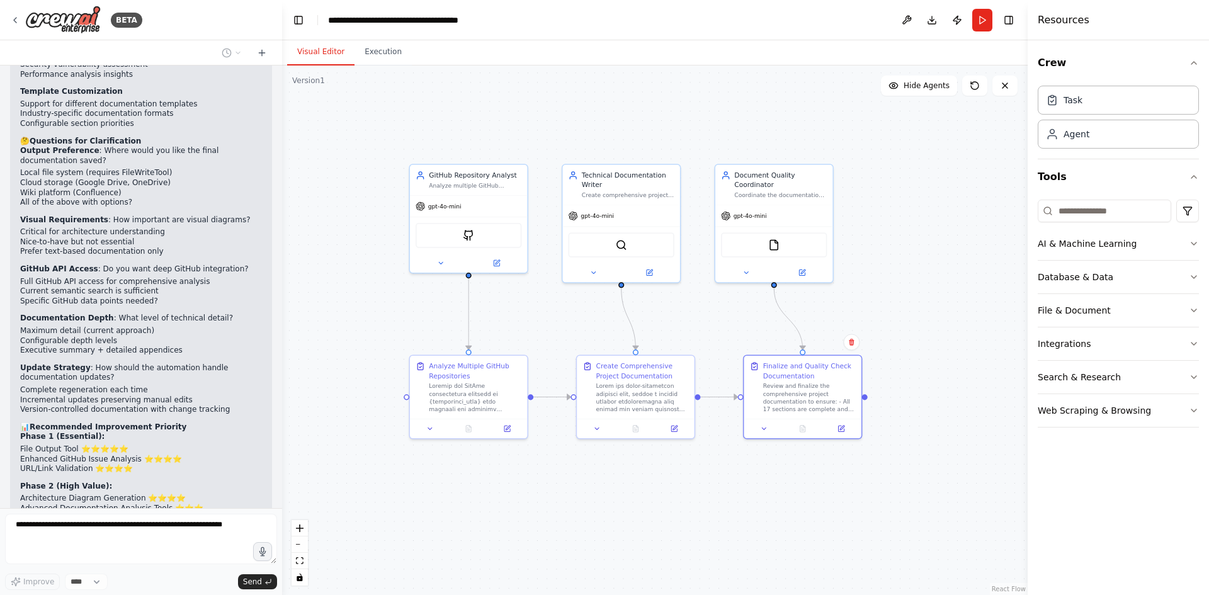
drag, startPoint x: 630, startPoint y: 478, endPoint x: 626, endPoint y: 519, distance: 41.1
click at [626, 519] on div ".deletable-edge-delete-btn { width: 20px; height: 20px; border: 0px solid #ffff…" at bounding box center [654, 330] width 745 height 530
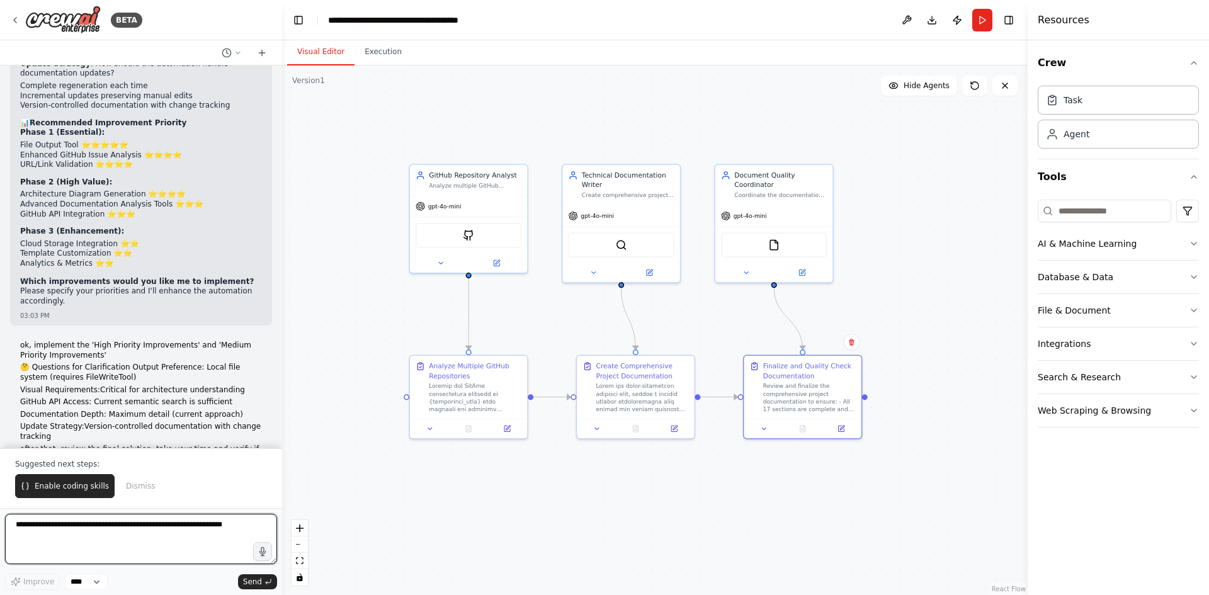
scroll to position [7567, 0]
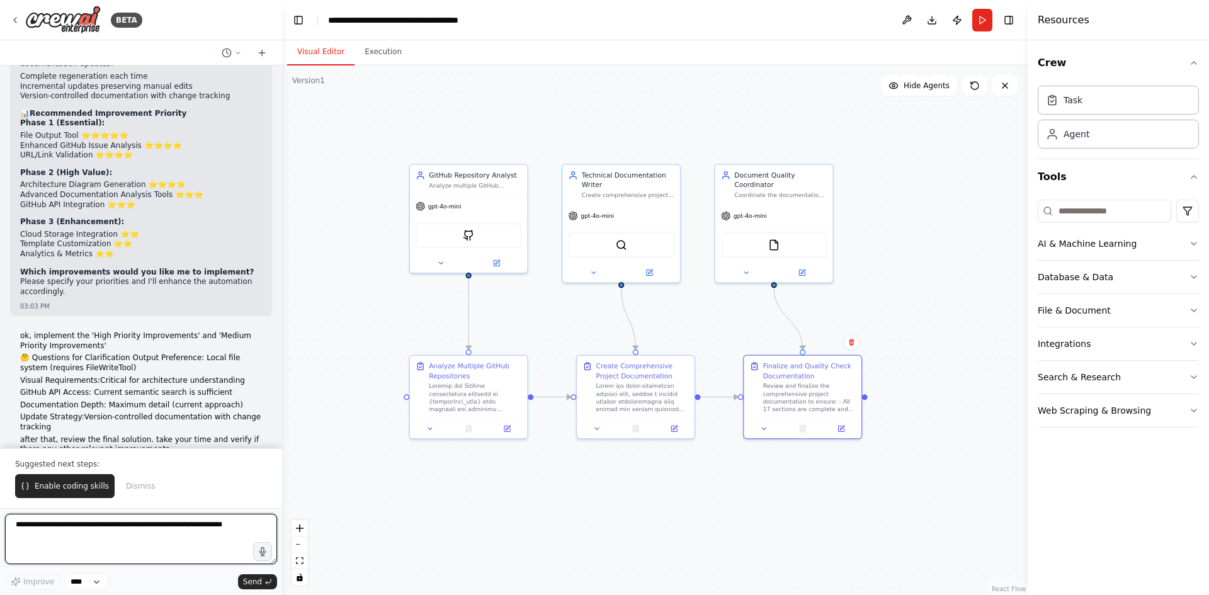
click at [111, 536] on textarea at bounding box center [141, 539] width 272 height 50
type textarea "**********"
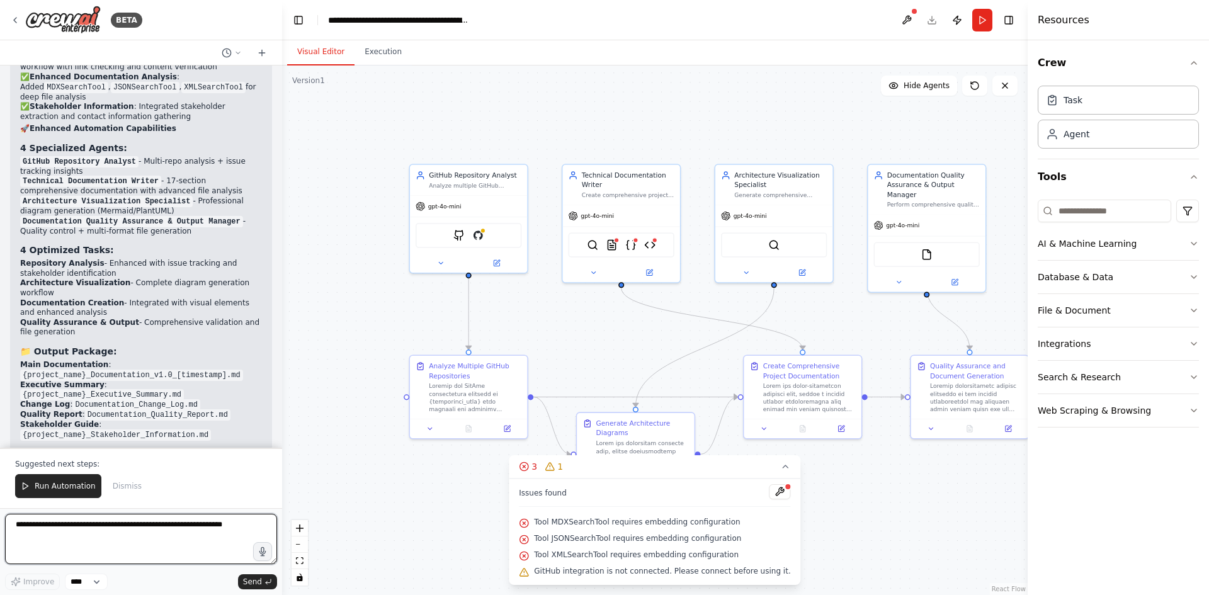
scroll to position [10190, 0]
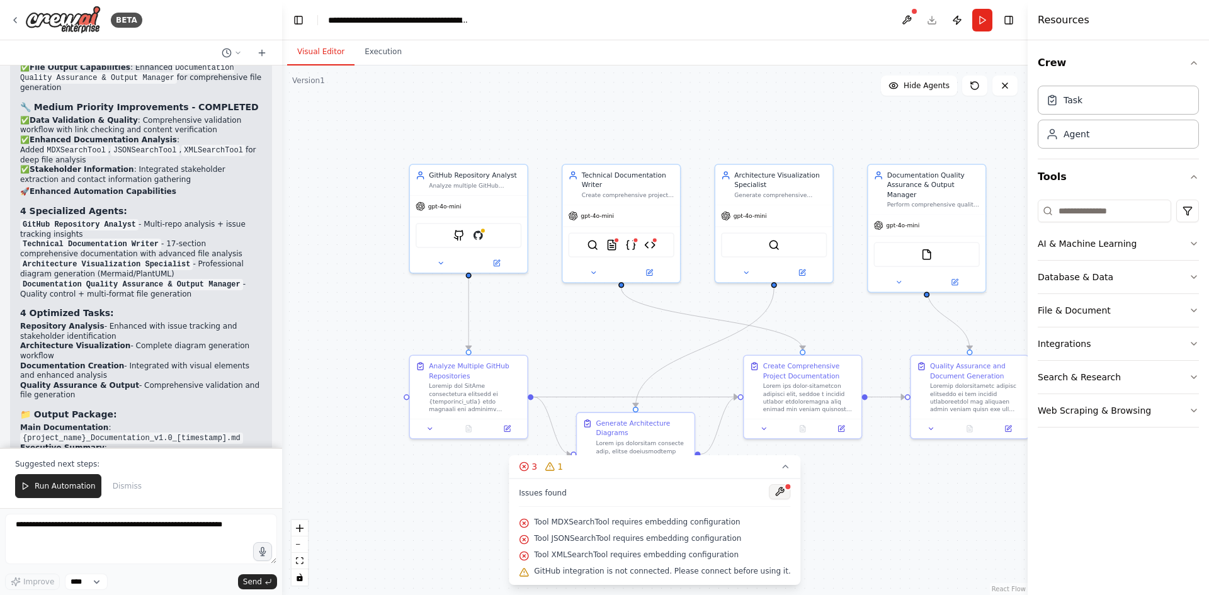
click at [769, 486] on button at bounding box center [779, 491] width 21 height 15
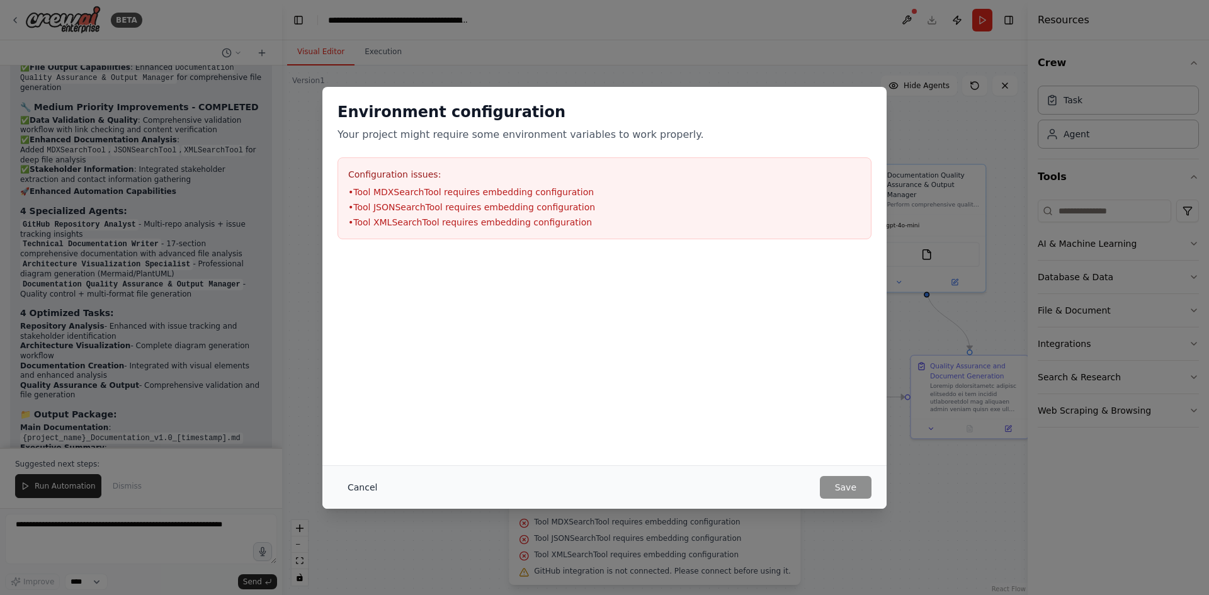
click at [370, 489] on button "Cancel" at bounding box center [362, 487] width 50 height 23
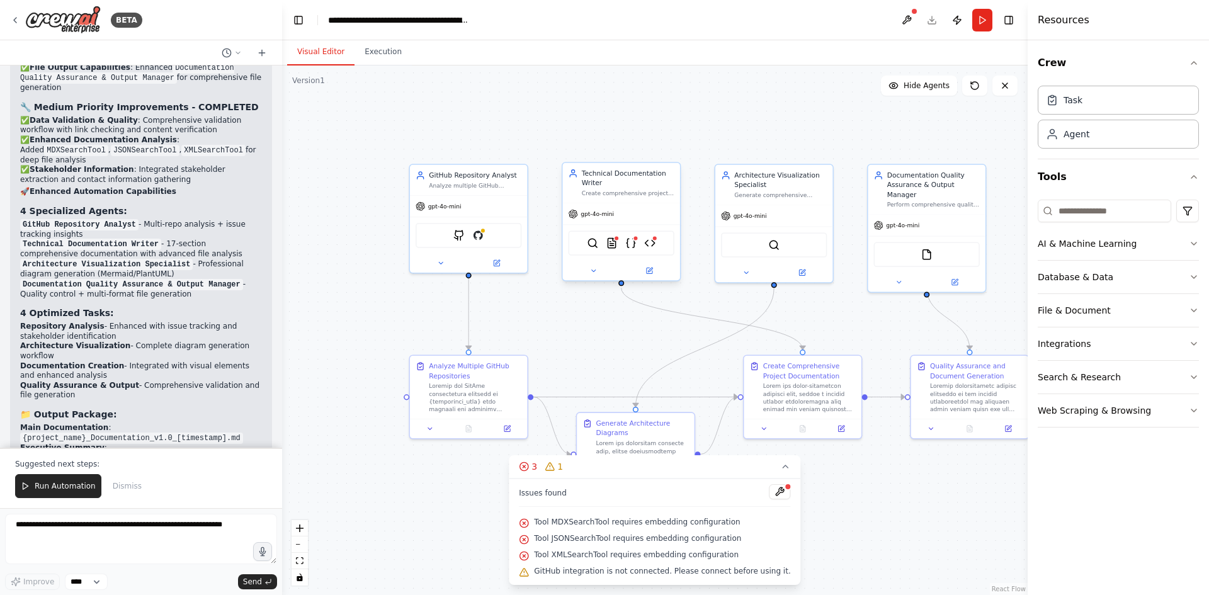
click at [623, 249] on div "SerplyWebSearchTool MDXSearchTool JSONSearchTool XMLSearchTool" at bounding box center [622, 242] width 106 height 25
click at [611, 246] on img at bounding box center [611, 242] width 11 height 11
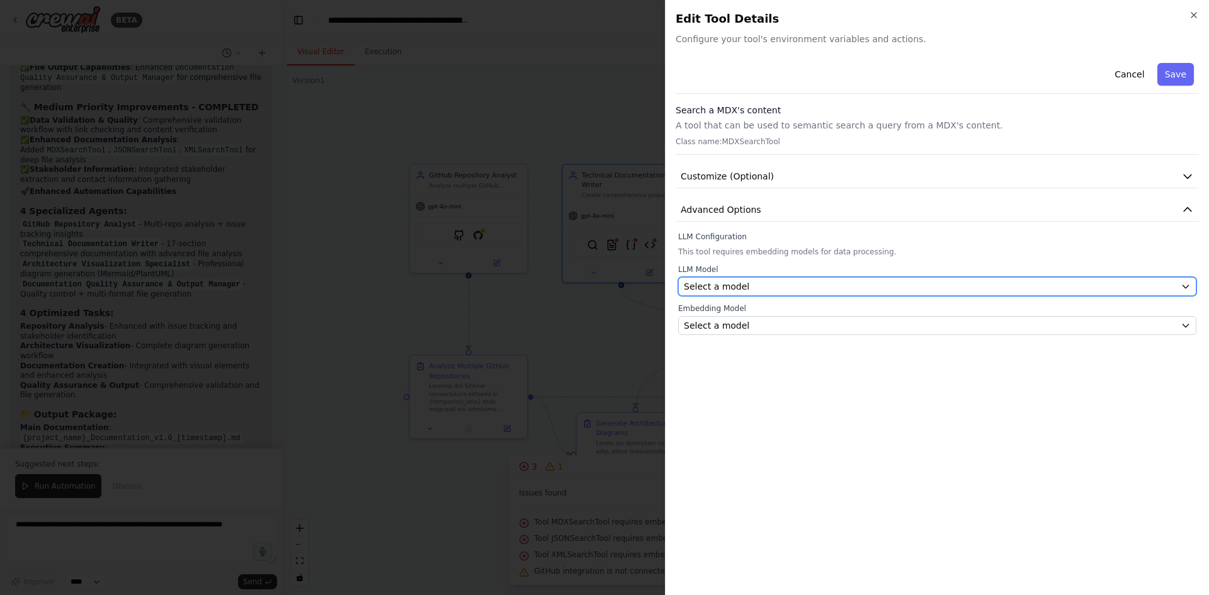
click at [750, 292] on div "Select a model" at bounding box center [930, 286] width 492 height 13
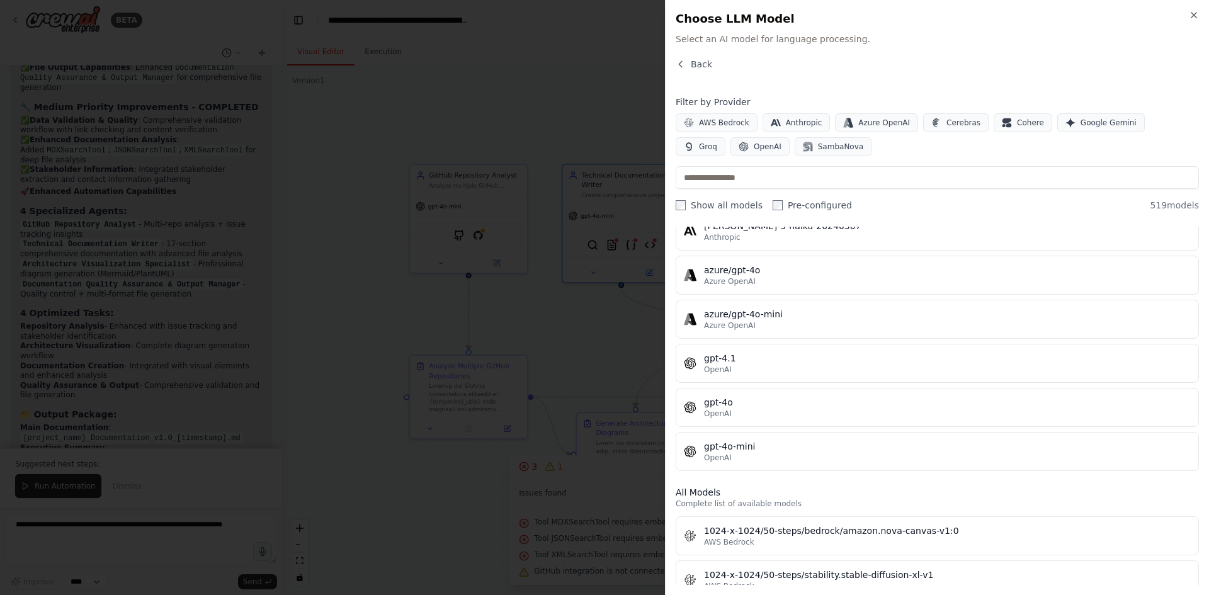
scroll to position [189, 0]
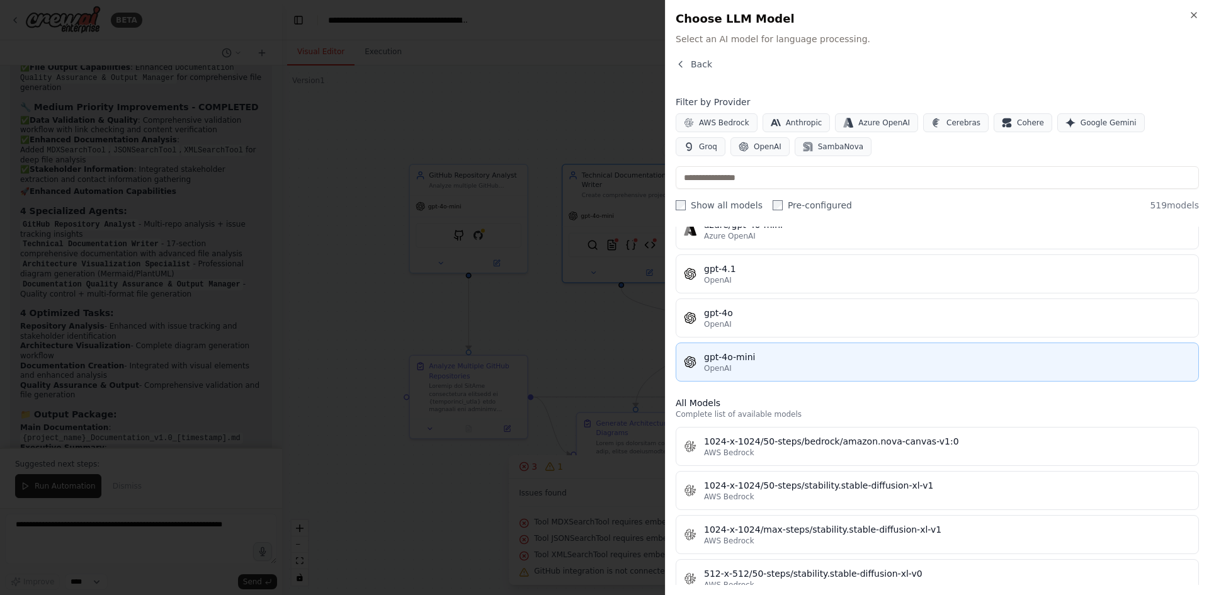
click at [748, 354] on div "gpt-4o-mini" at bounding box center [947, 357] width 487 height 13
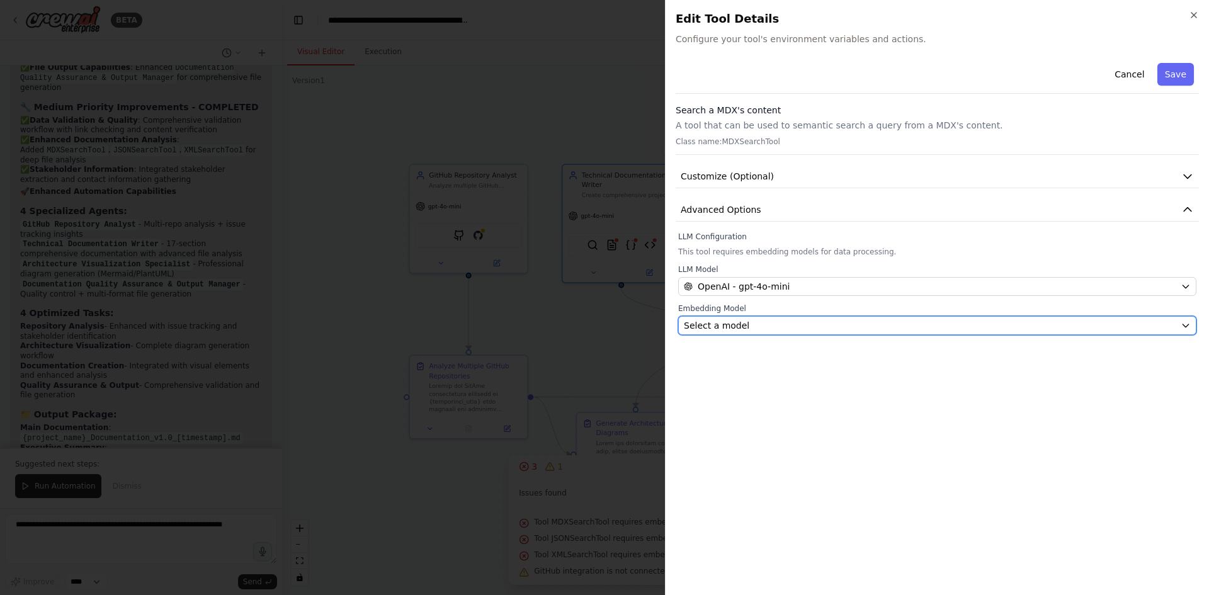
click at [757, 329] on div "Select a model" at bounding box center [930, 325] width 492 height 13
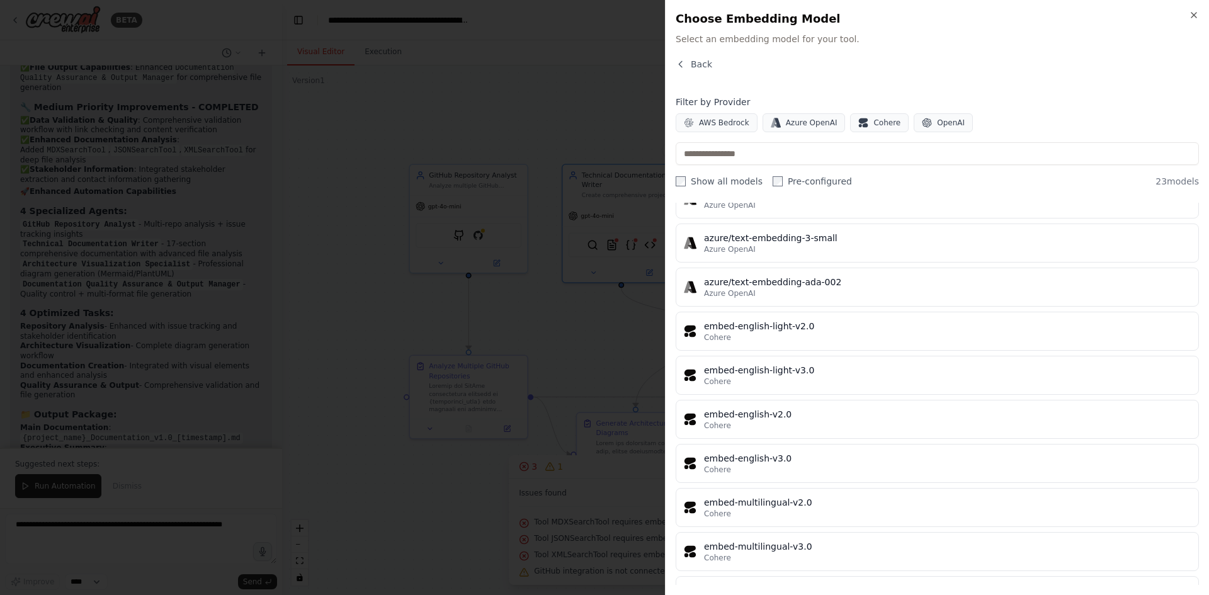
scroll to position [630, 0]
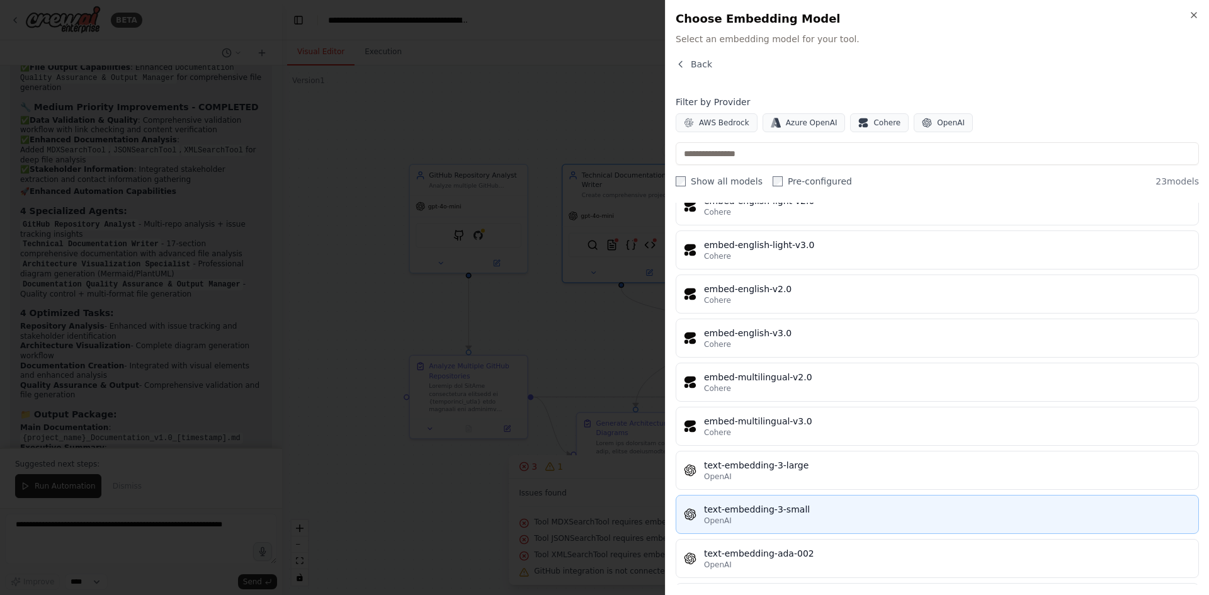
click at [787, 509] on div "text-embedding-3-small" at bounding box center [947, 509] width 487 height 13
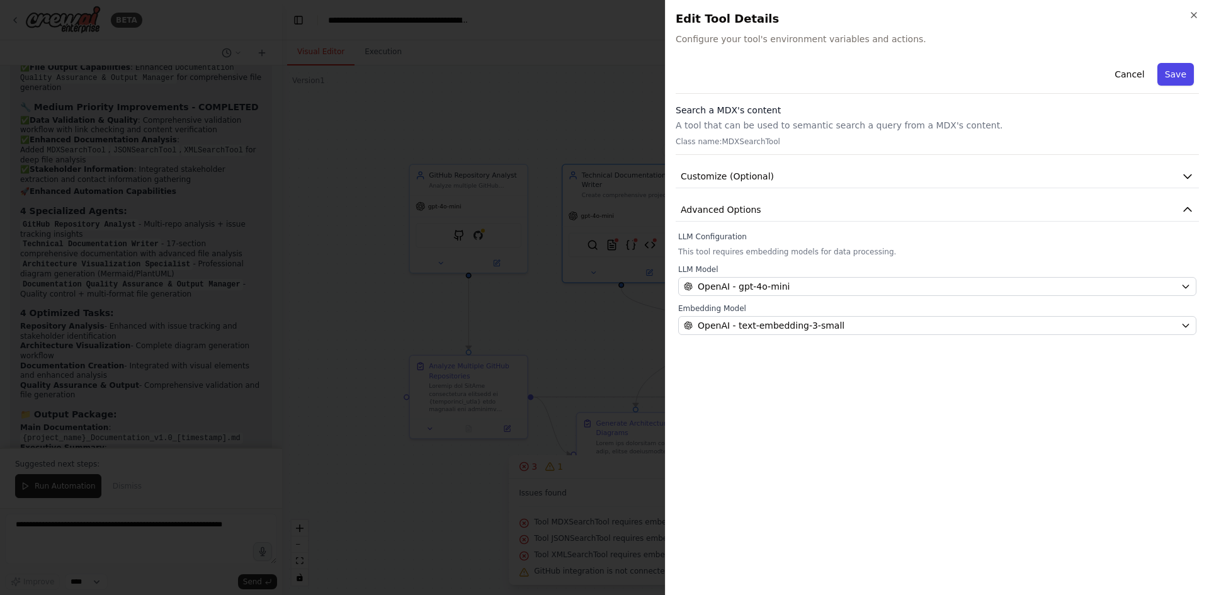
click at [1177, 68] on button "Save" at bounding box center [1175, 74] width 37 height 23
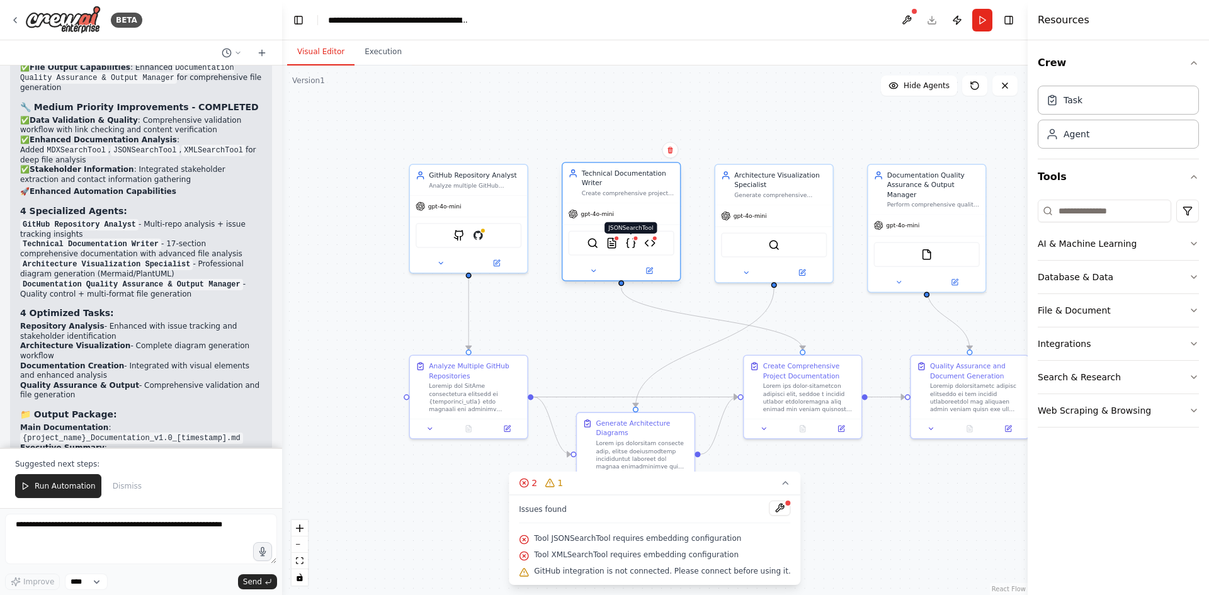
click at [632, 247] on img at bounding box center [630, 242] width 11 height 11
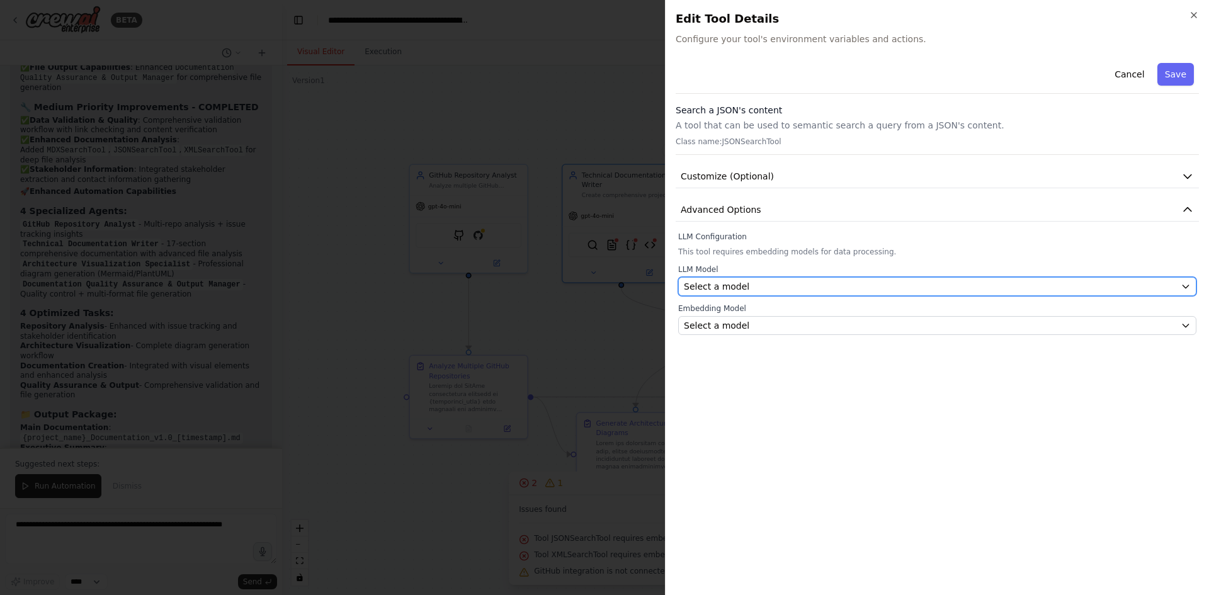
click at [725, 281] on span "Select a model" at bounding box center [716, 286] width 65 height 13
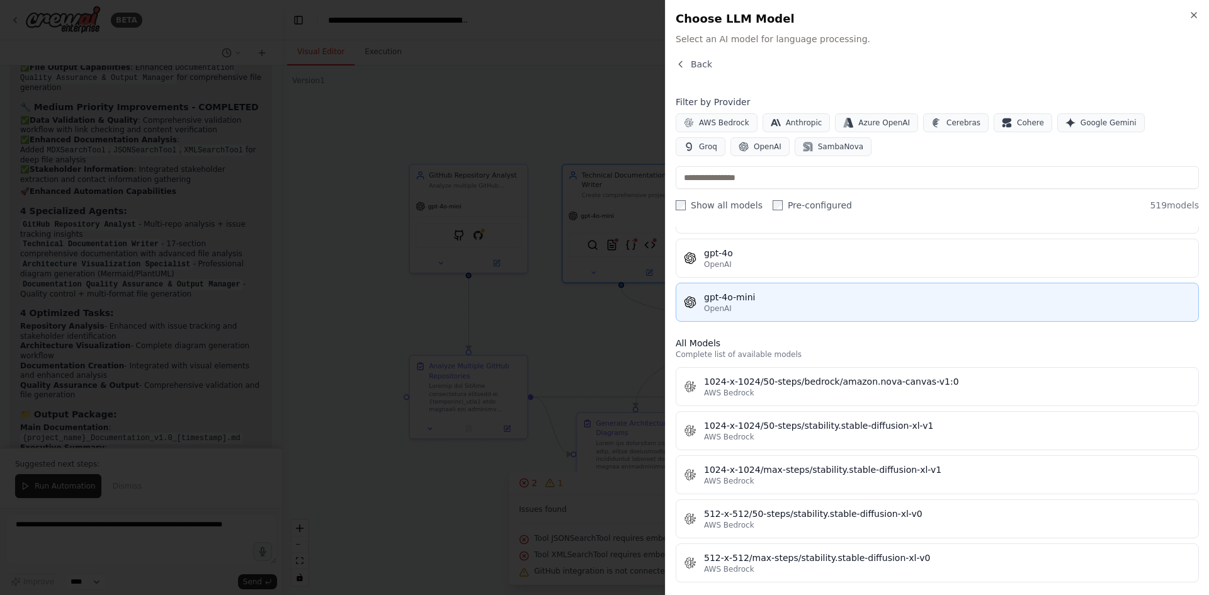
scroll to position [189, 0]
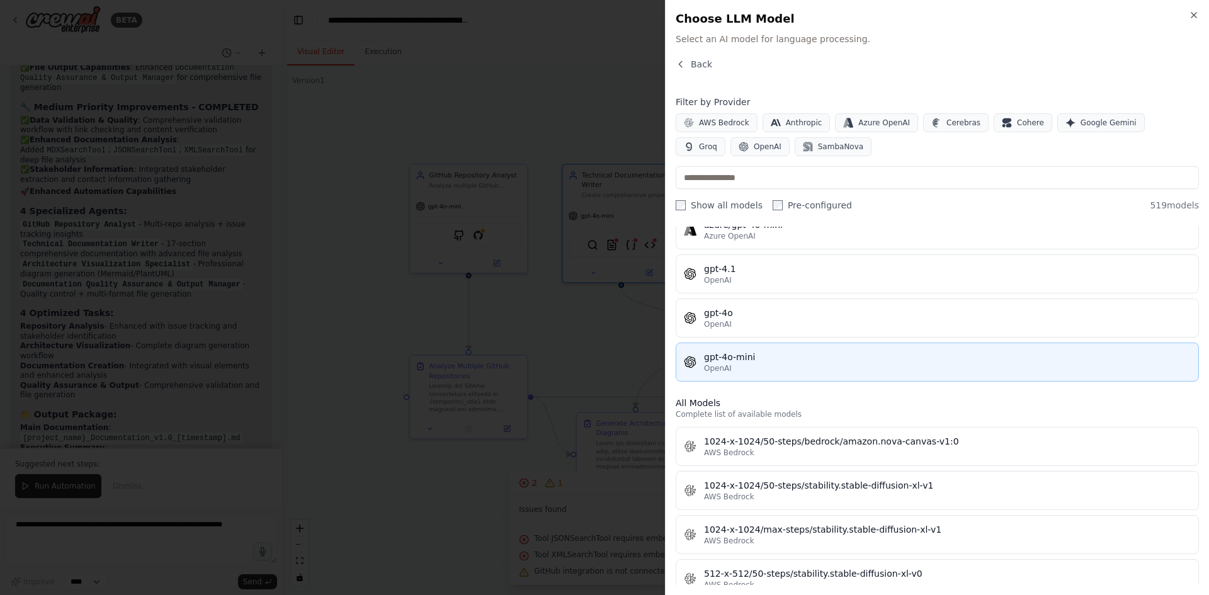
click at [778, 353] on div "gpt-4o-mini" at bounding box center [947, 357] width 487 height 13
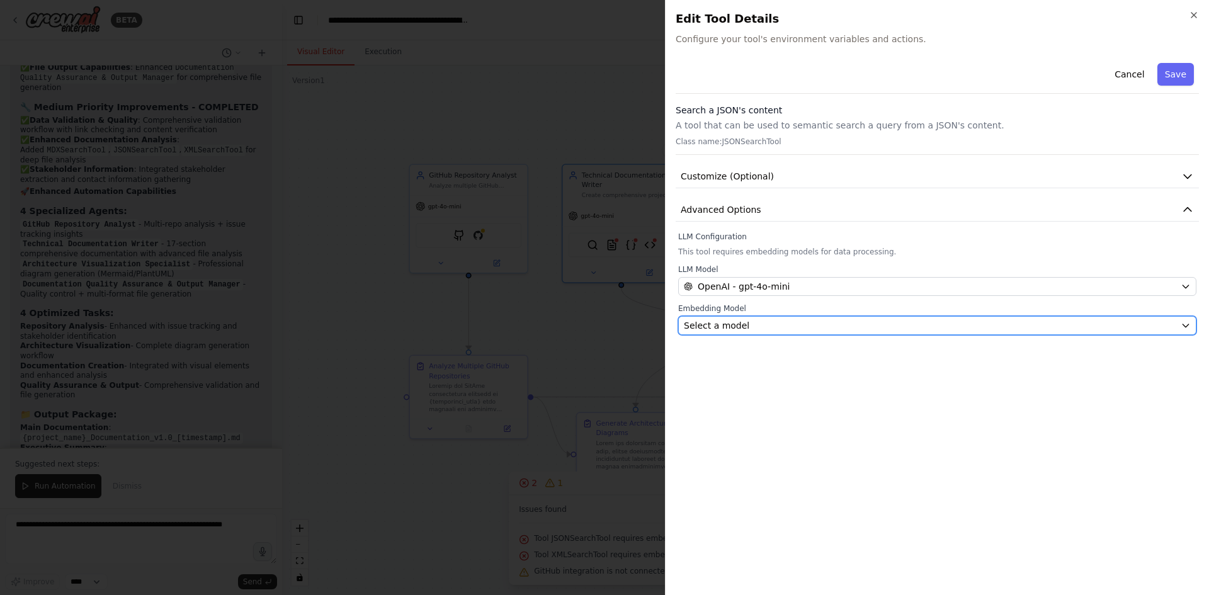
click at [774, 320] on div "Select a model" at bounding box center [930, 325] width 492 height 13
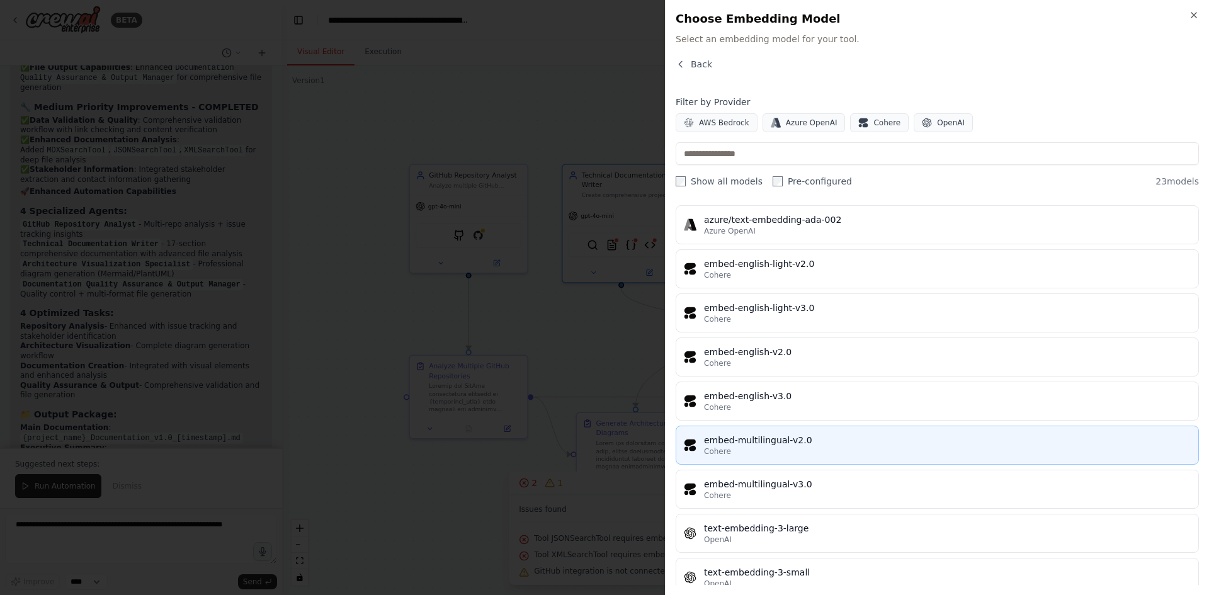
scroll to position [677, 0]
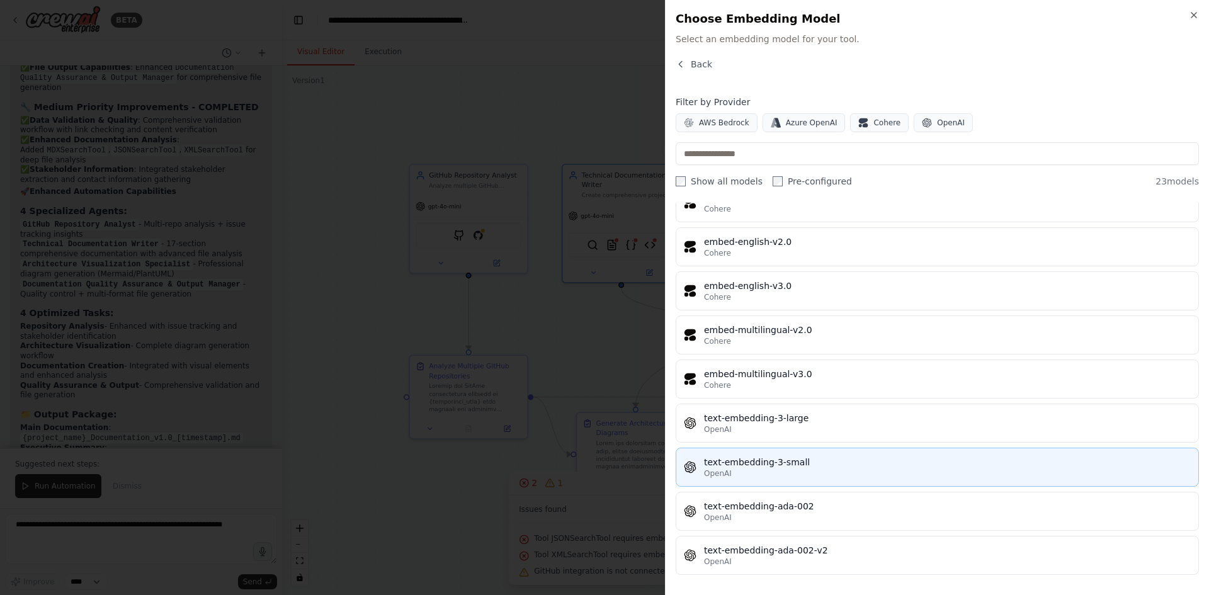
click at [821, 470] on div "OpenAI" at bounding box center [947, 473] width 487 height 10
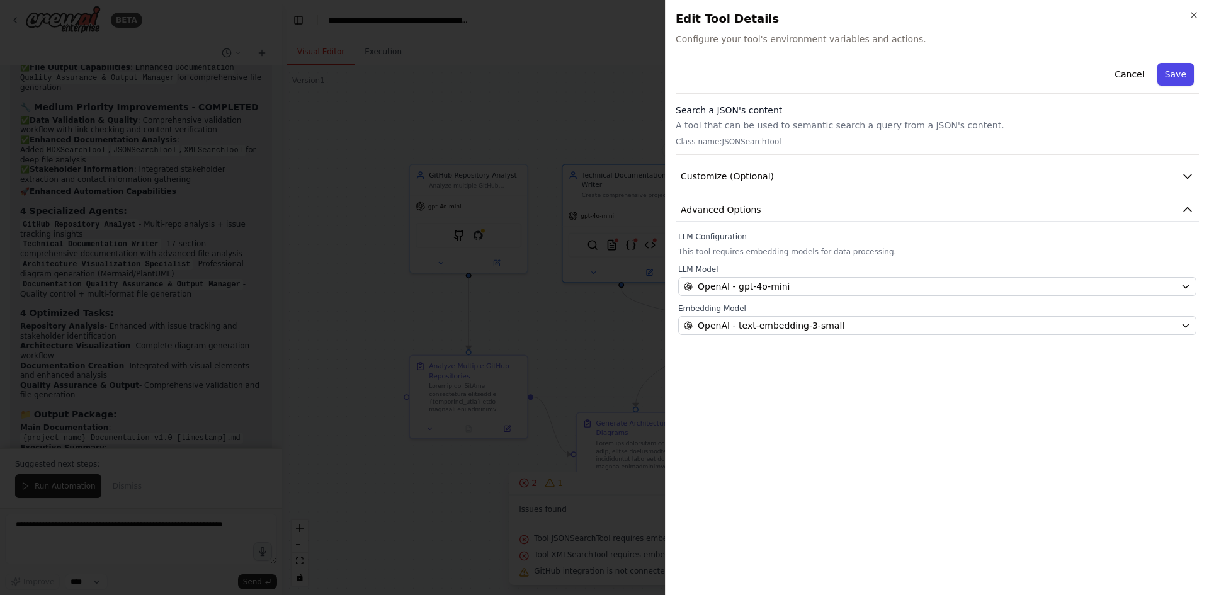
click at [1180, 65] on button "Save" at bounding box center [1175, 74] width 37 height 23
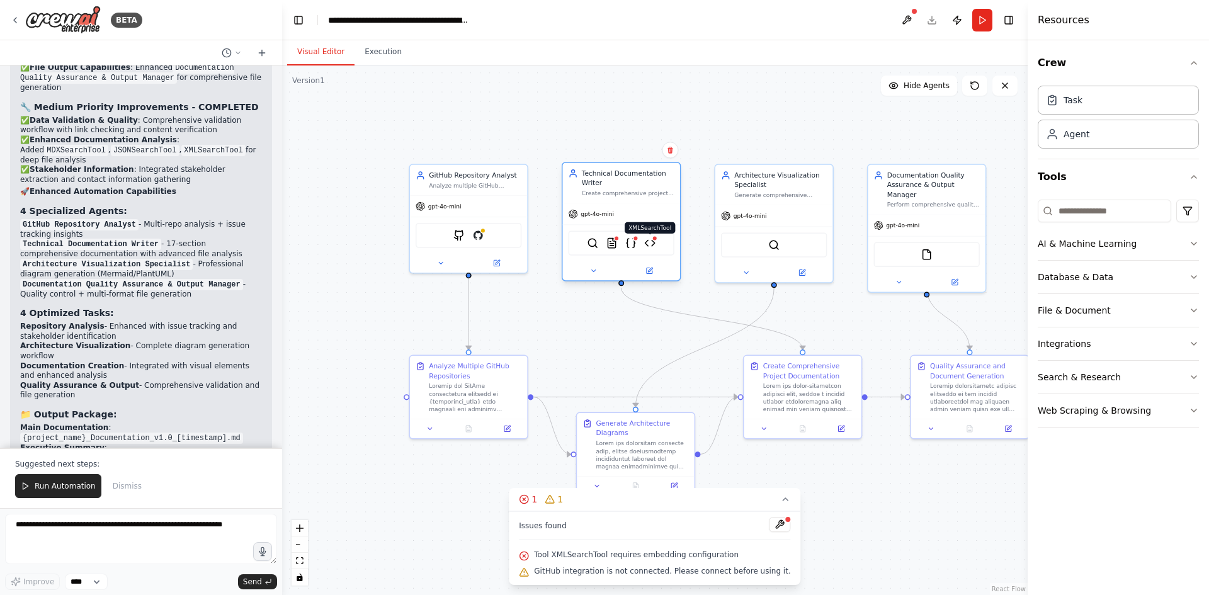
click at [644, 246] on img at bounding box center [649, 242] width 11 height 11
click at [649, 245] on img at bounding box center [649, 242] width 11 height 11
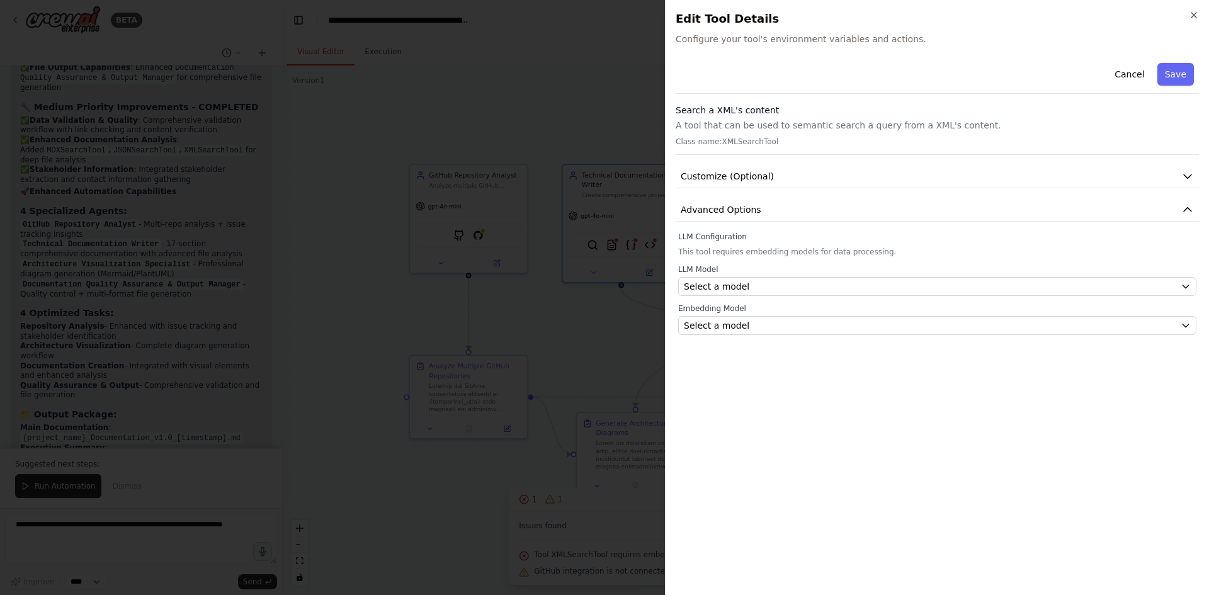
click at [771, 301] on div "LLM Model Select a model Embedding Model Select a model" at bounding box center [937, 299] width 518 height 71
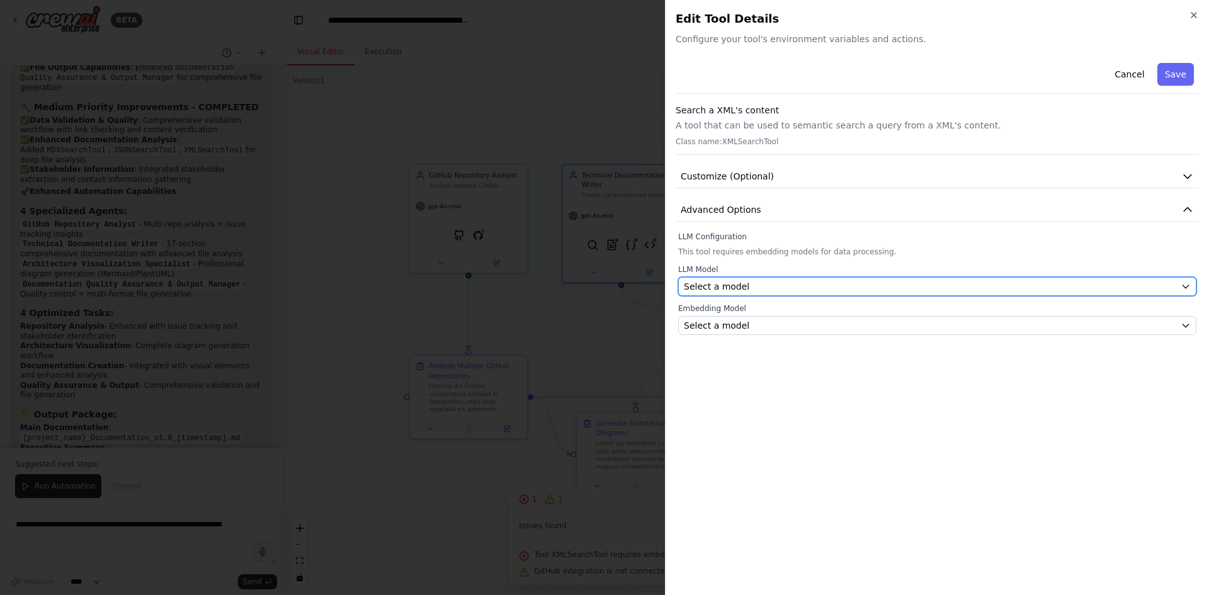
click at [769, 290] on div "Select a model" at bounding box center [930, 286] width 492 height 13
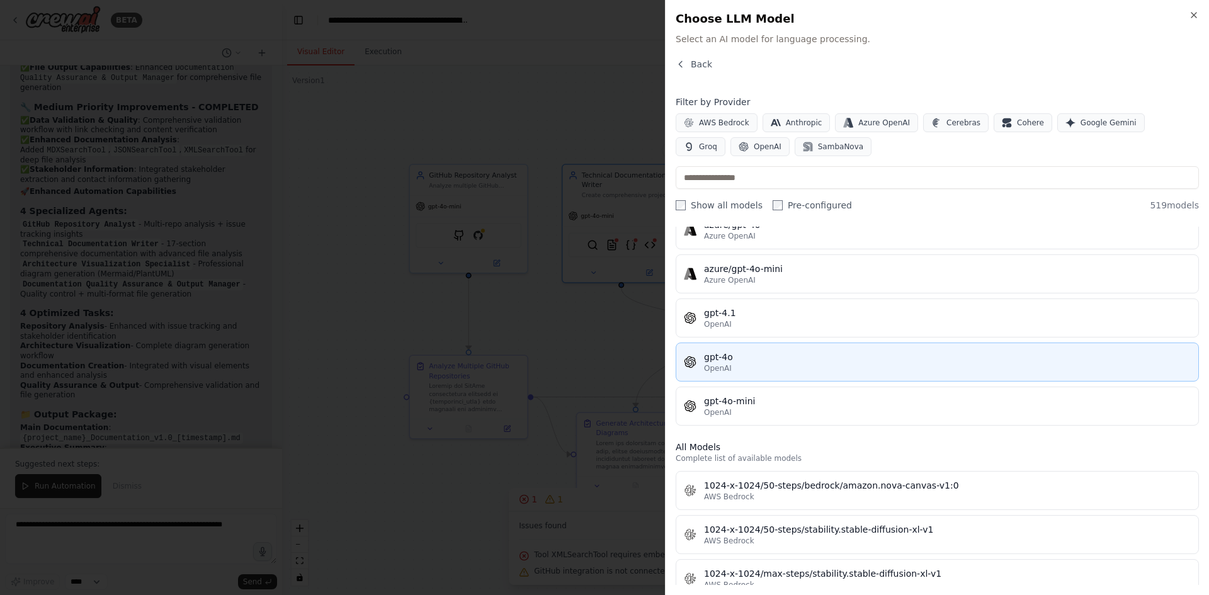
scroll to position [126, 0]
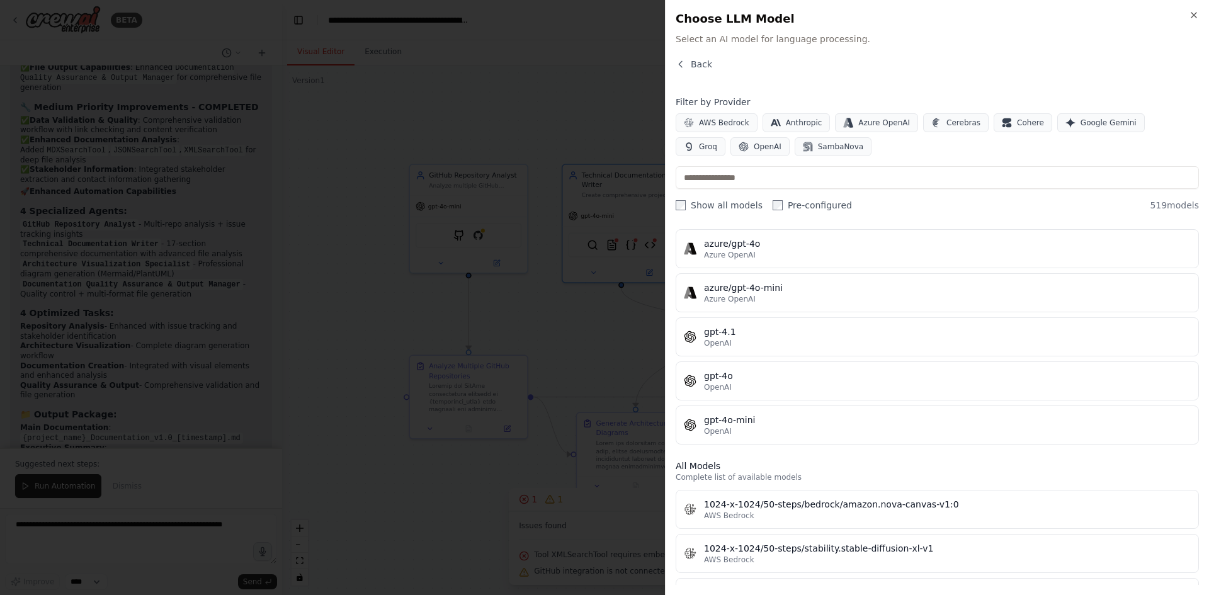
click at [790, 403] on div "[PERSON_NAME]-3-5-sonnet-20241022 Anthropic [PERSON_NAME]-3-haiku-20240307 Anth…" at bounding box center [937, 292] width 523 height 303
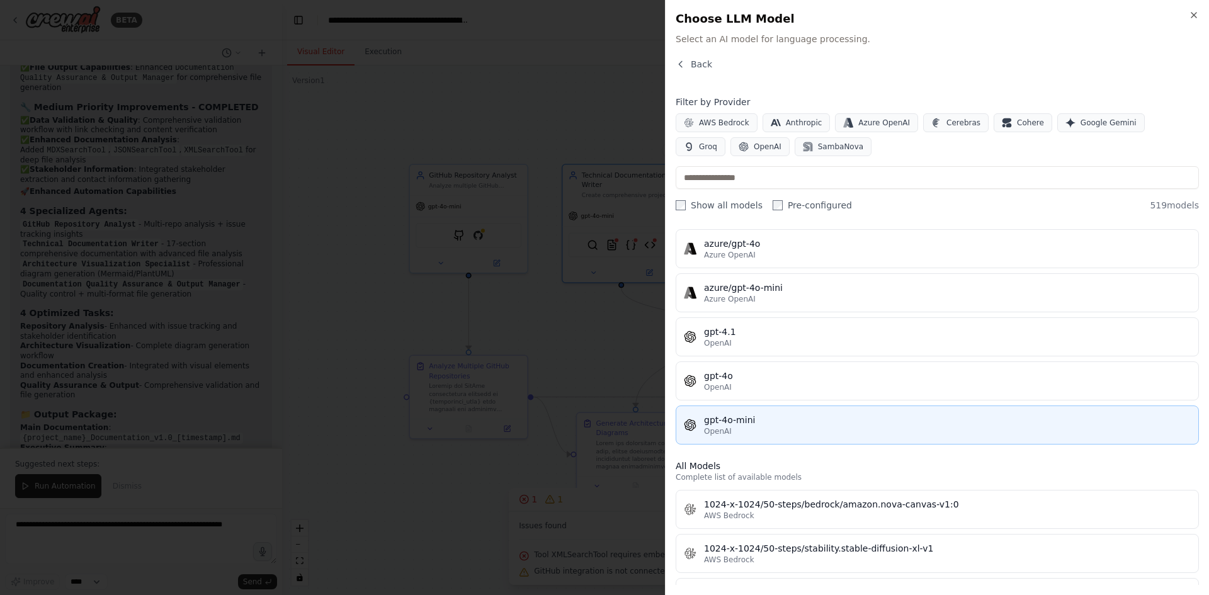
click at [776, 424] on div "gpt-4o-mini" at bounding box center [947, 420] width 487 height 13
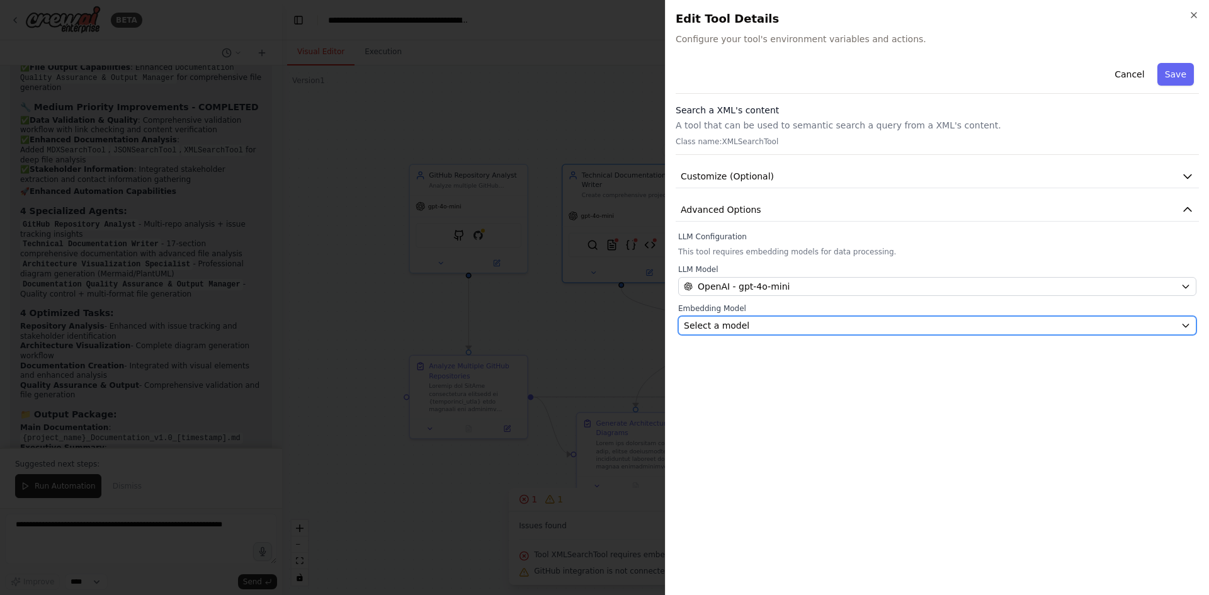
click at [770, 329] on div "Select a model" at bounding box center [930, 325] width 492 height 13
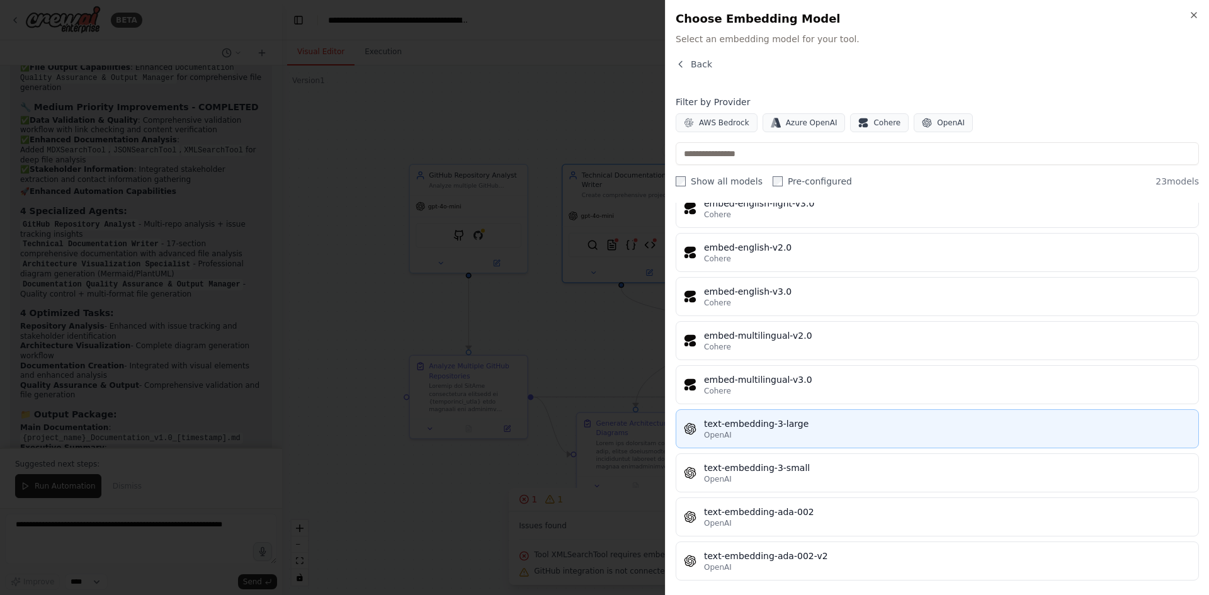
scroll to position [677, 0]
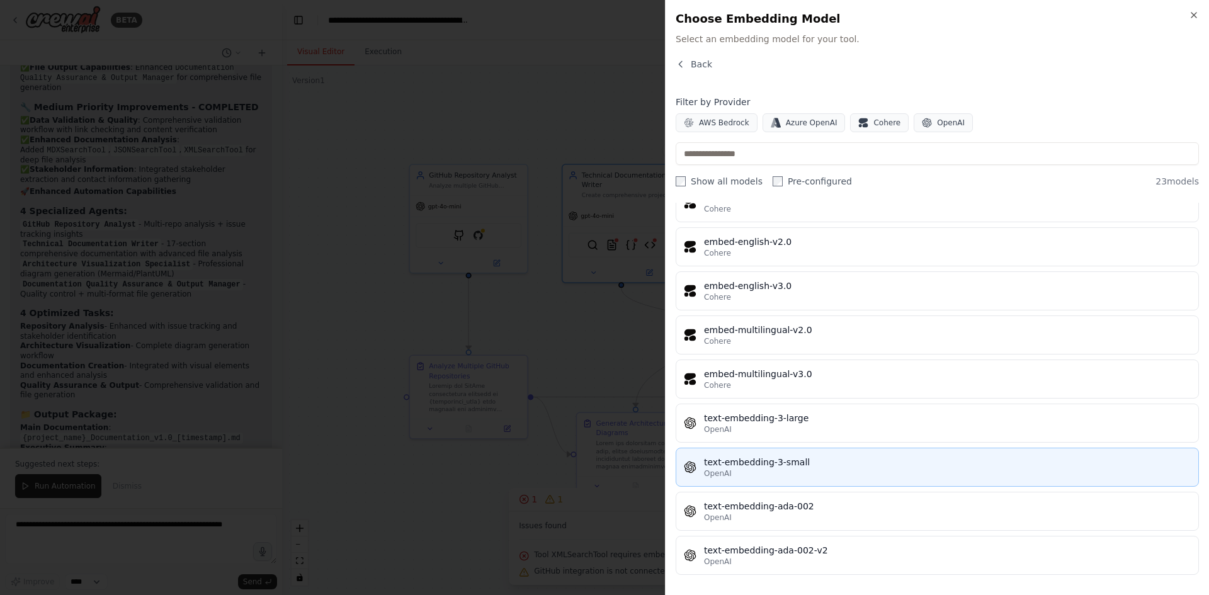
click at [807, 458] on div "text-embedding-3-small" at bounding box center [947, 462] width 487 height 13
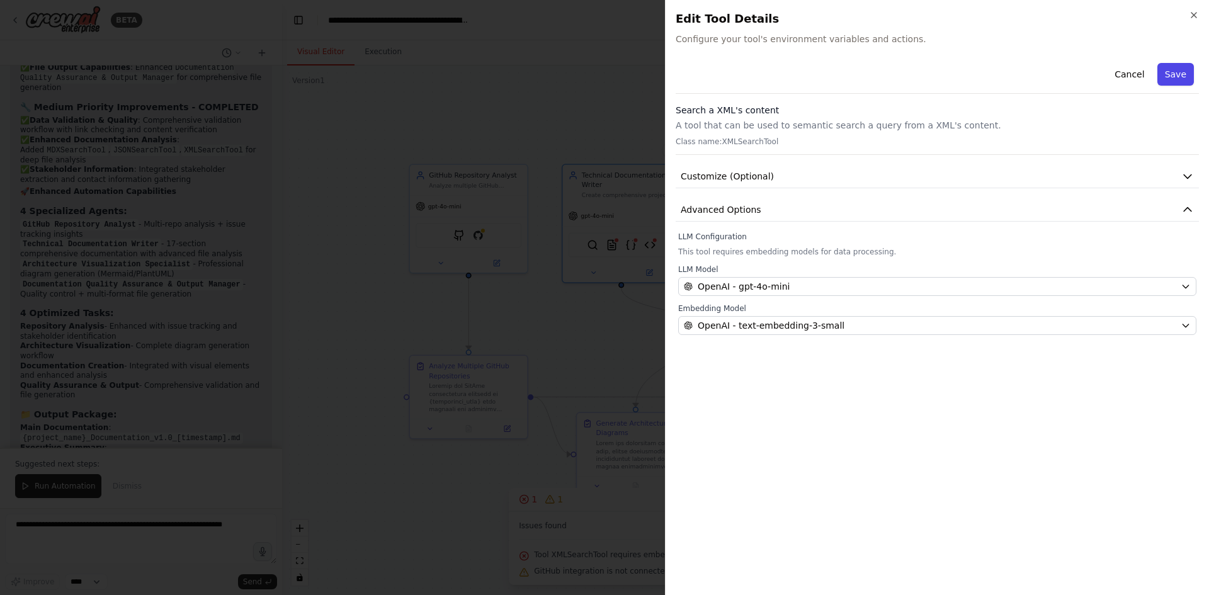
click at [1175, 66] on button "Save" at bounding box center [1175, 74] width 37 height 23
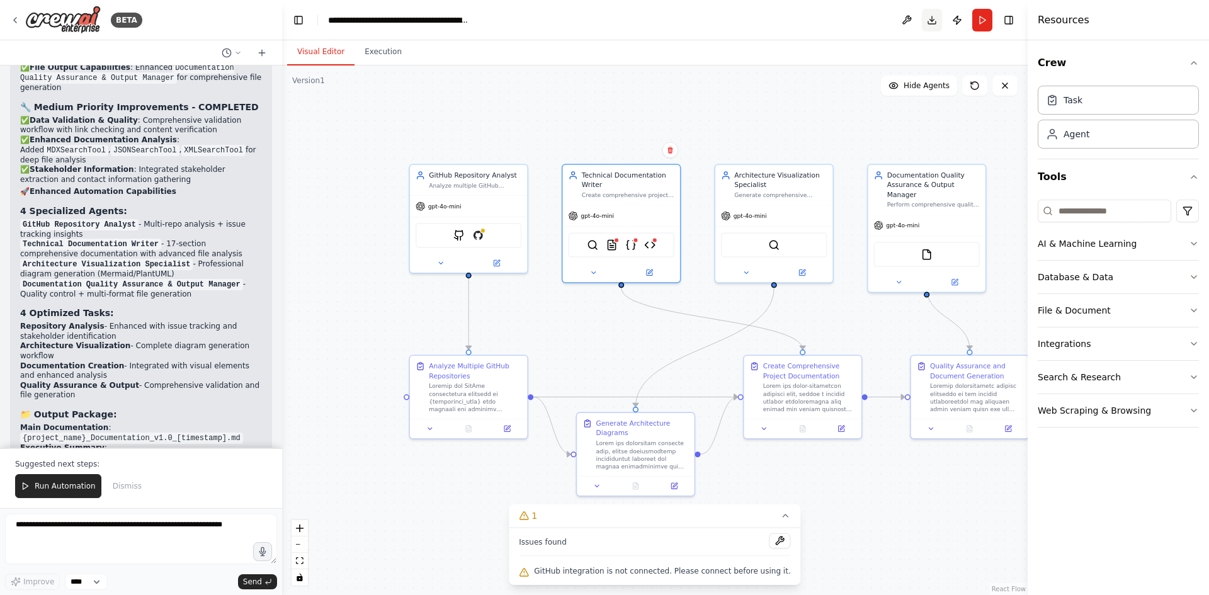
click at [932, 18] on button "Download" at bounding box center [932, 20] width 20 height 23
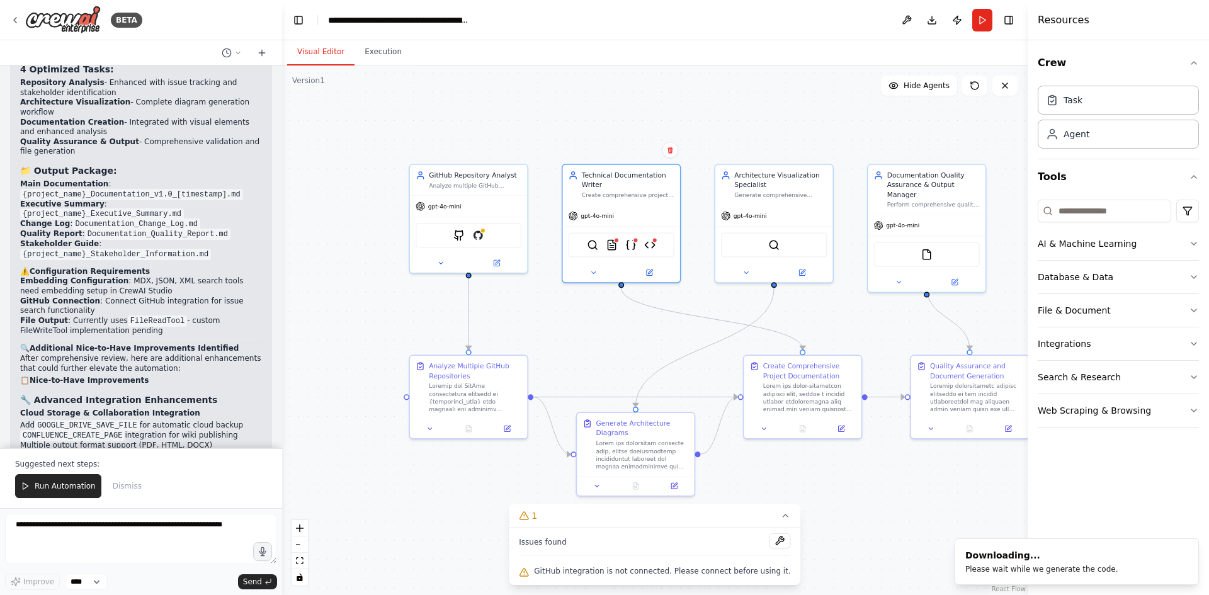
scroll to position [10442, 0]
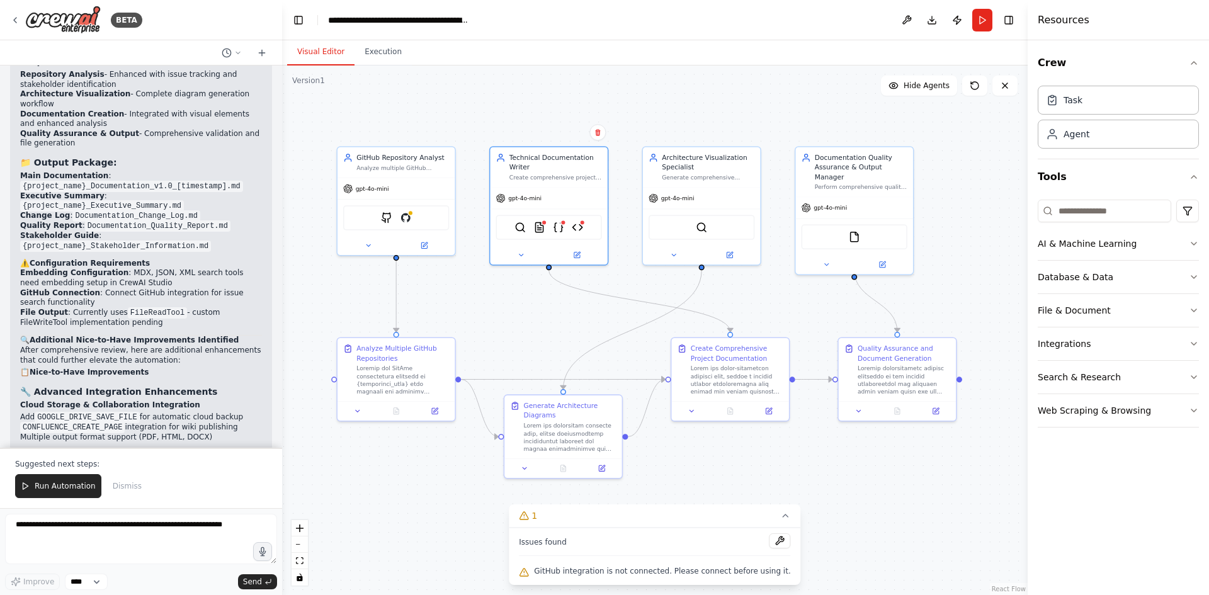
drag, startPoint x: 885, startPoint y: 484, endPoint x: 801, endPoint y: 465, distance: 85.2
click at [801, 465] on div ".deletable-edge-delete-btn { width: 20px; height: 20px; border: 0px solid #ffff…" at bounding box center [654, 330] width 745 height 530
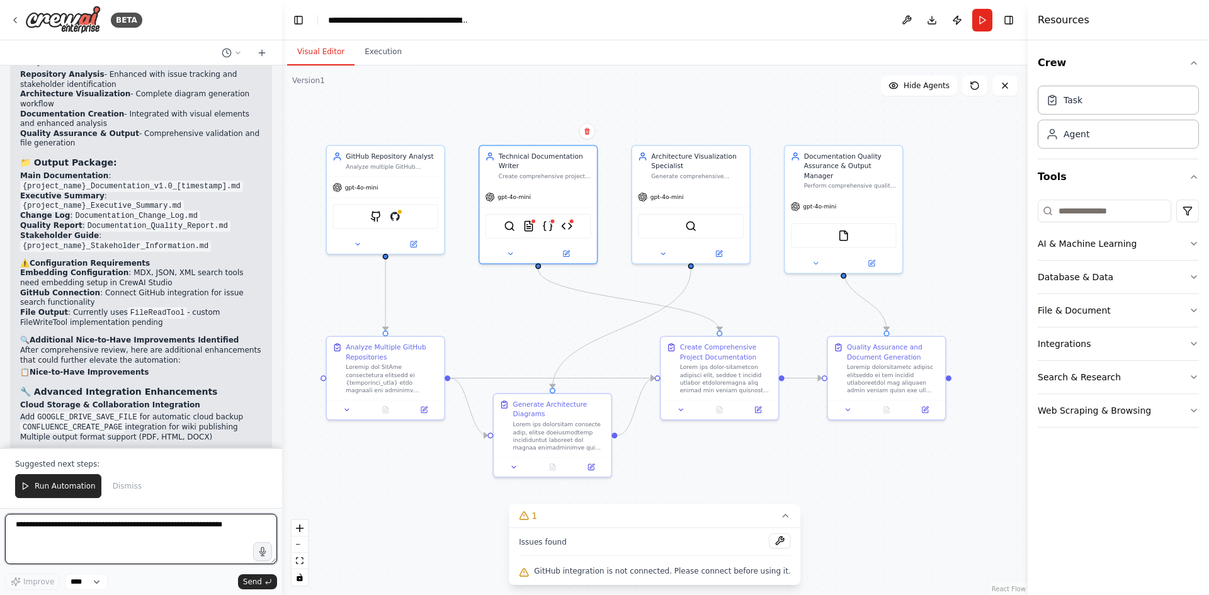
click at [183, 529] on textarea at bounding box center [141, 539] width 272 height 50
click at [164, 460] on p "Suggested next steps:" at bounding box center [141, 464] width 252 height 10
click at [149, 524] on textarea at bounding box center [141, 539] width 272 height 50
type textarea "**********"
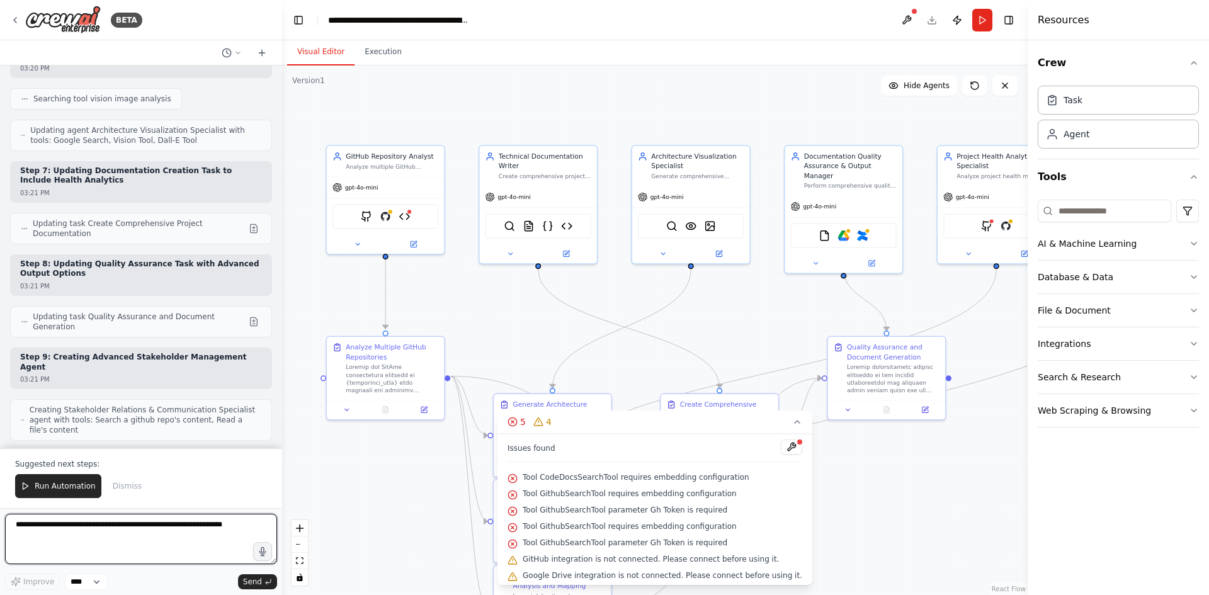
scroll to position [11977, 0]
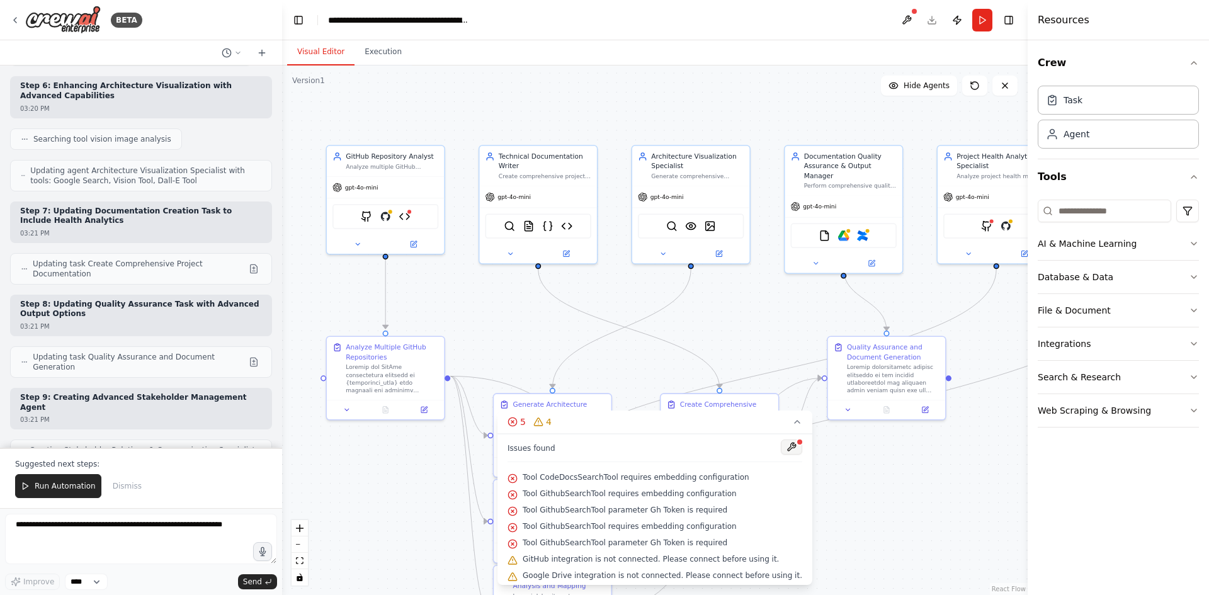
click at [781, 442] on button at bounding box center [791, 446] width 21 height 15
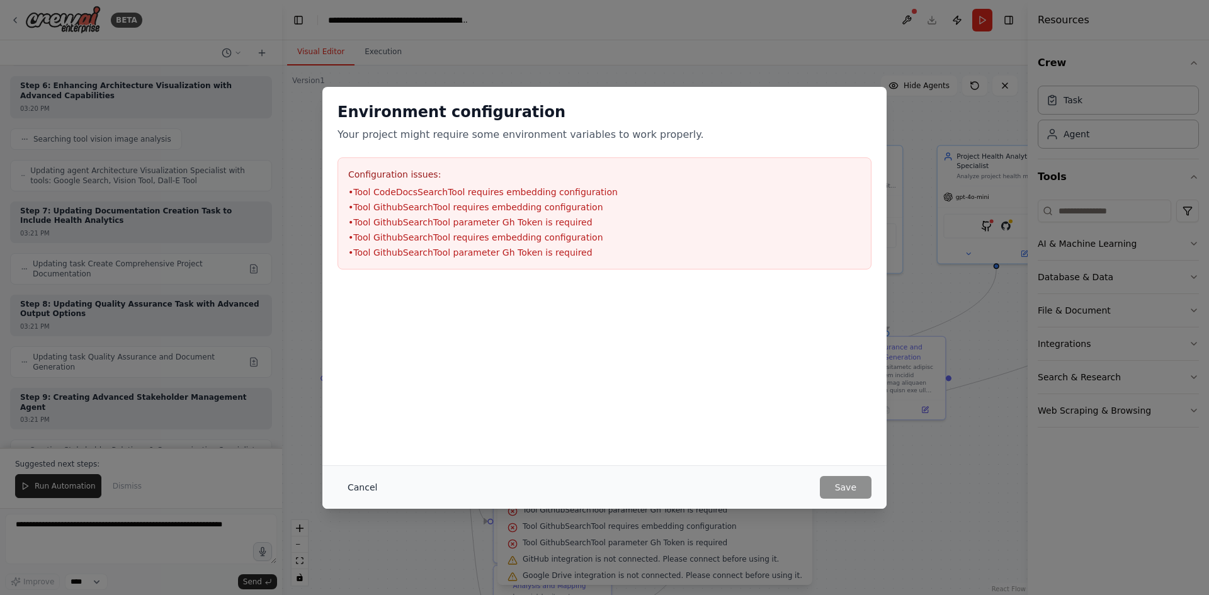
click at [356, 483] on button "Cancel" at bounding box center [362, 487] width 50 height 23
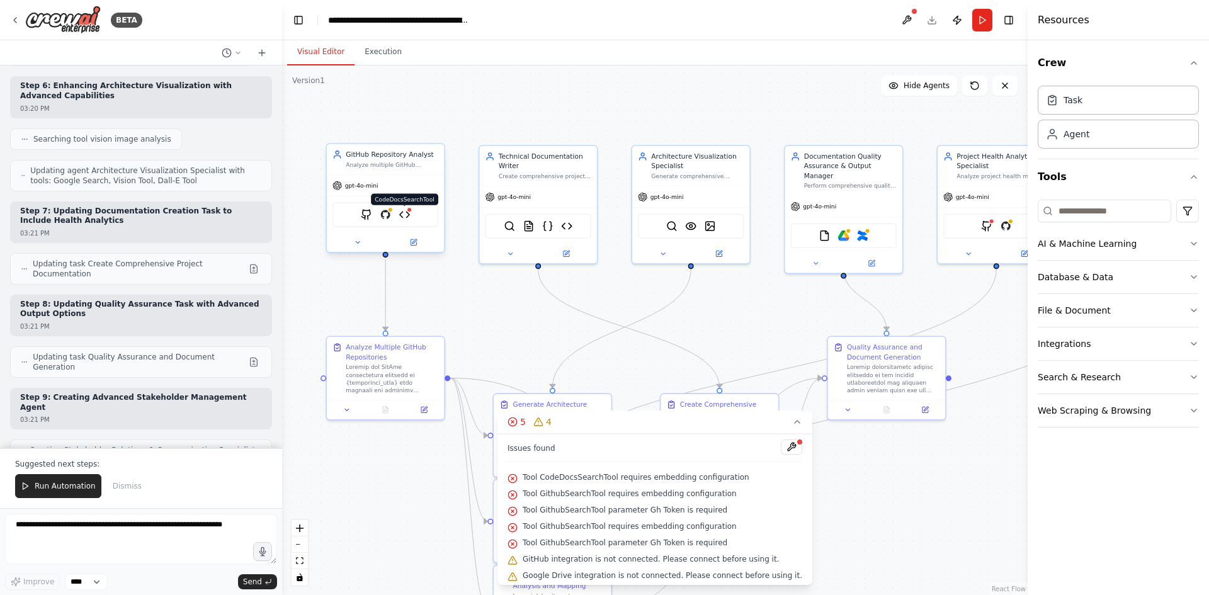
click at [405, 213] on img at bounding box center [404, 214] width 11 height 11
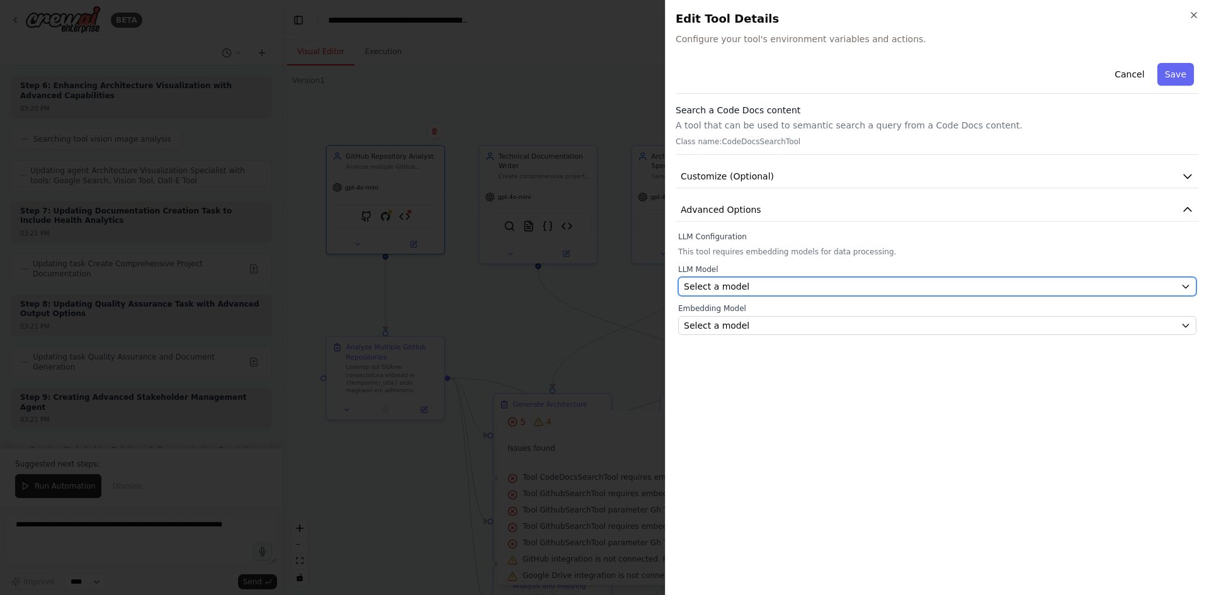
click at [837, 290] on div "Select a model" at bounding box center [930, 286] width 492 height 13
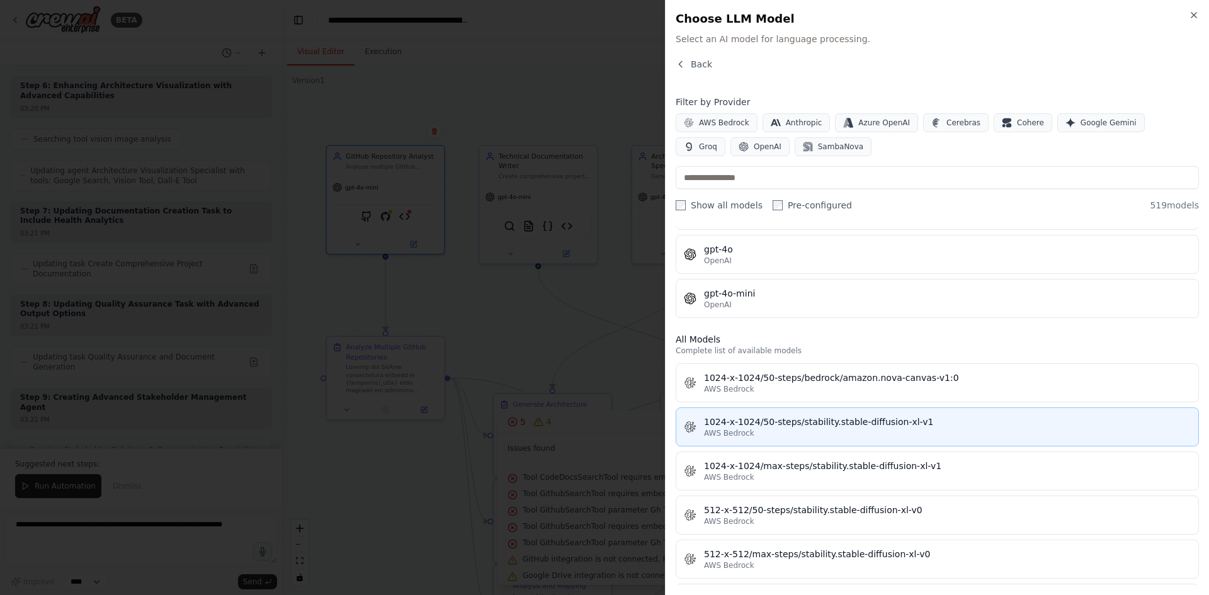
scroll to position [252, 0]
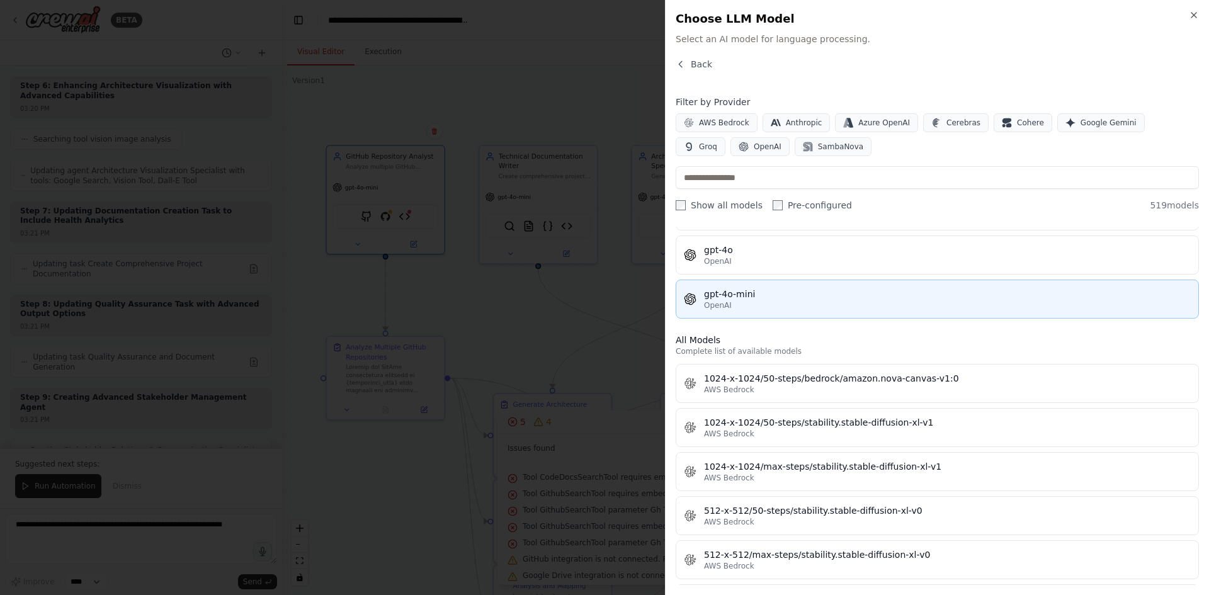
click at [764, 295] on div "gpt-4o-mini" at bounding box center [947, 294] width 487 height 13
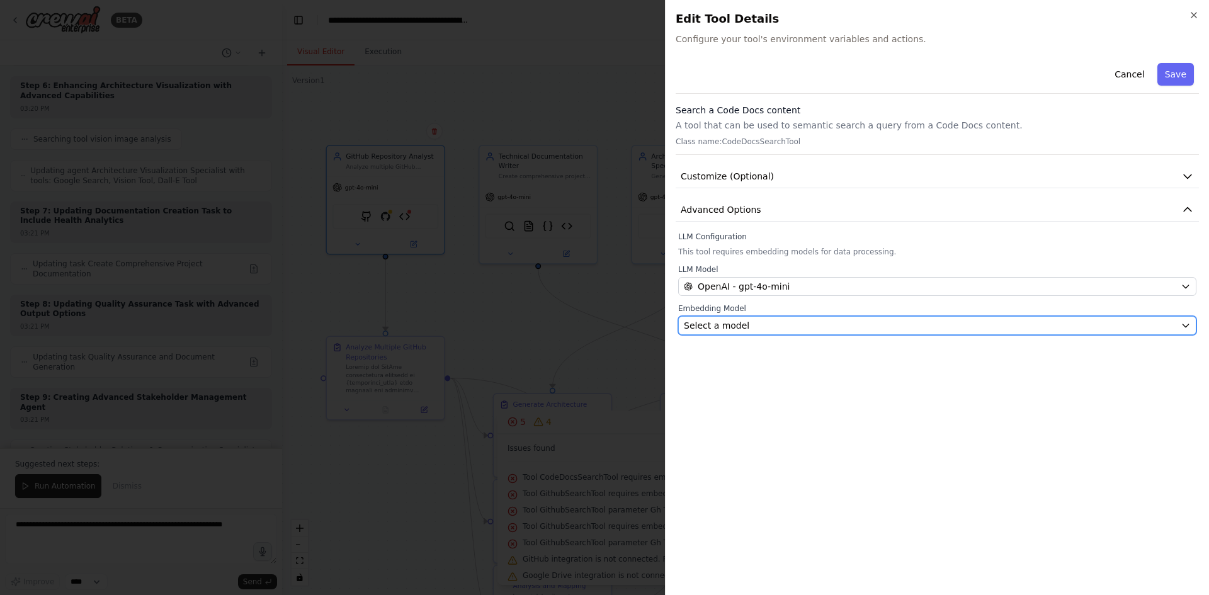
click at [797, 322] on div "Select a model" at bounding box center [930, 325] width 492 height 13
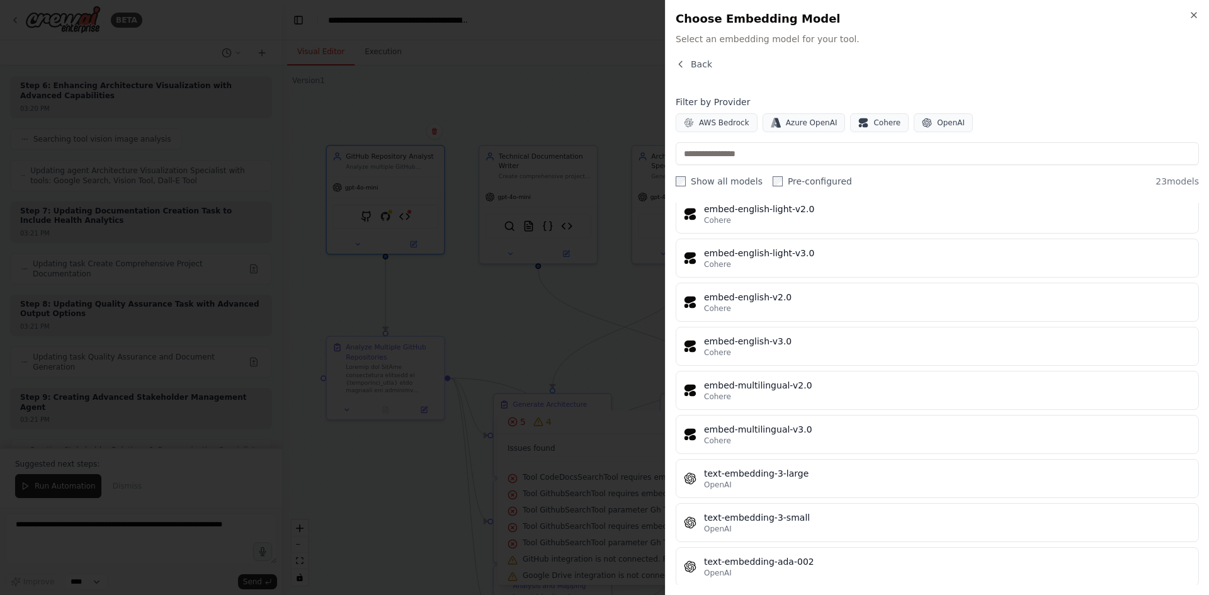
scroll to position [677, 0]
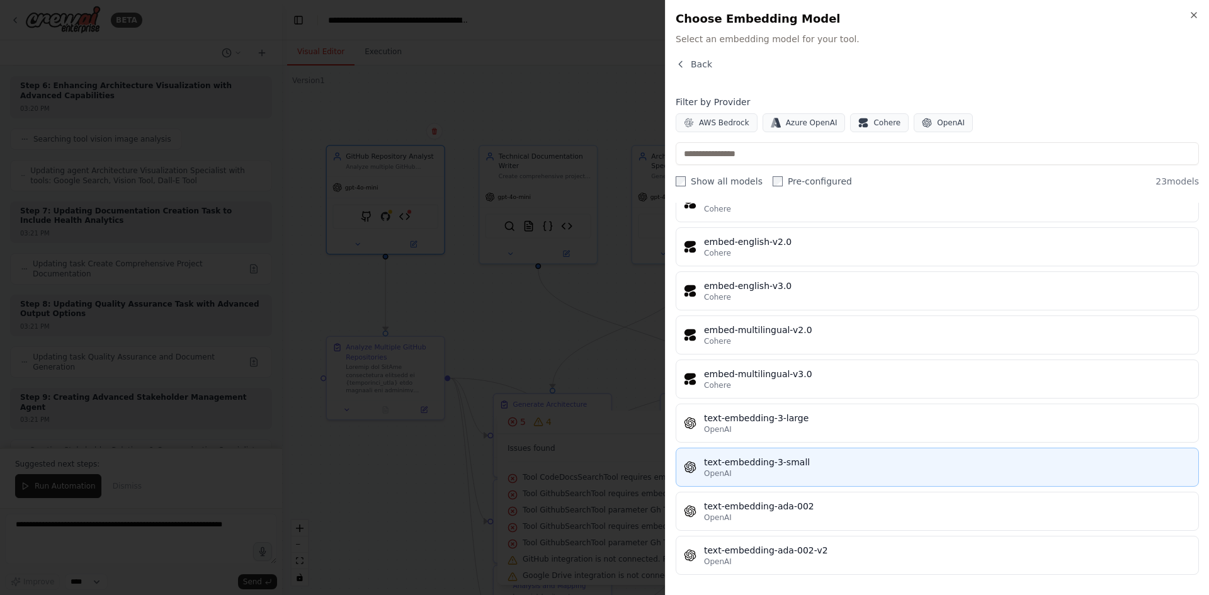
click at [824, 467] on div "text-embedding-3-small" at bounding box center [947, 462] width 487 height 13
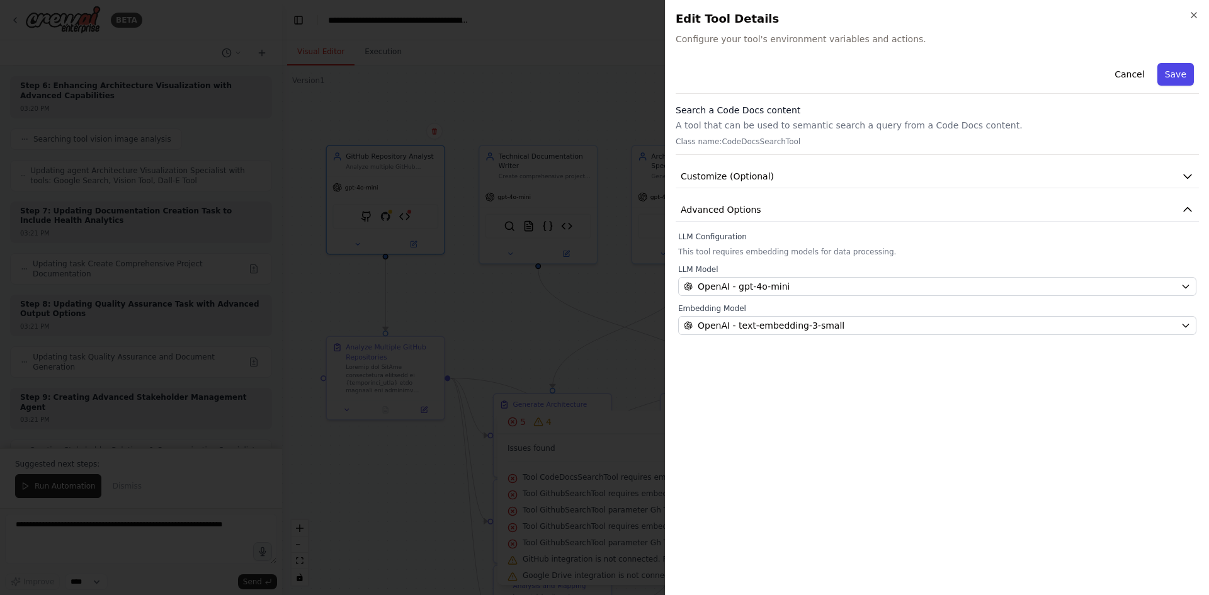
click at [1175, 74] on button "Save" at bounding box center [1175, 74] width 37 height 23
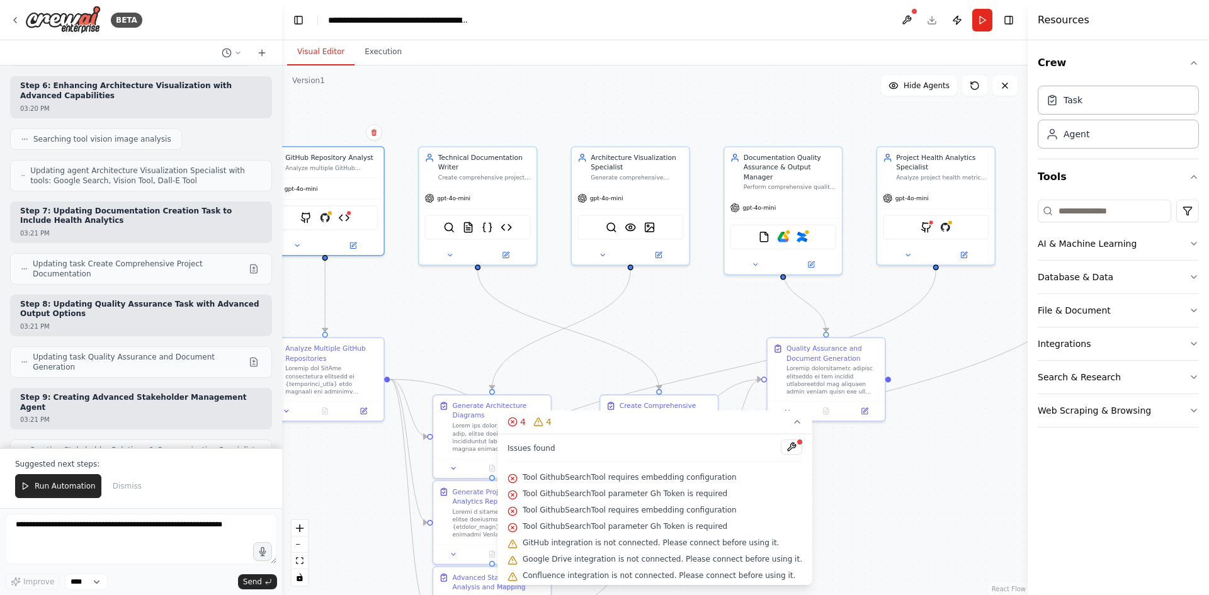
drag, startPoint x: 784, startPoint y: 290, endPoint x: 754, endPoint y: 291, distance: 29.6
click at [754, 291] on div ".deletable-edge-delete-btn { width: 20px; height: 20px; border: 0px solid #ffff…" at bounding box center [654, 330] width 745 height 530
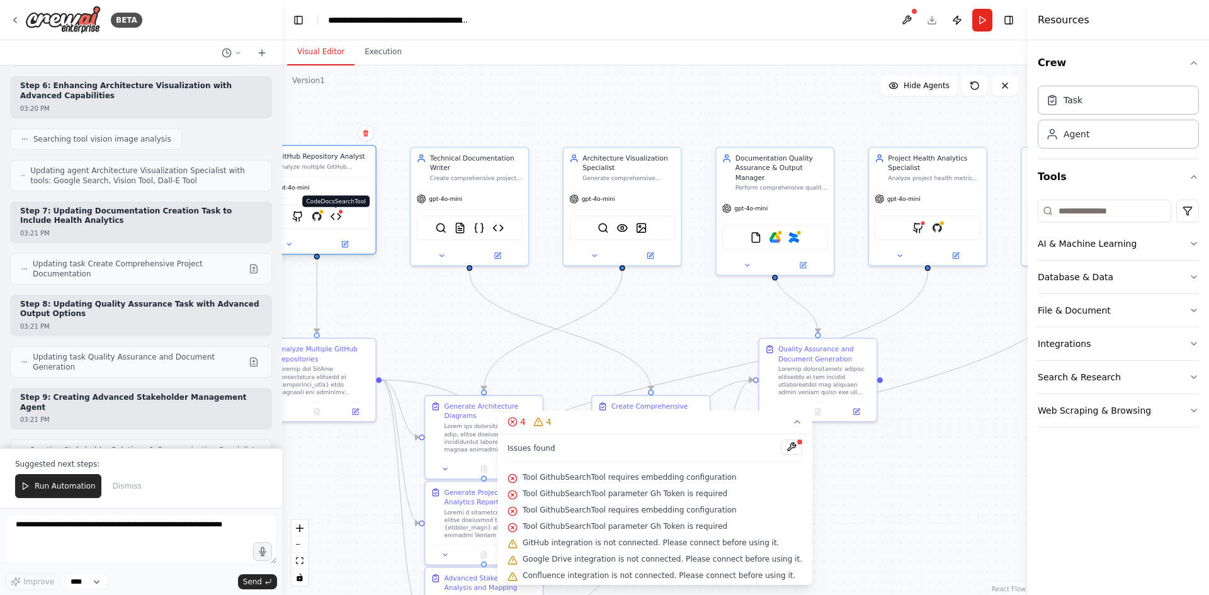
click at [339, 218] on img at bounding box center [335, 216] width 11 height 11
click at [336, 215] on img at bounding box center [335, 216] width 11 height 11
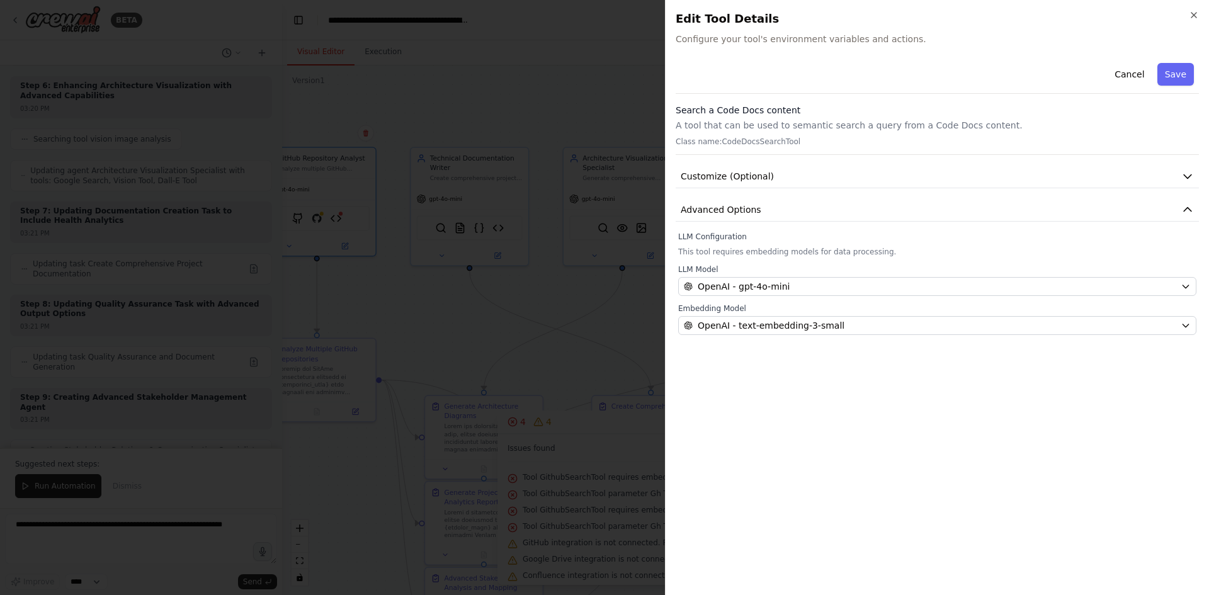
click at [1184, 14] on h2 "Edit Tool Details" at bounding box center [937, 19] width 523 height 18
click at [1191, 16] on icon "button" at bounding box center [1194, 15] width 10 height 10
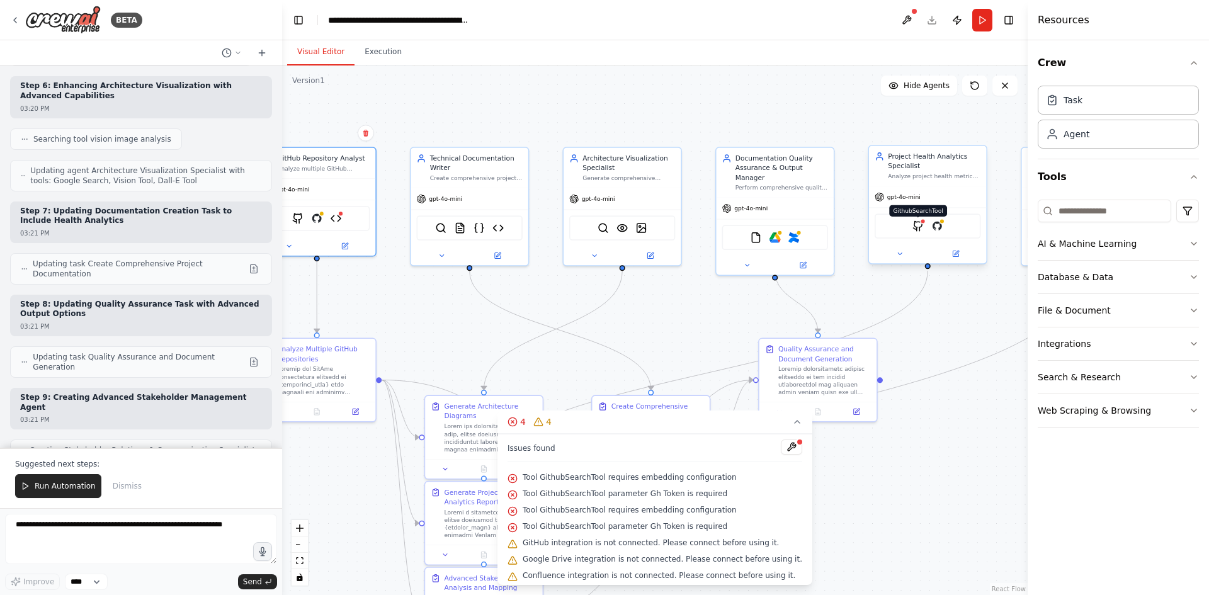
click at [915, 225] on img at bounding box center [917, 225] width 11 height 11
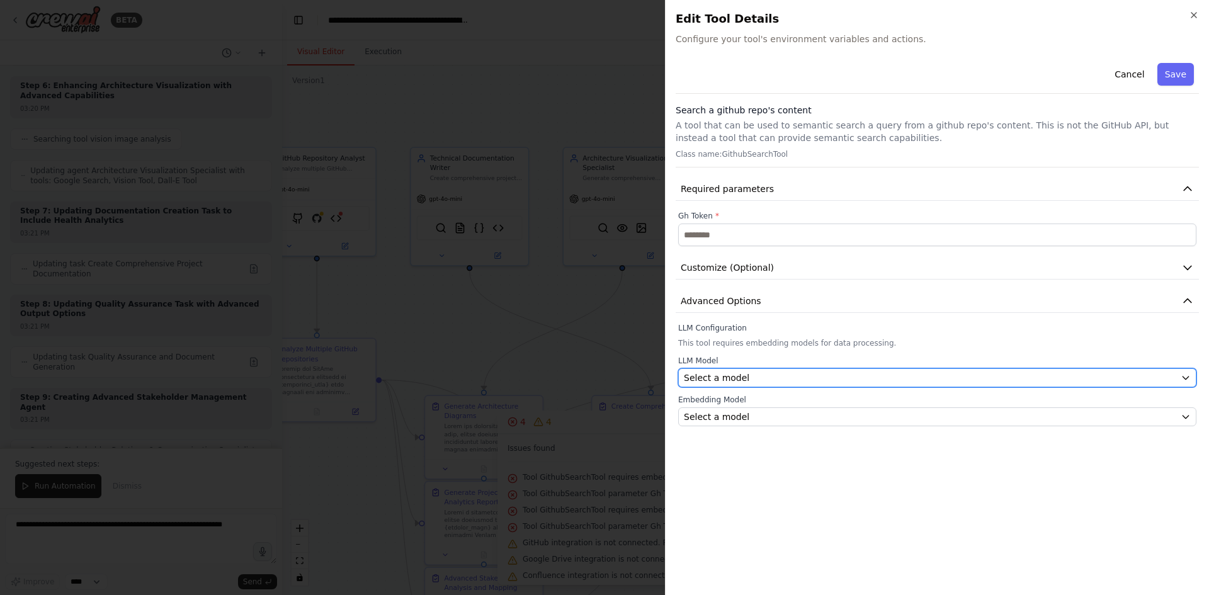
click at [760, 372] on div "Select a model" at bounding box center [930, 377] width 492 height 13
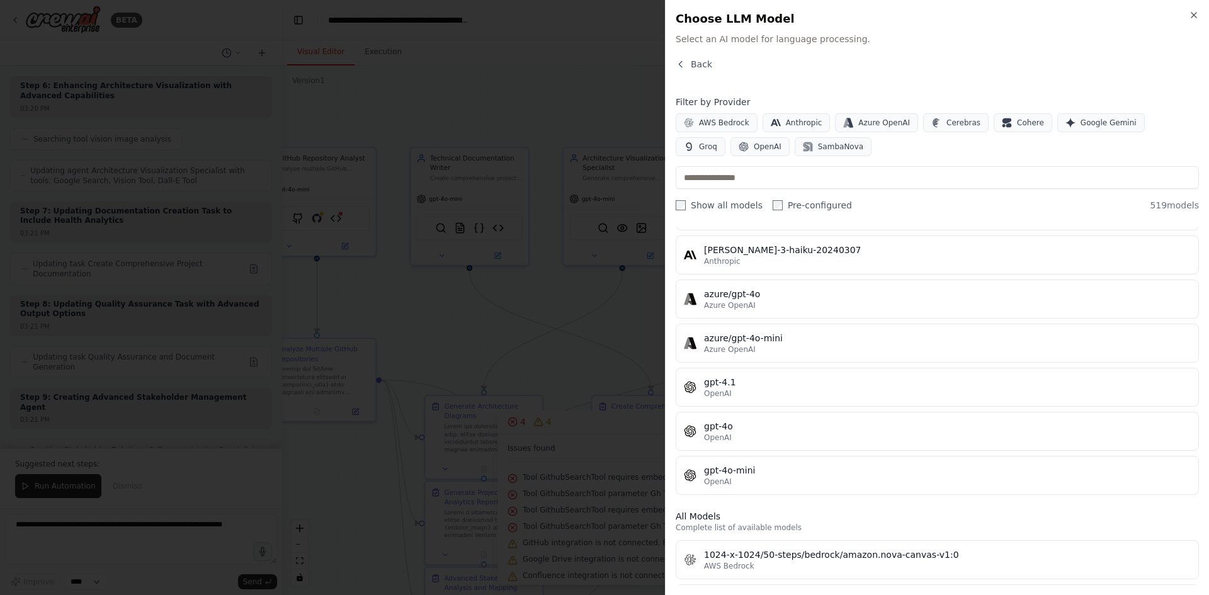
scroll to position [126, 0]
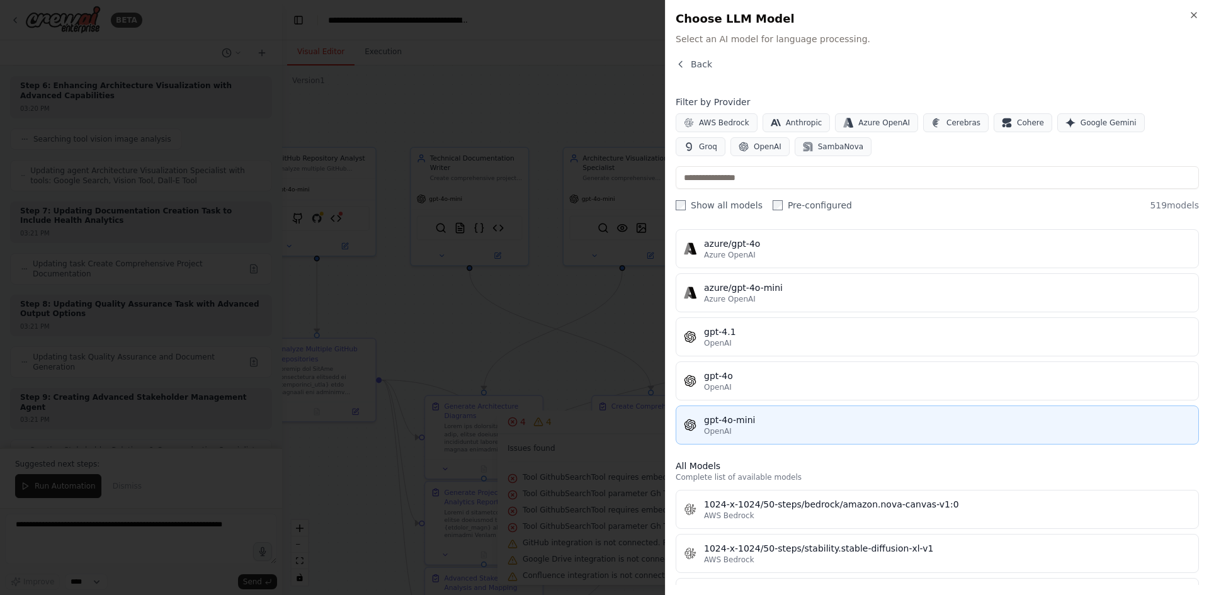
click at [784, 431] on div "OpenAI" at bounding box center [947, 431] width 487 height 10
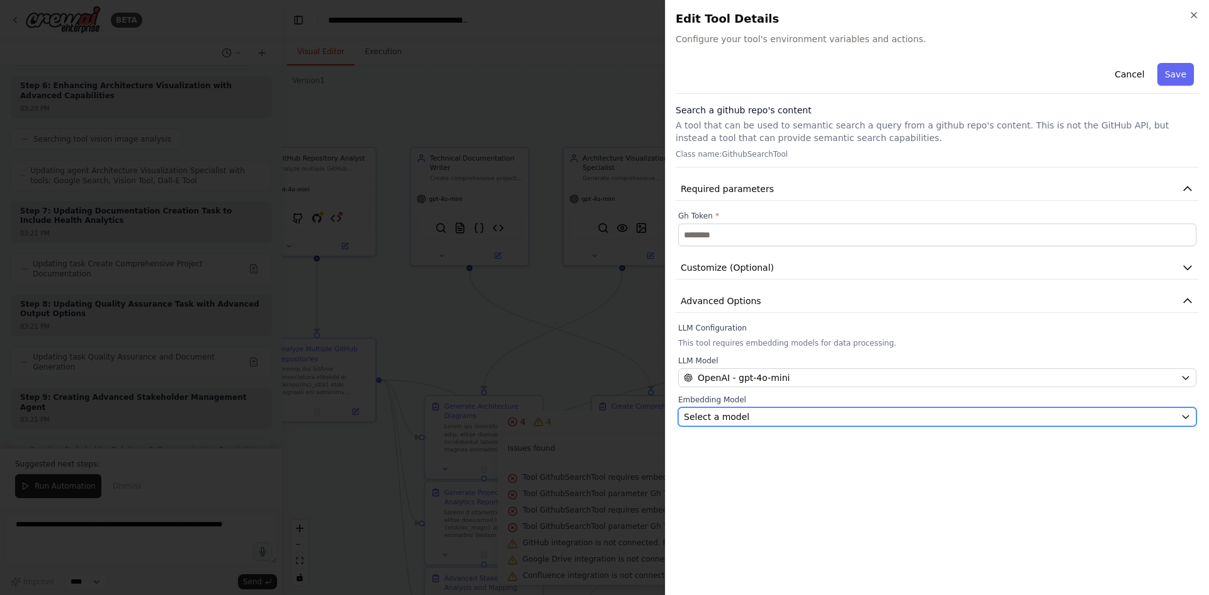
click at [783, 416] on div "Select a model" at bounding box center [930, 417] width 492 height 13
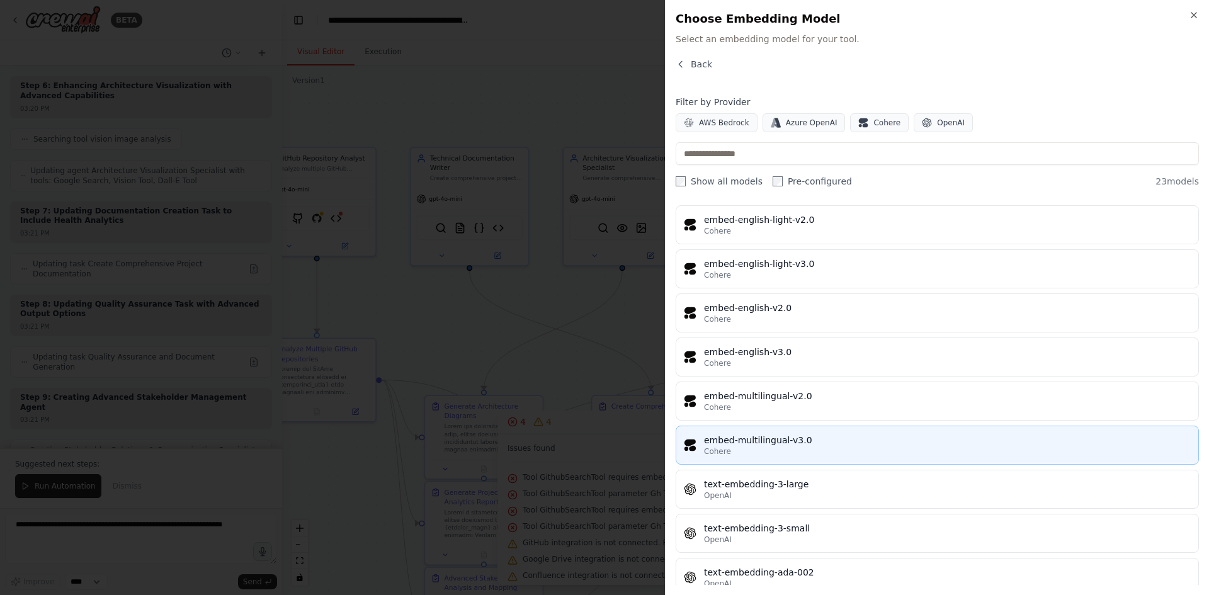
scroll to position [630, 0]
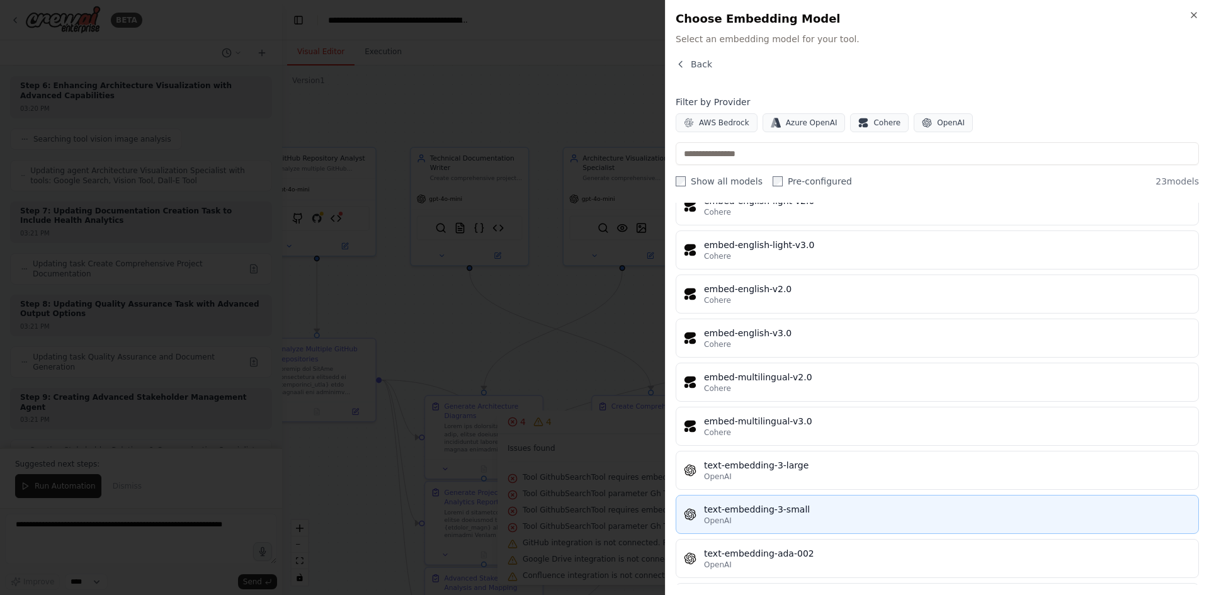
click at [835, 507] on div "text-embedding-3-small" at bounding box center [947, 509] width 487 height 13
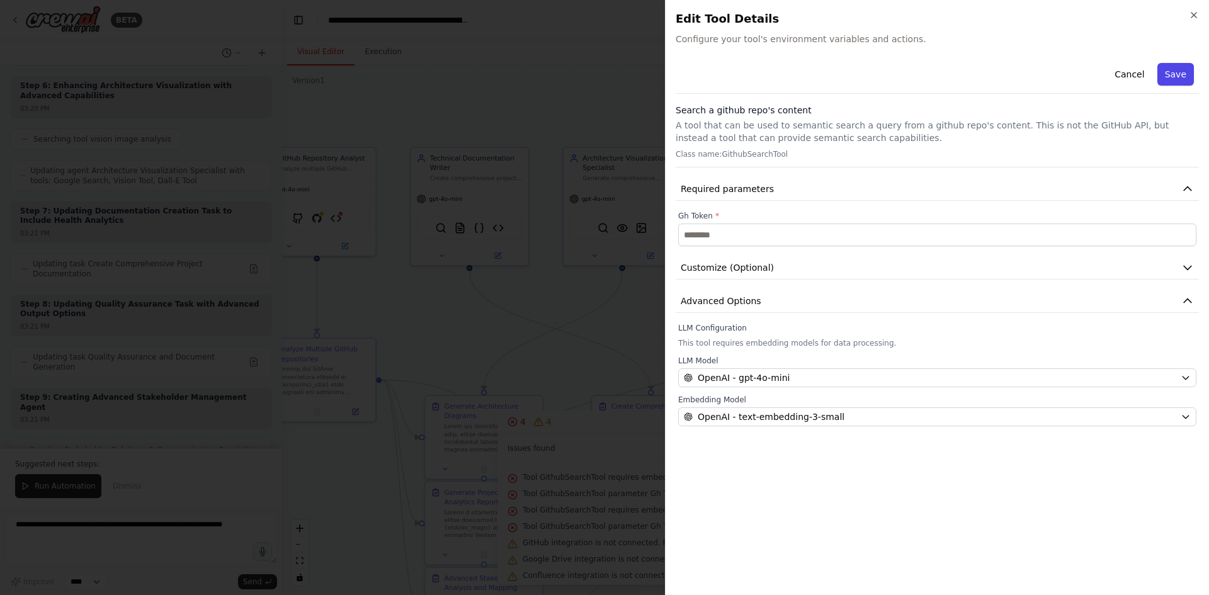
click at [1174, 72] on button "Save" at bounding box center [1175, 74] width 37 height 23
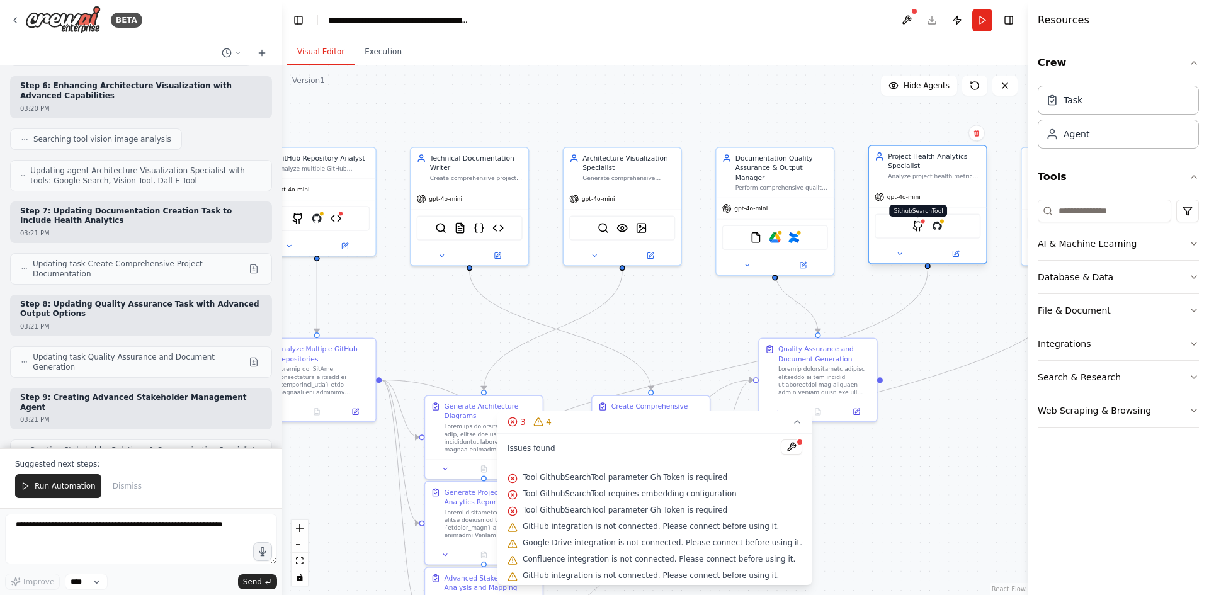
click at [918, 226] on img at bounding box center [917, 225] width 11 height 11
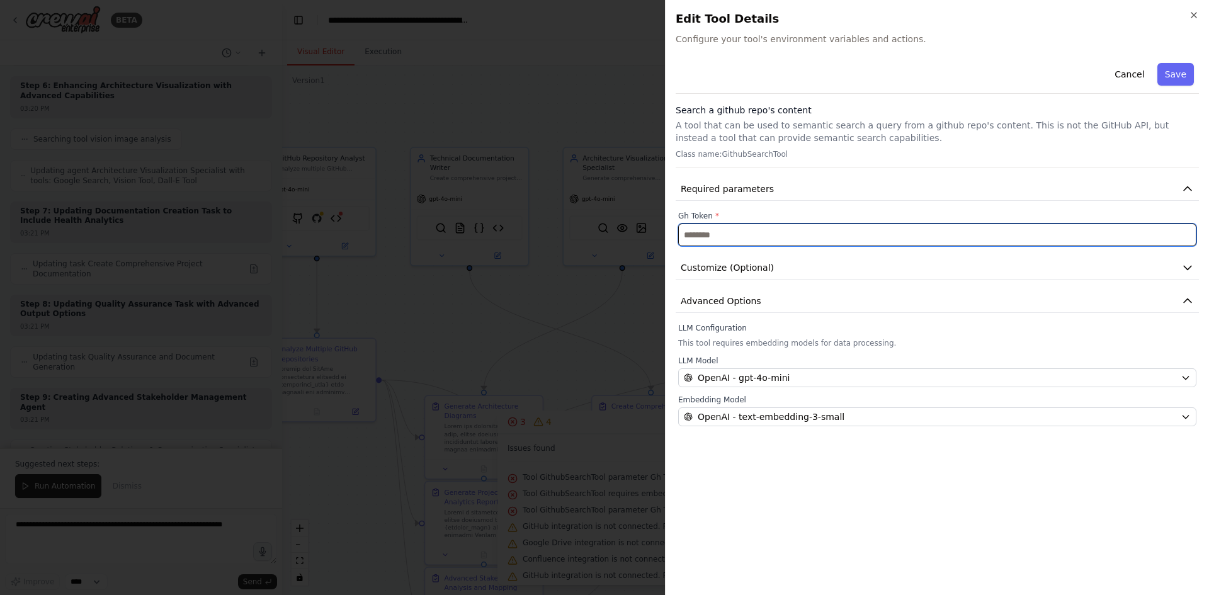
click at [801, 232] on input "text" at bounding box center [937, 235] width 518 height 23
type input "*******"
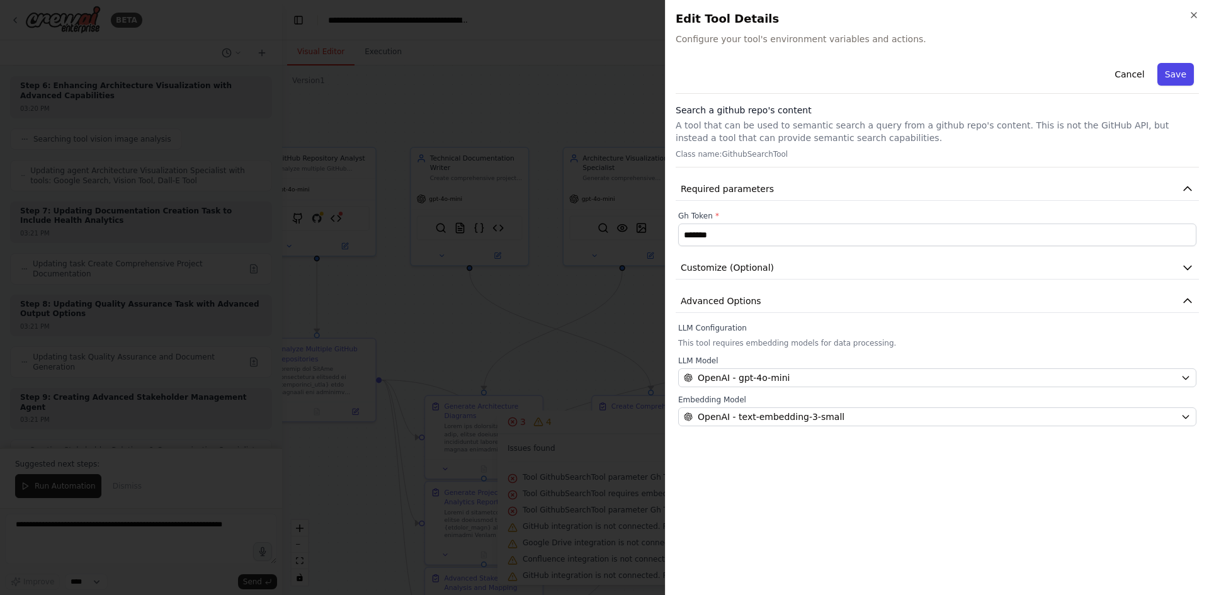
click at [1184, 70] on button "Save" at bounding box center [1175, 74] width 37 height 23
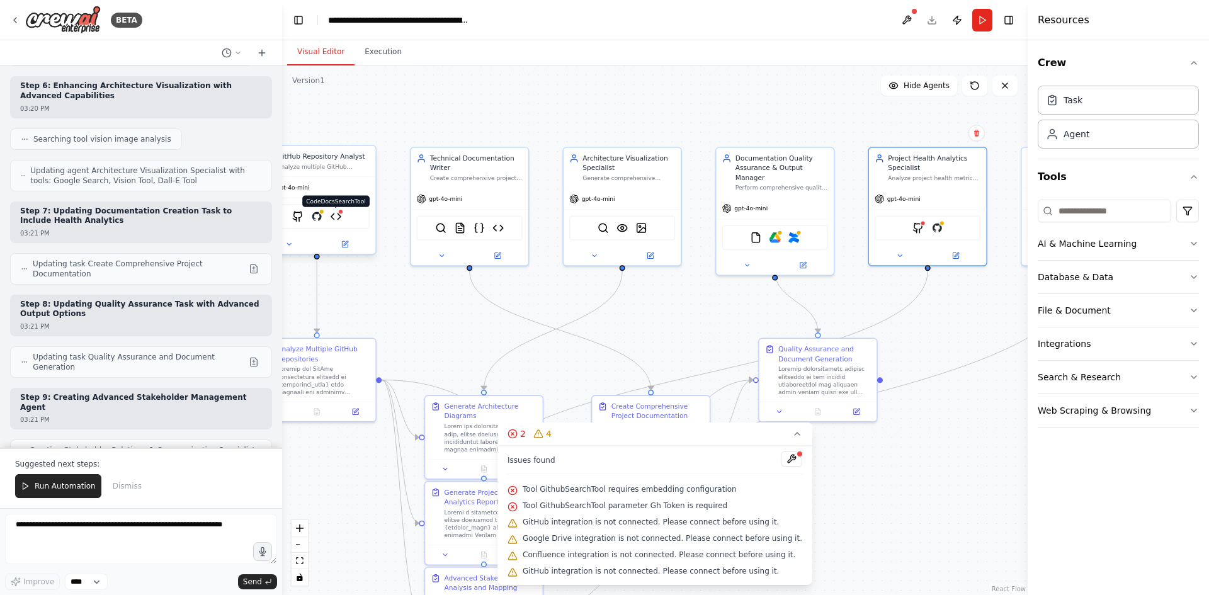
click at [337, 218] on img at bounding box center [335, 216] width 11 height 11
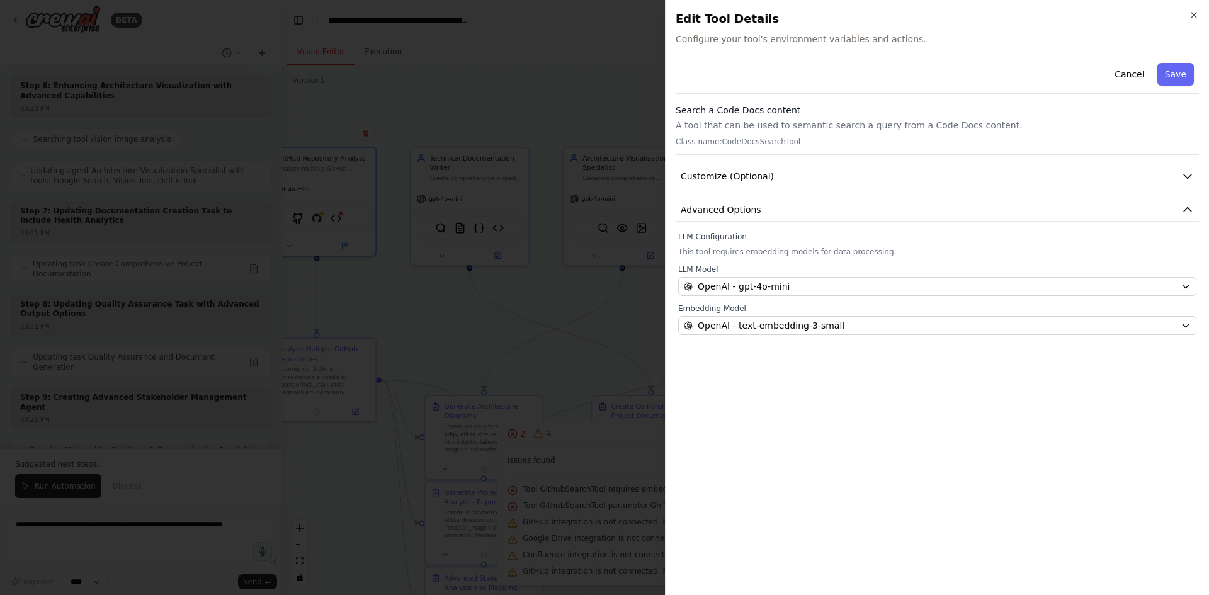
click at [1188, 15] on h2 "Edit Tool Details" at bounding box center [937, 19] width 523 height 18
click at [1196, 17] on icon "button" at bounding box center [1194, 15] width 10 height 10
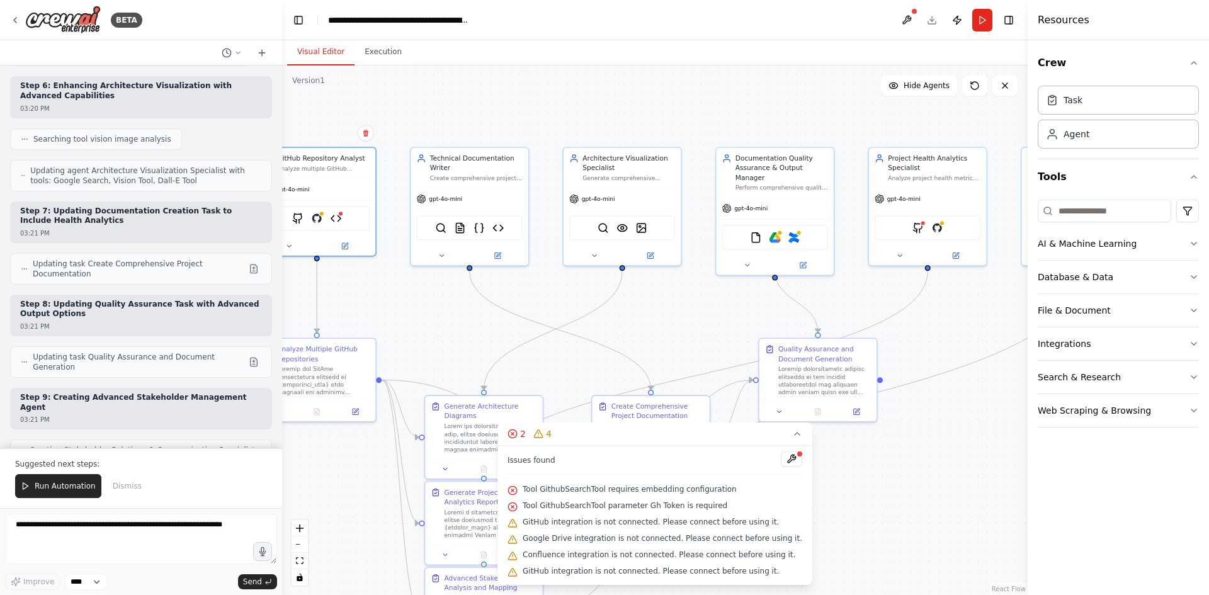
click at [796, 457] on div at bounding box center [800, 454] width 8 height 8
click at [781, 463] on button at bounding box center [791, 458] width 21 height 15
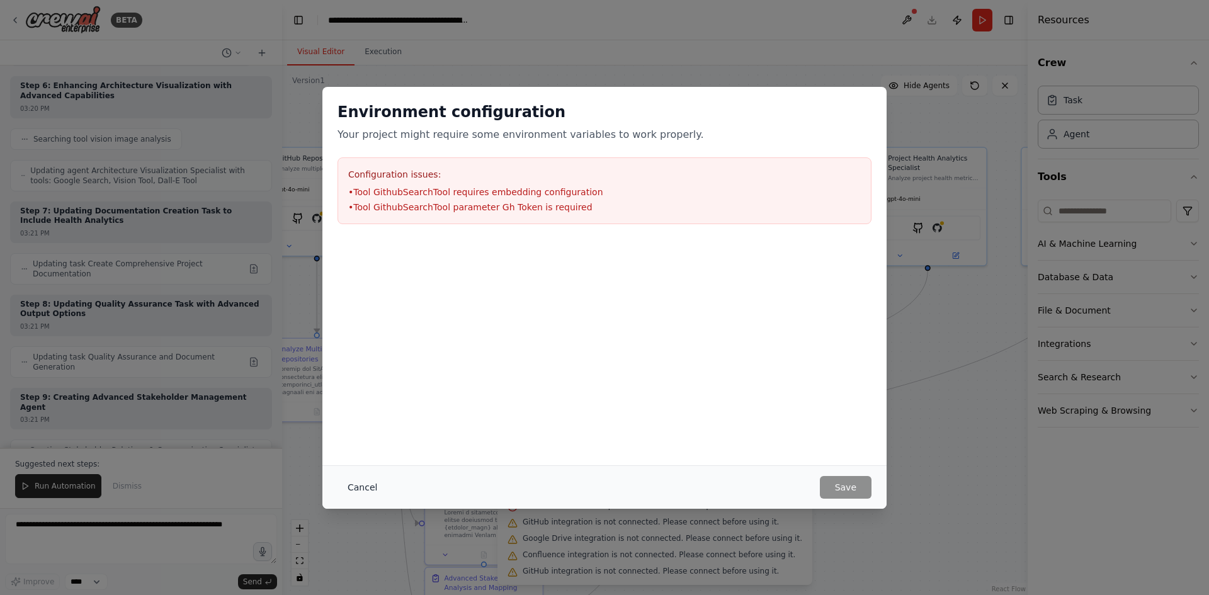
click at [357, 490] on button "Cancel" at bounding box center [362, 487] width 50 height 23
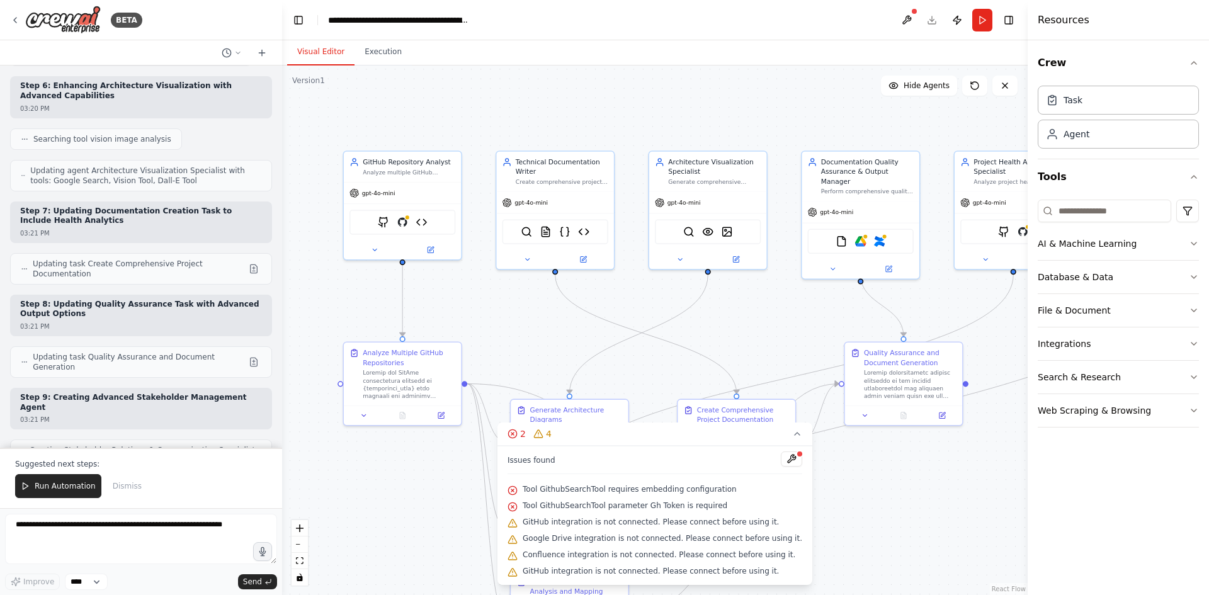
drag, startPoint x: 423, startPoint y: 298, endPoint x: 475, endPoint y: 301, distance: 51.7
click at [475, 301] on div ".deletable-edge-delete-btn { width: 20px; height: 20px; border: 0px solid #ffff…" at bounding box center [654, 330] width 745 height 530
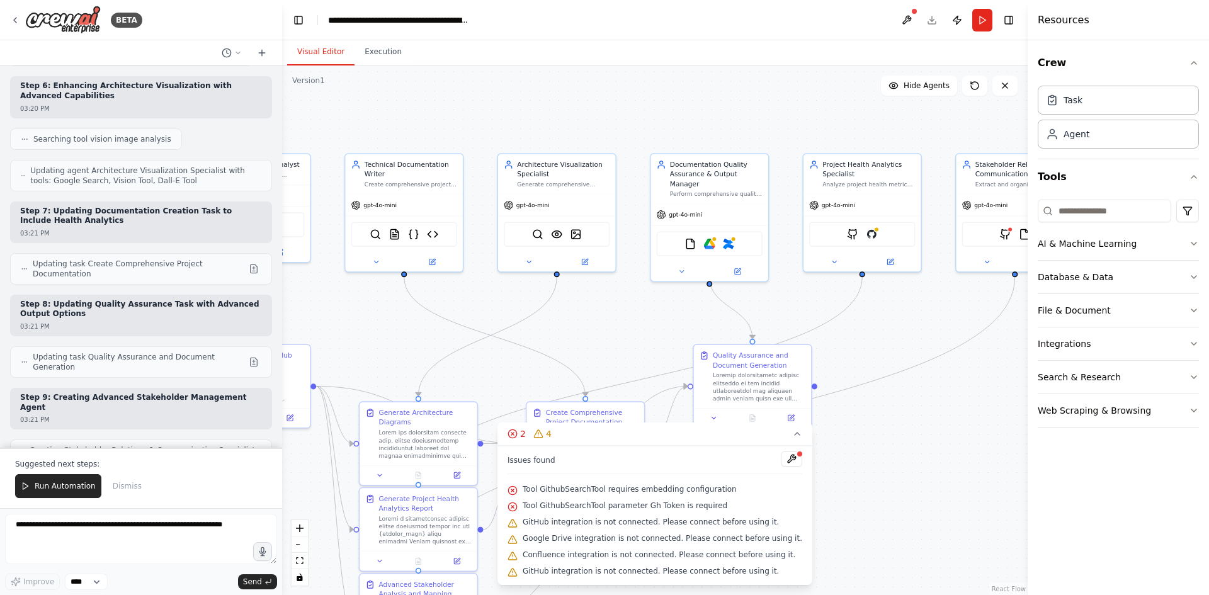
drag, startPoint x: 945, startPoint y: 463, endPoint x: 737, endPoint y: 467, distance: 208.4
click at [734, 469] on div "Version 1 Show Tools Hide Agents .deletable-edge-delete-btn { width: 20px; heig…" at bounding box center [654, 330] width 745 height 530
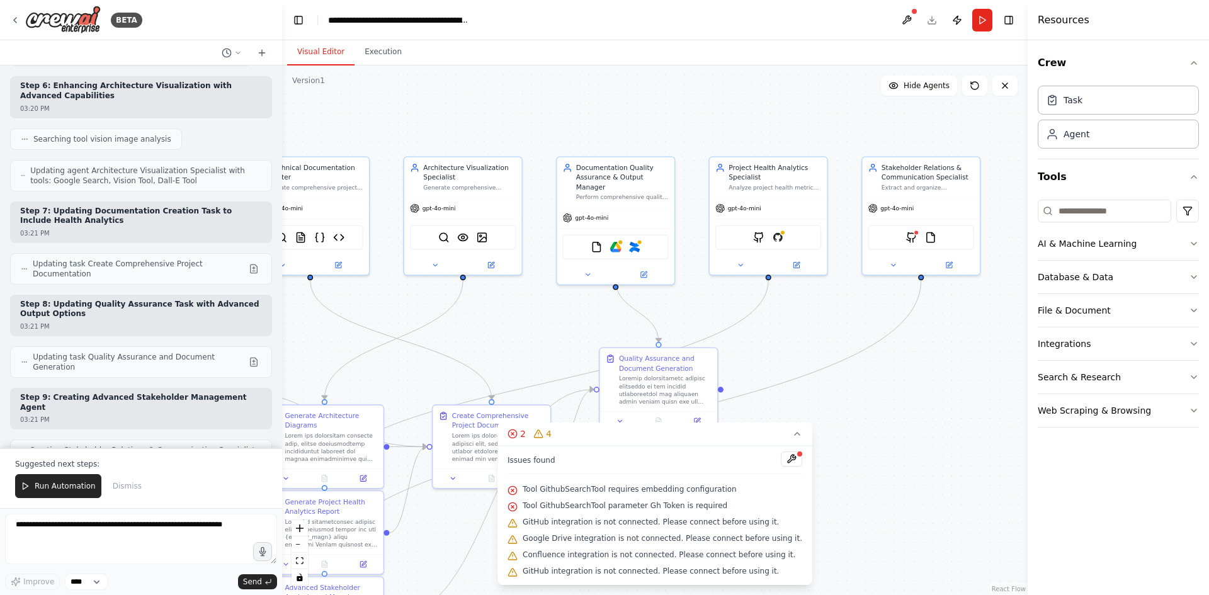
drag, startPoint x: 917, startPoint y: 462, endPoint x: 869, endPoint y: 450, distance: 48.6
click at [869, 450] on div ".deletable-edge-delete-btn { width: 20px; height: 20px; border: 0px solid #ffff…" at bounding box center [654, 330] width 745 height 530
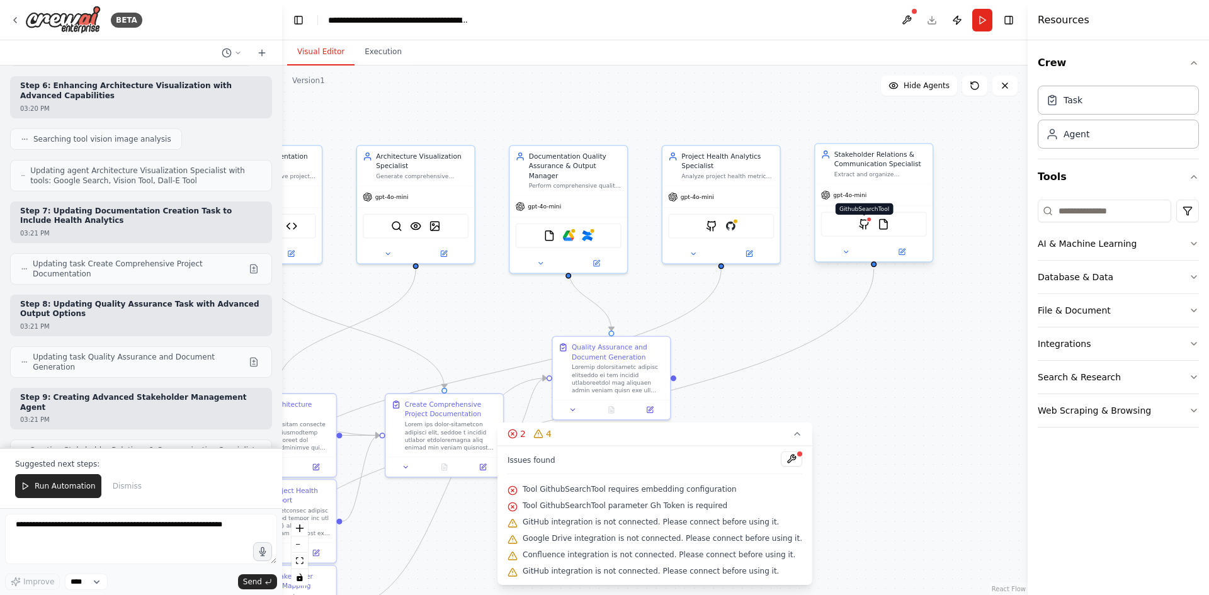
click at [868, 225] on img at bounding box center [863, 223] width 11 height 11
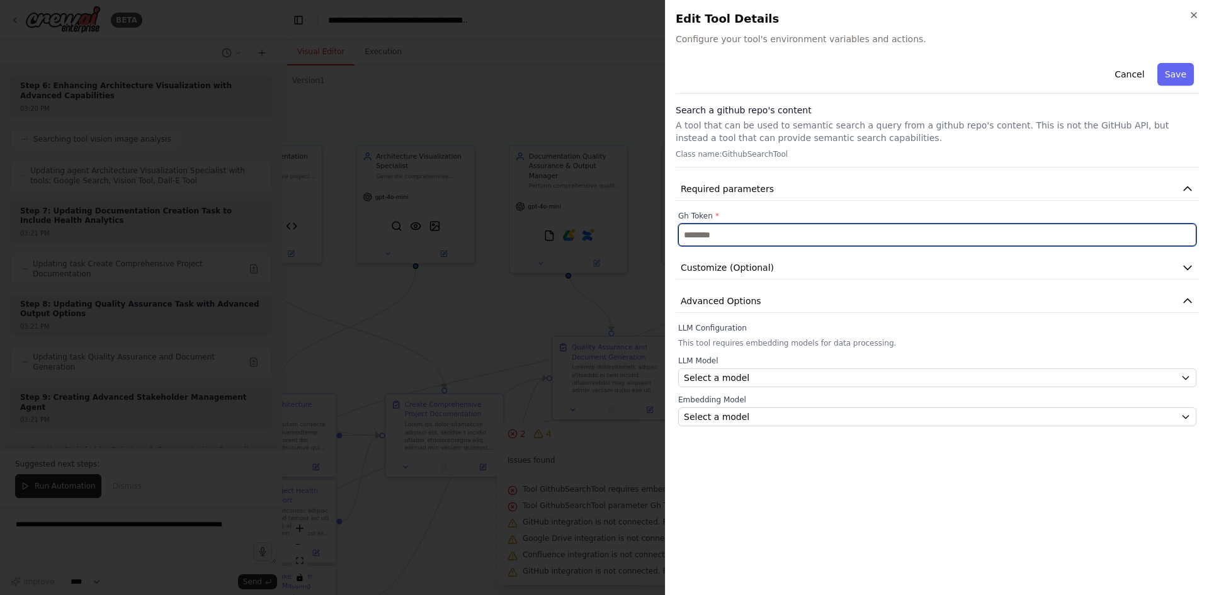
click at [831, 243] on input "text" at bounding box center [937, 235] width 518 height 23
type input "*******"
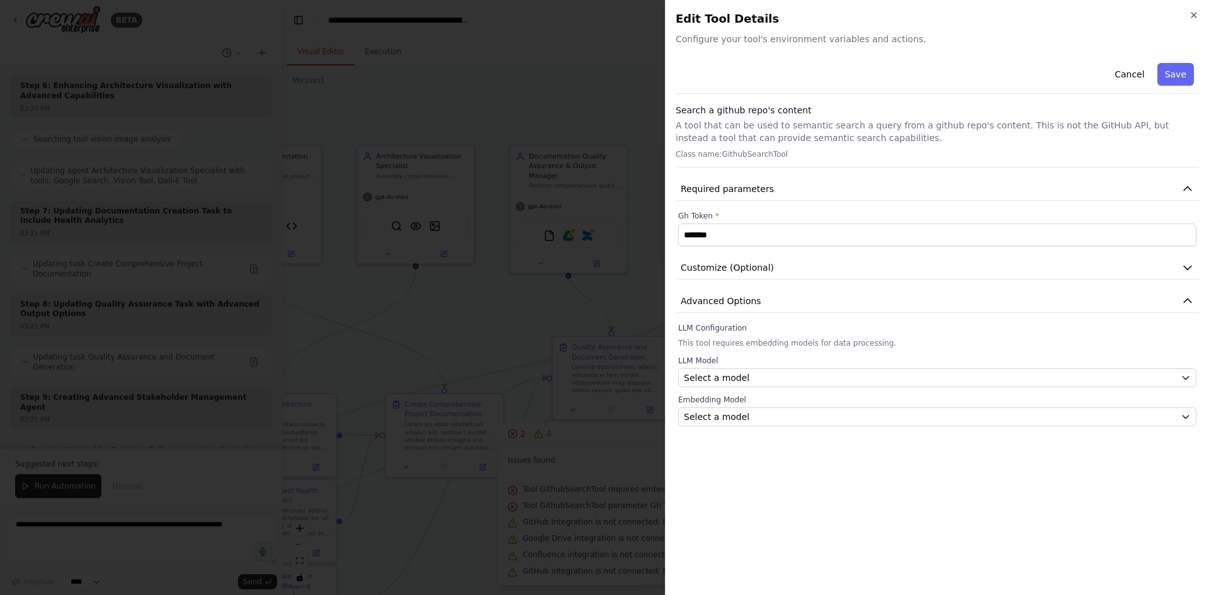
click at [745, 400] on label "Embedding Model" at bounding box center [937, 400] width 518 height 10
click at [749, 387] on div "LLM Model Select a model Embedding Model Select a model" at bounding box center [937, 391] width 518 height 71
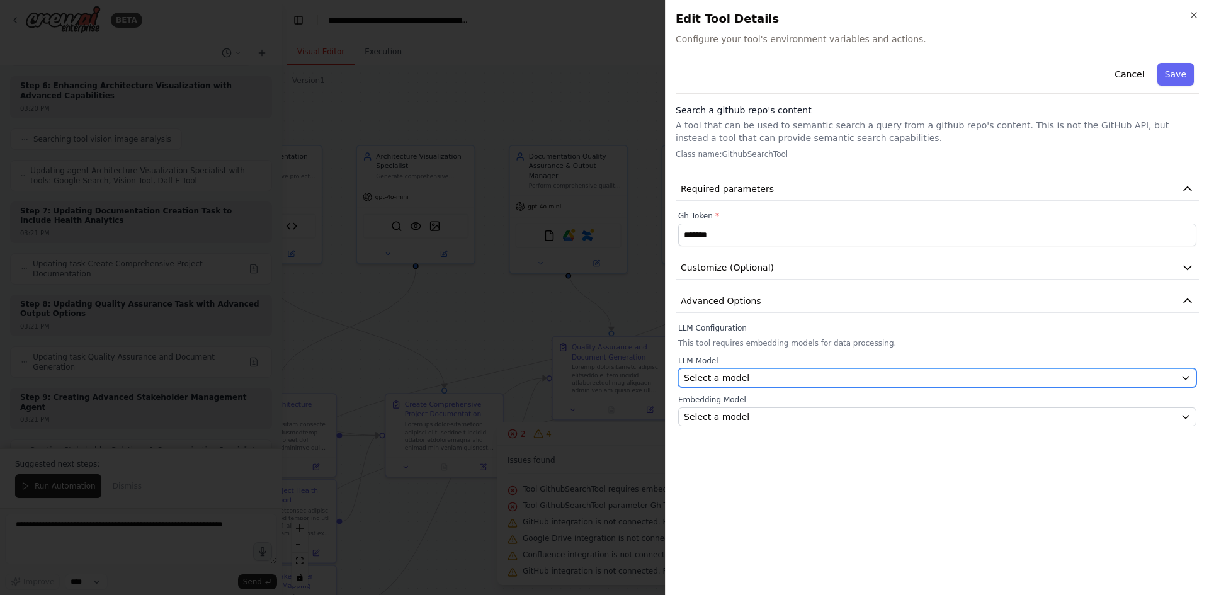
click at [749, 373] on div "Select a model" at bounding box center [930, 377] width 492 height 13
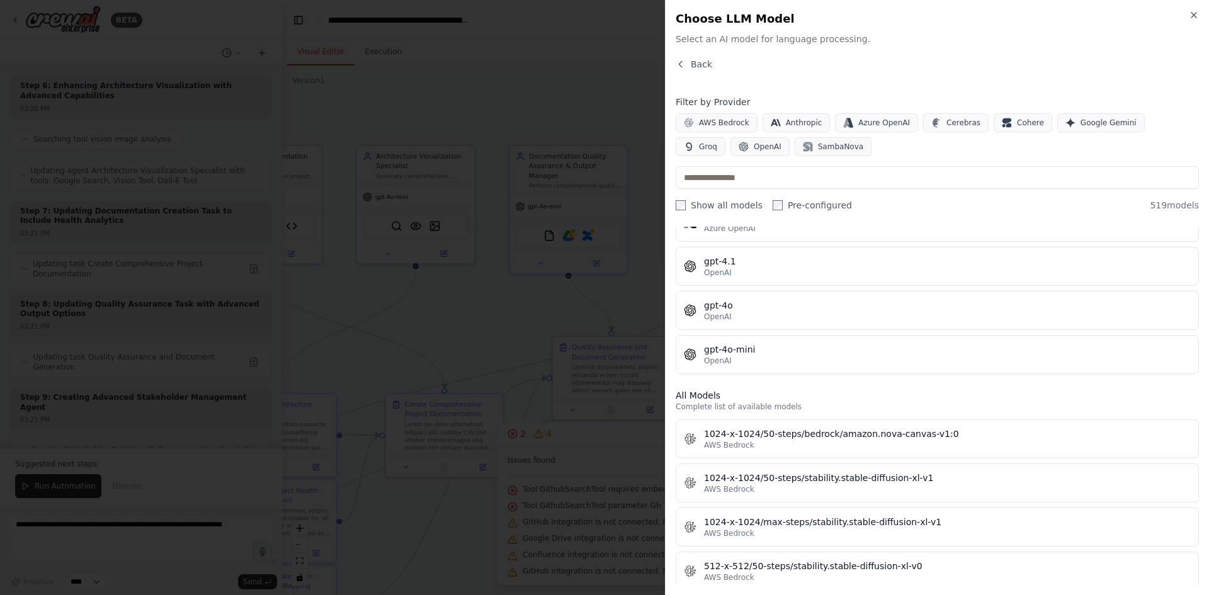
scroll to position [126, 0]
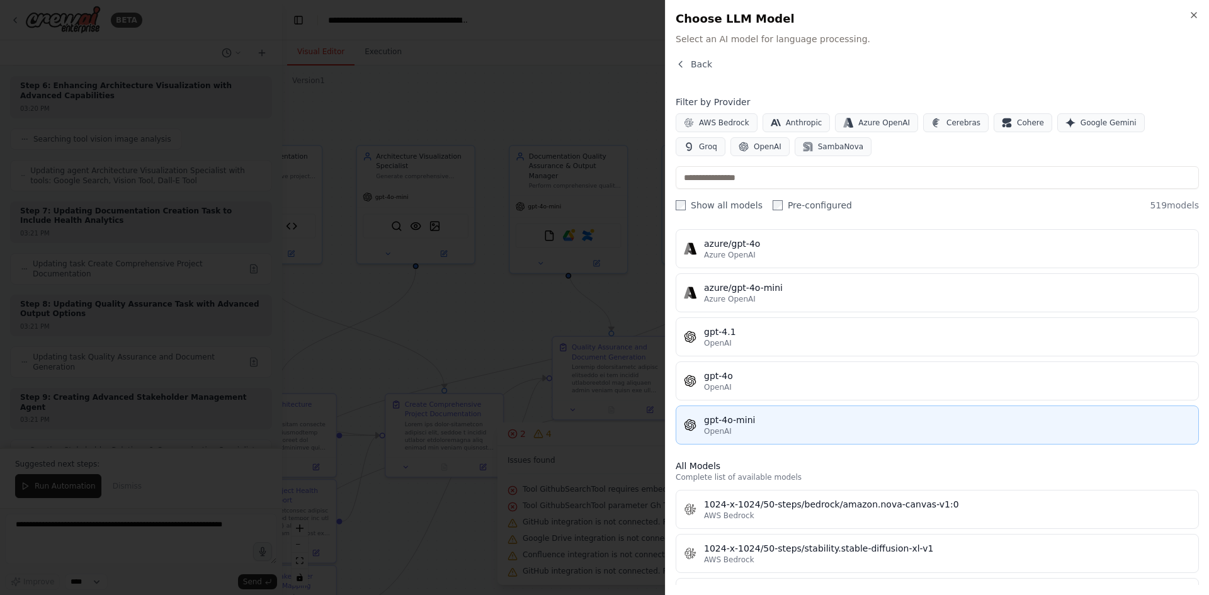
click at [773, 413] on button "gpt-4o-mini OpenAI" at bounding box center [937, 424] width 523 height 39
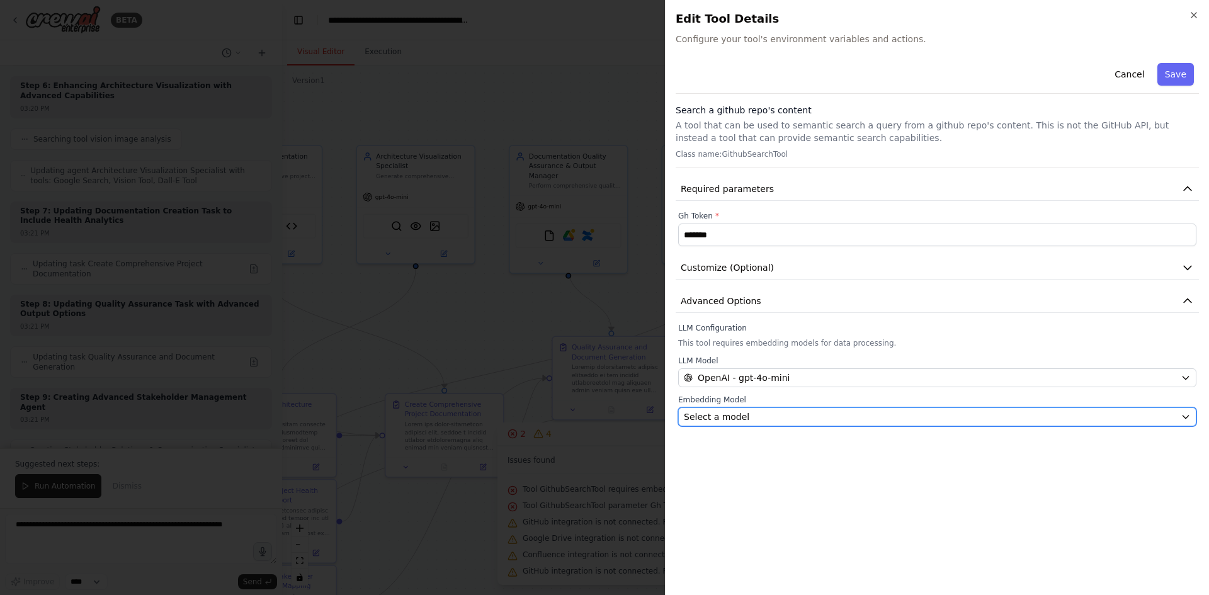
click at [773, 411] on div "Select a model" at bounding box center [930, 417] width 492 height 13
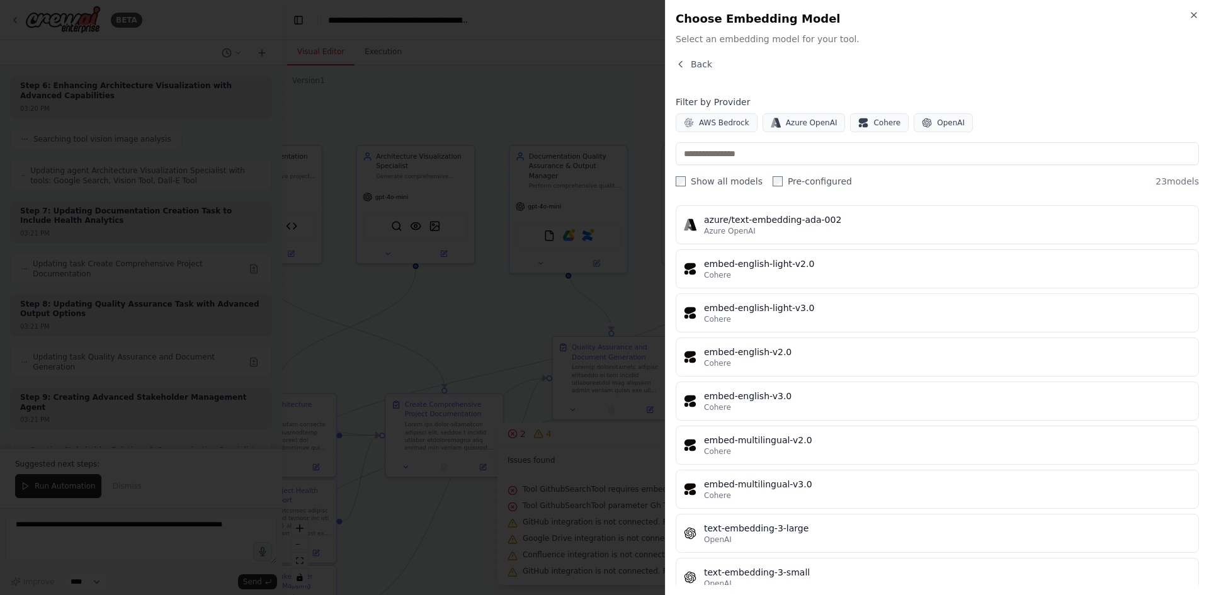
scroll to position [677, 0]
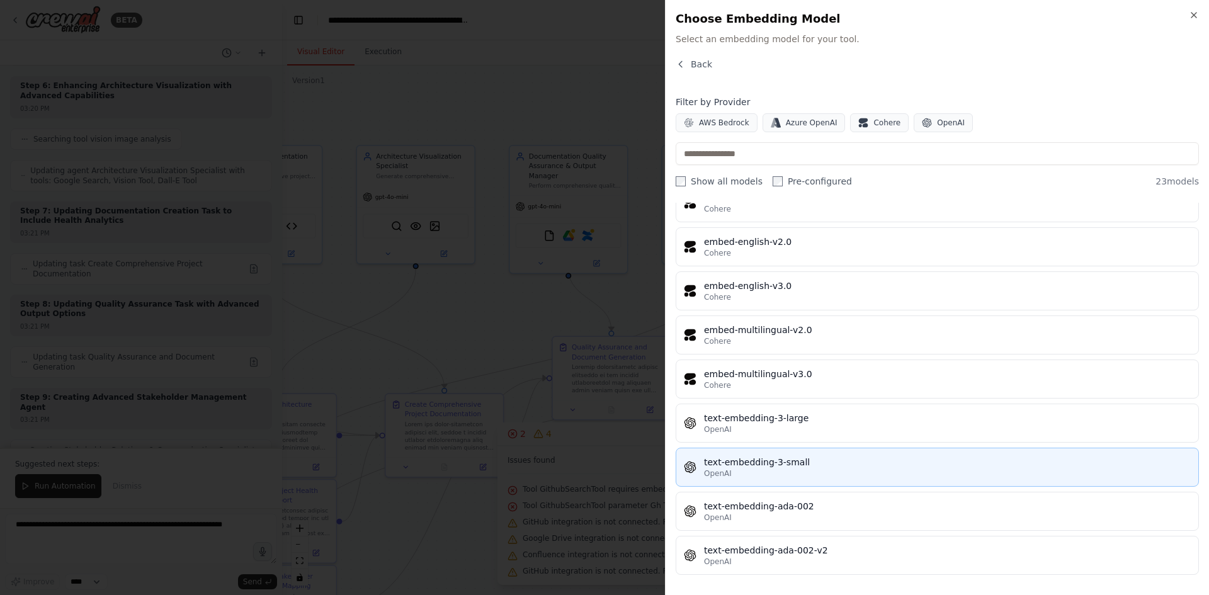
click at [814, 462] on div "text-embedding-3-small" at bounding box center [947, 462] width 487 height 13
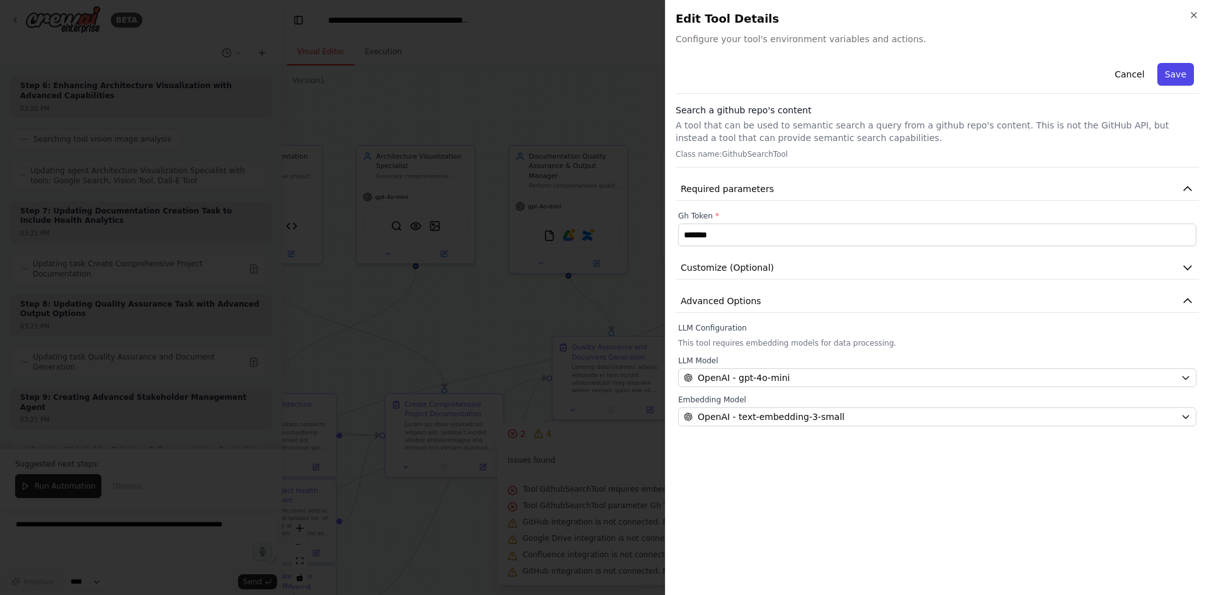
click at [1173, 72] on button "Save" at bounding box center [1175, 74] width 37 height 23
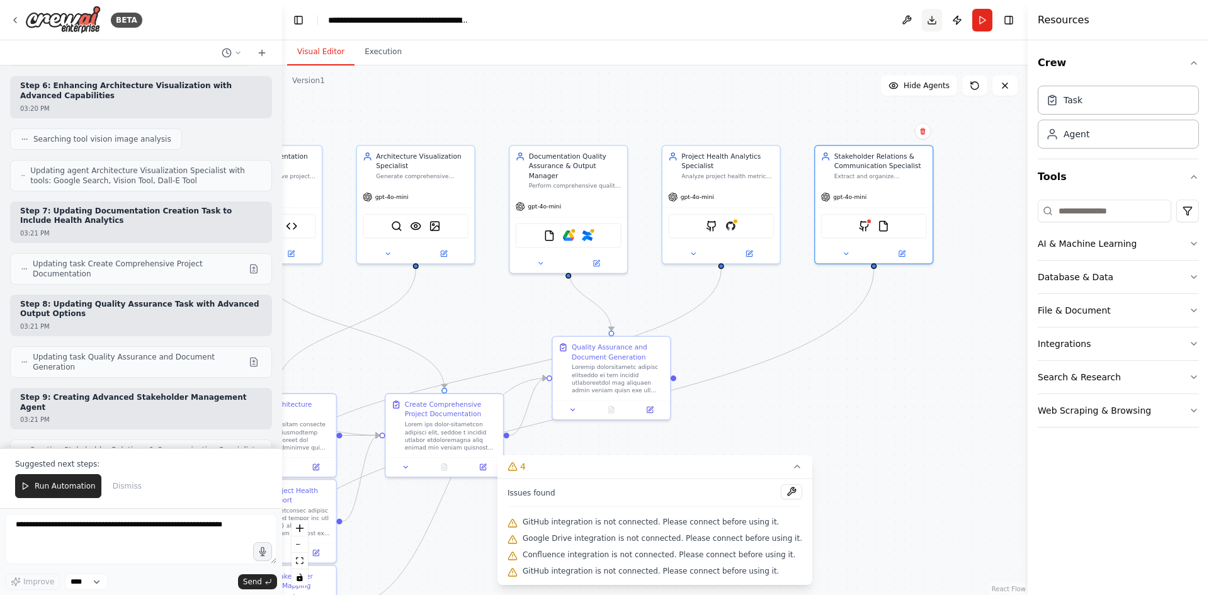
click at [932, 19] on button "Download" at bounding box center [932, 20] width 20 height 23
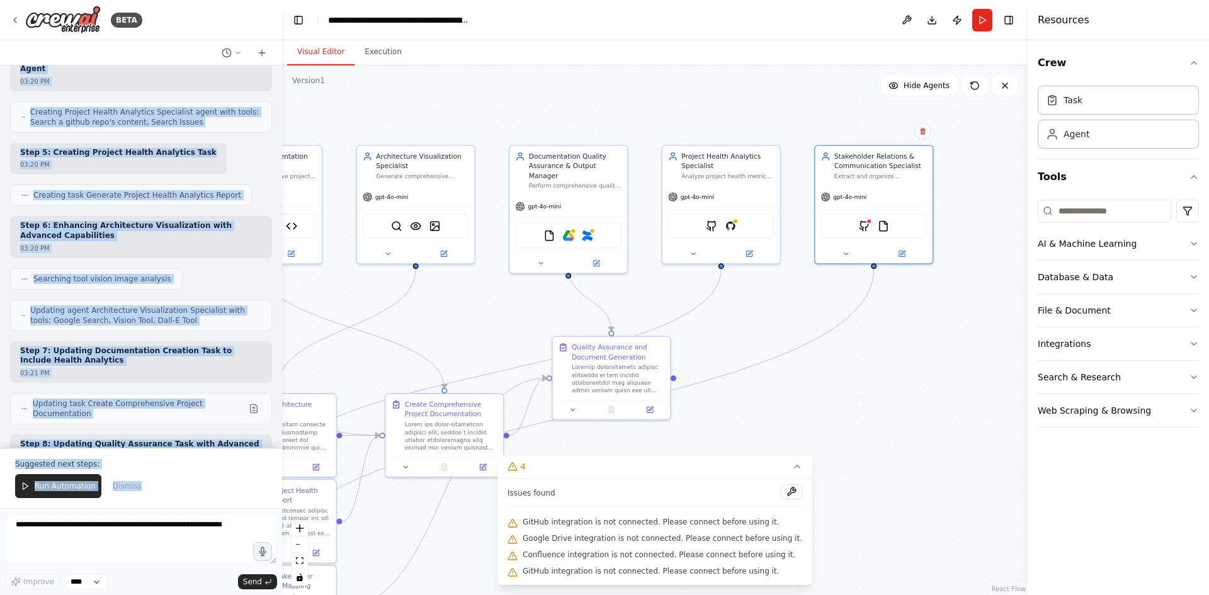
scroll to position [12544, 0]
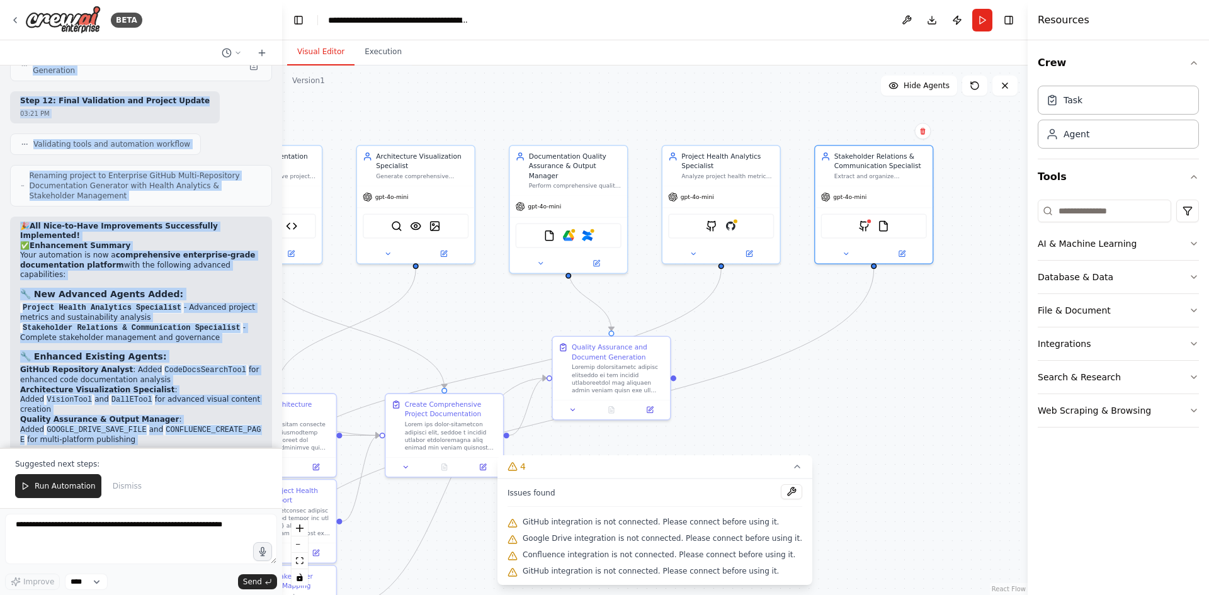
drag, startPoint x: 18, startPoint y: 83, endPoint x: 169, endPoint y: 441, distance: 388.8
click at [169, 441] on div "create a crew to gather repositories from Github and then create a full complet…" at bounding box center [141, 256] width 282 height 382
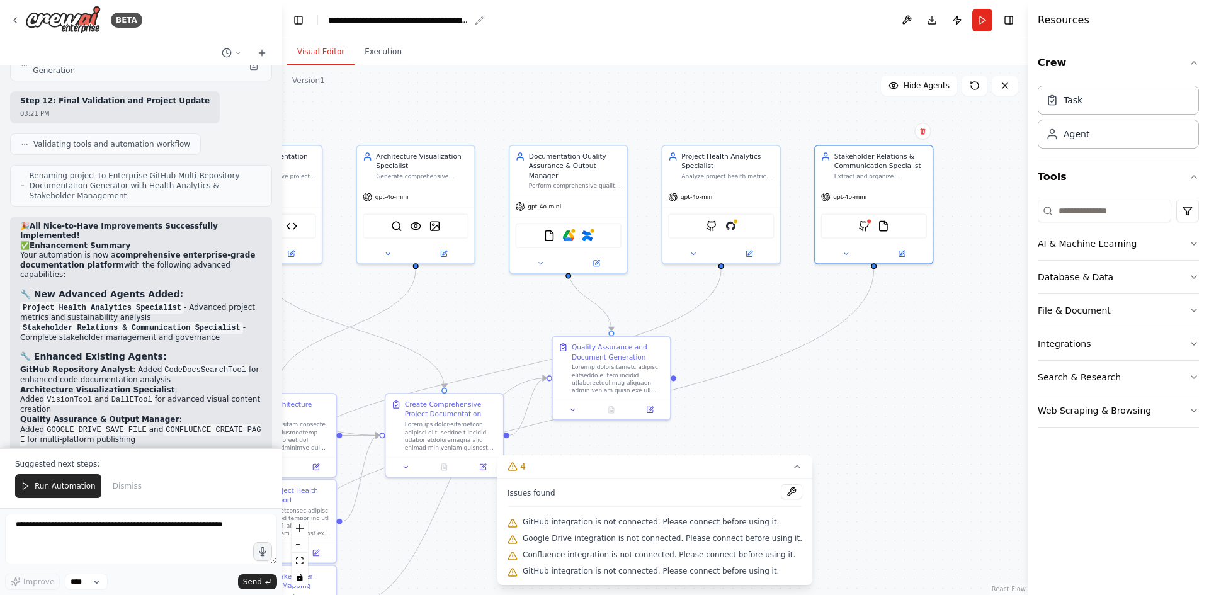
click at [433, 26] on div "**********" at bounding box center [399, 20] width 142 height 13
click at [436, 20] on div "**********" at bounding box center [553, 20] width 450 height 13
